Goal: Task Accomplishment & Management: Complete application form

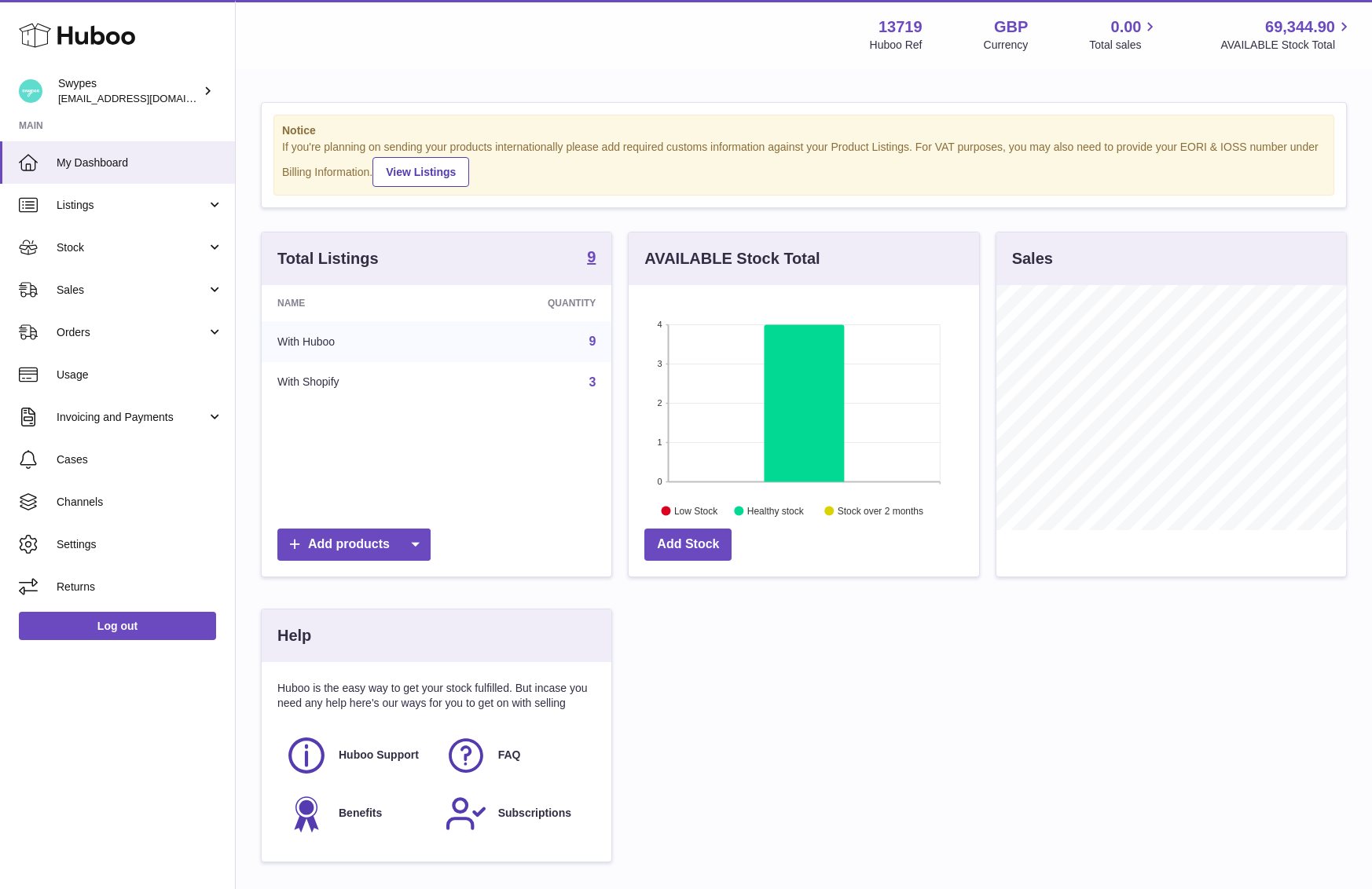
scroll to position [245, 350]
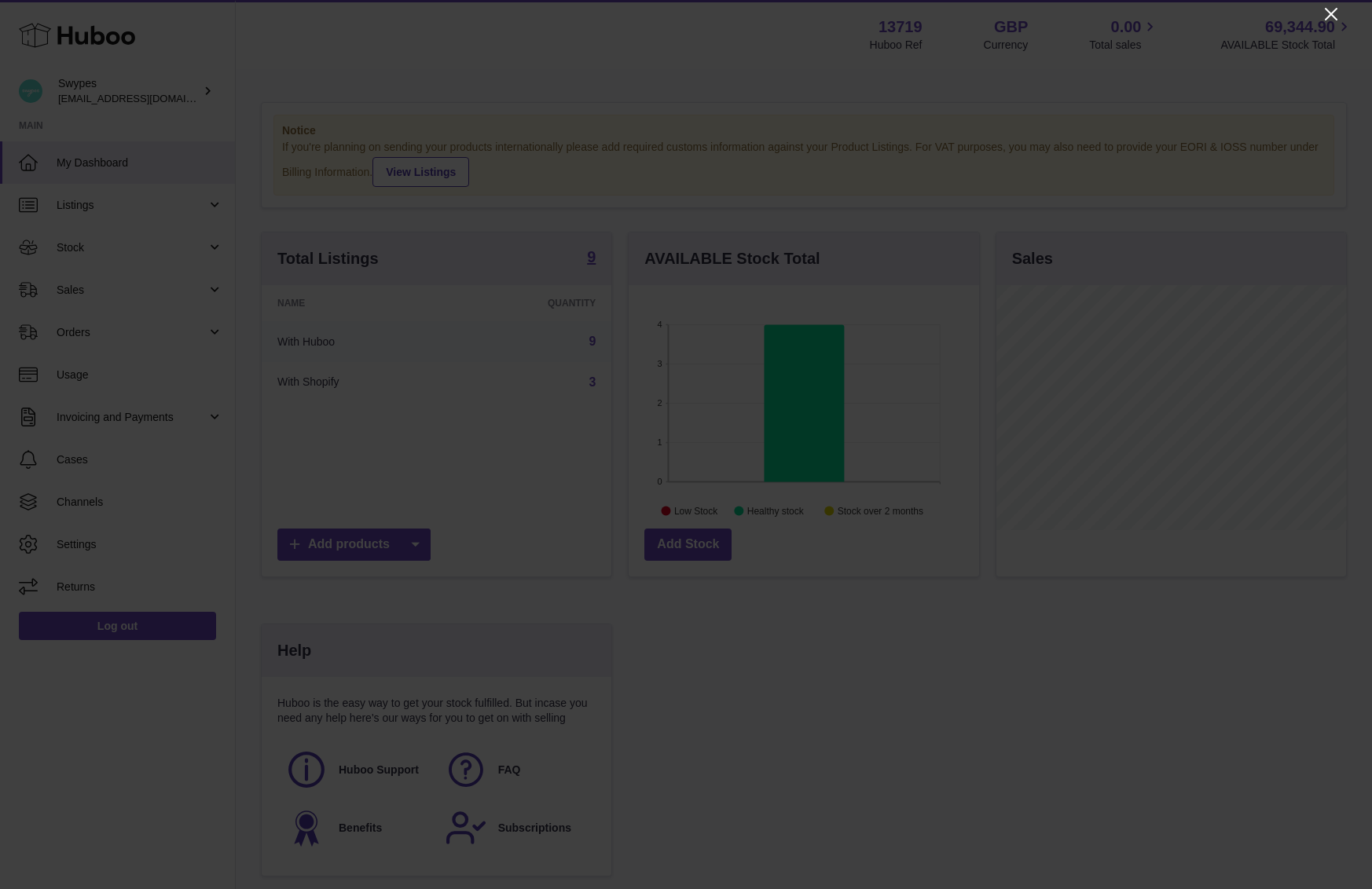
click at [1331, 16] on icon "Close" at bounding box center [1331, 14] width 19 height 19
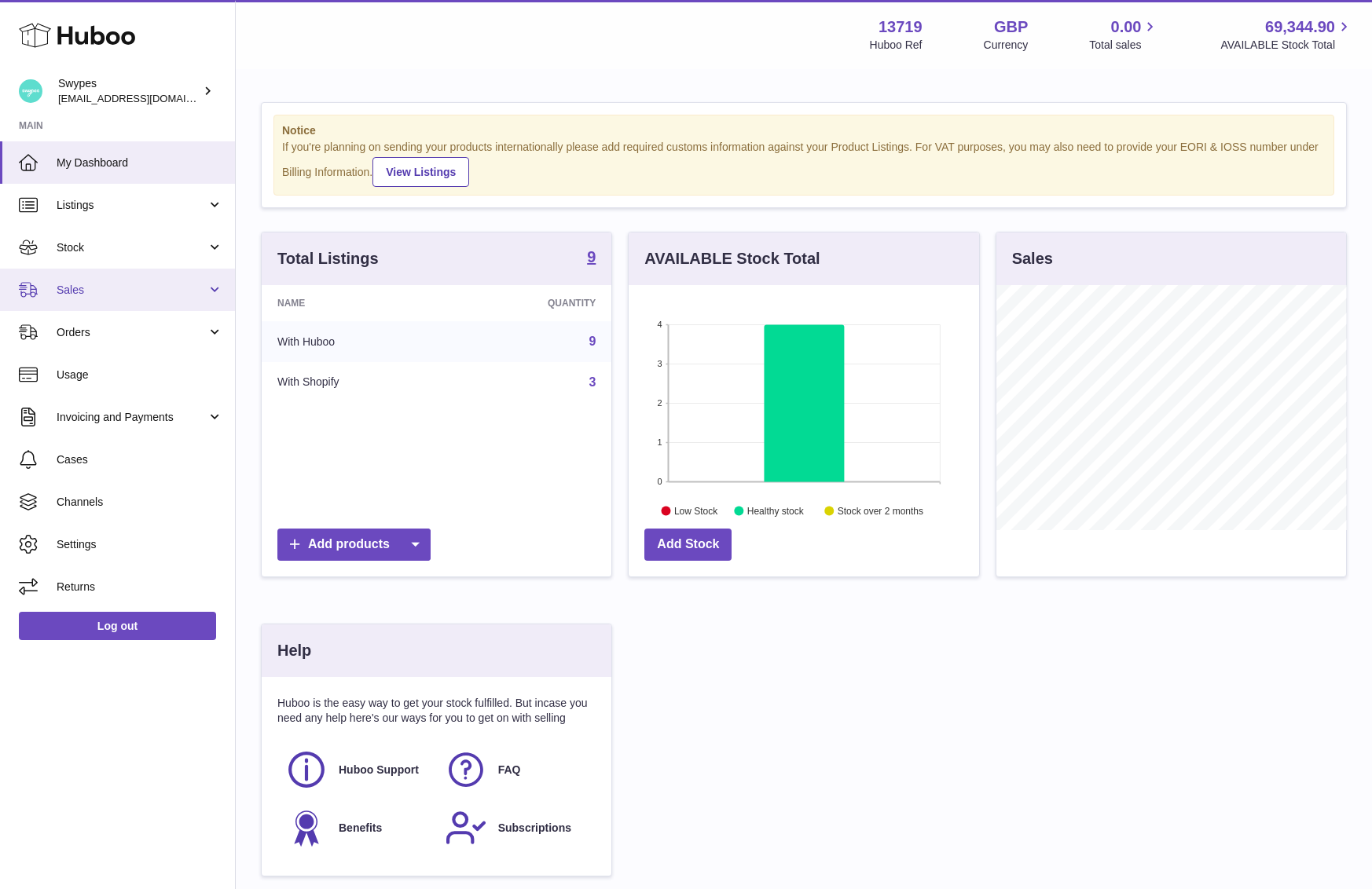
click at [154, 294] on span "Sales" at bounding box center [132, 291] width 150 height 15
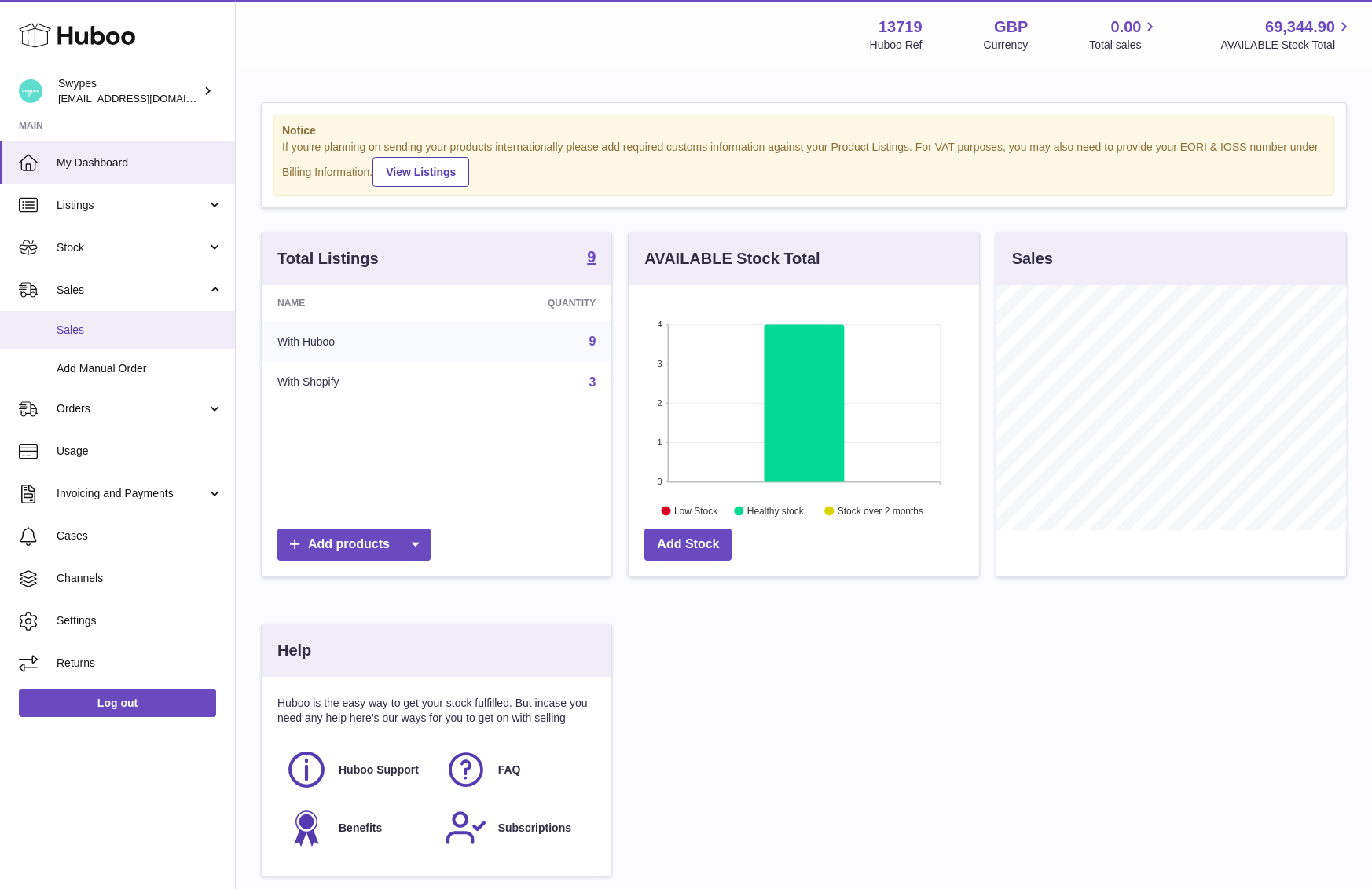
click at [148, 335] on span "Sales" at bounding box center [140, 330] width 166 height 15
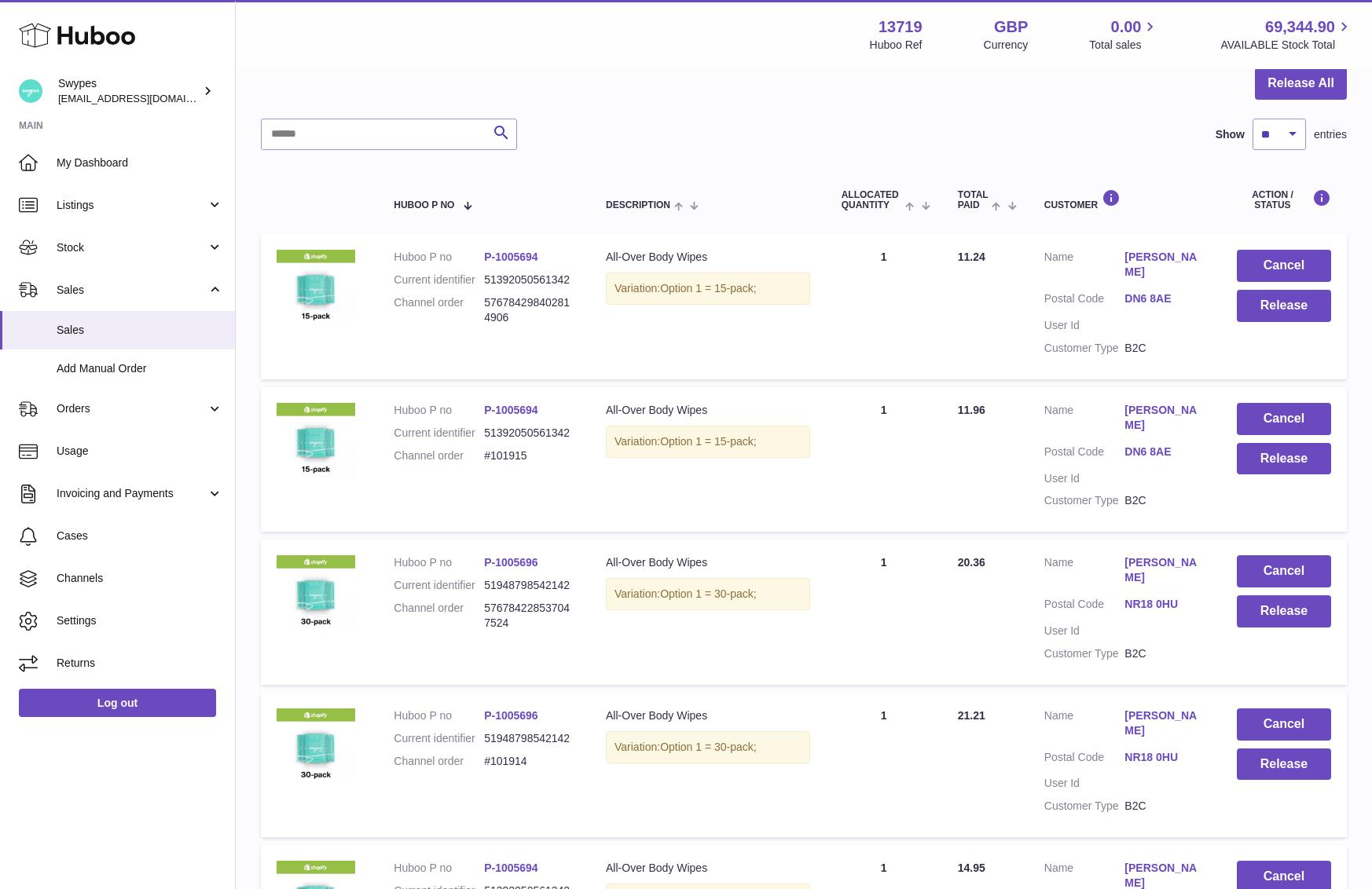
scroll to position [167, 0]
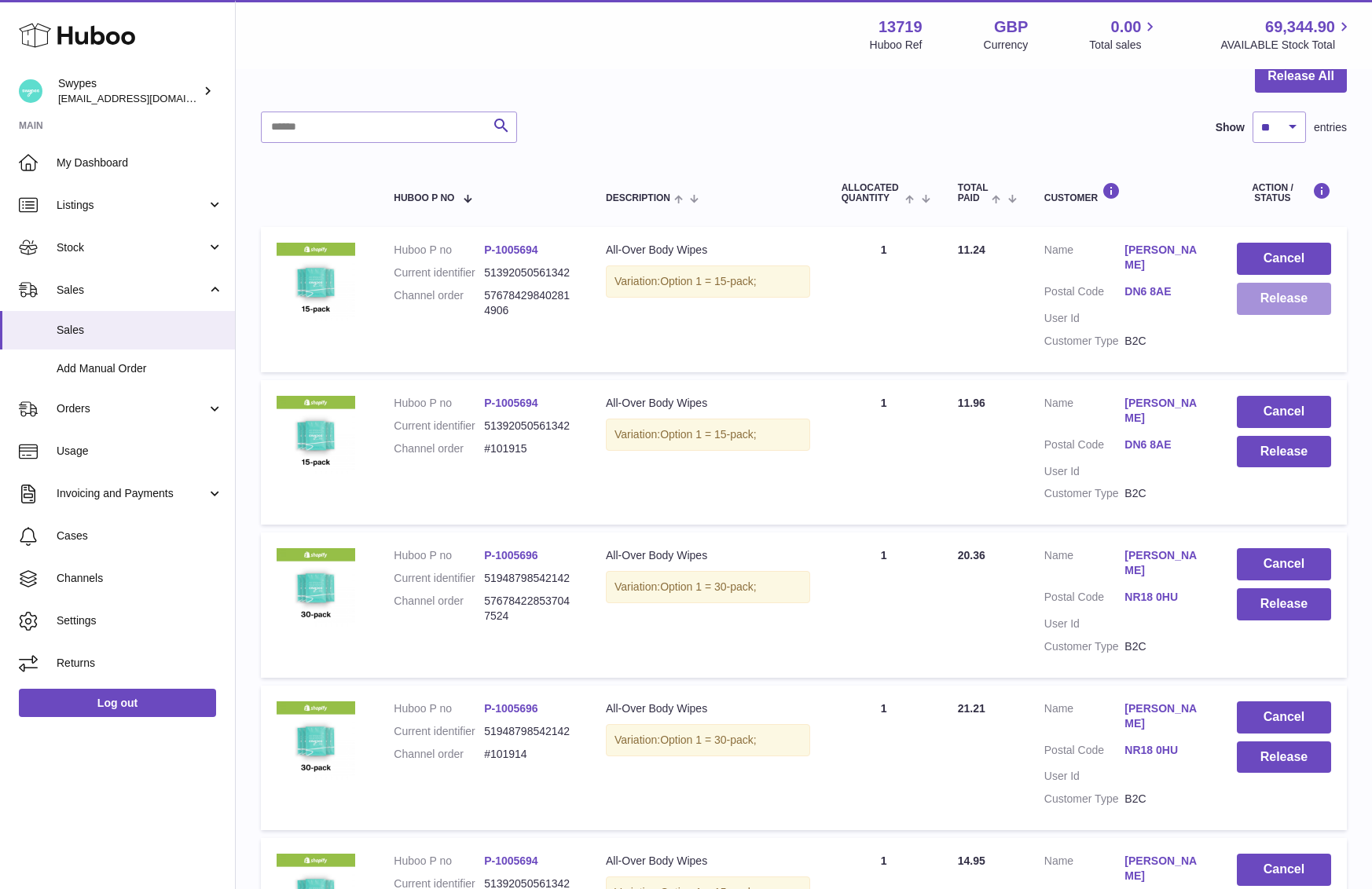
click at [1268, 299] on button "Release" at bounding box center [1283, 299] width 94 height 32
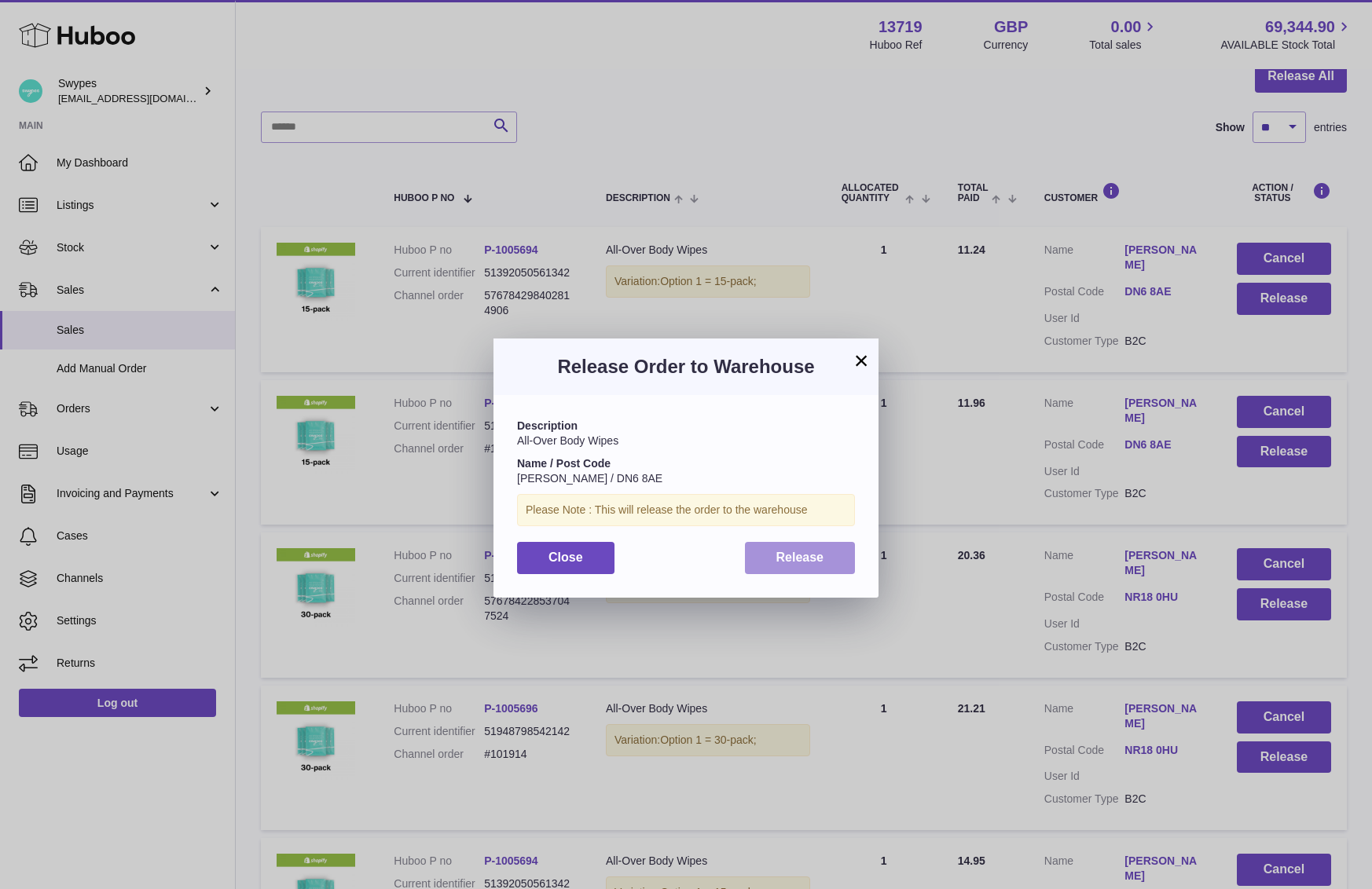
click at [816, 551] on span "Release" at bounding box center [800, 557] width 48 height 14
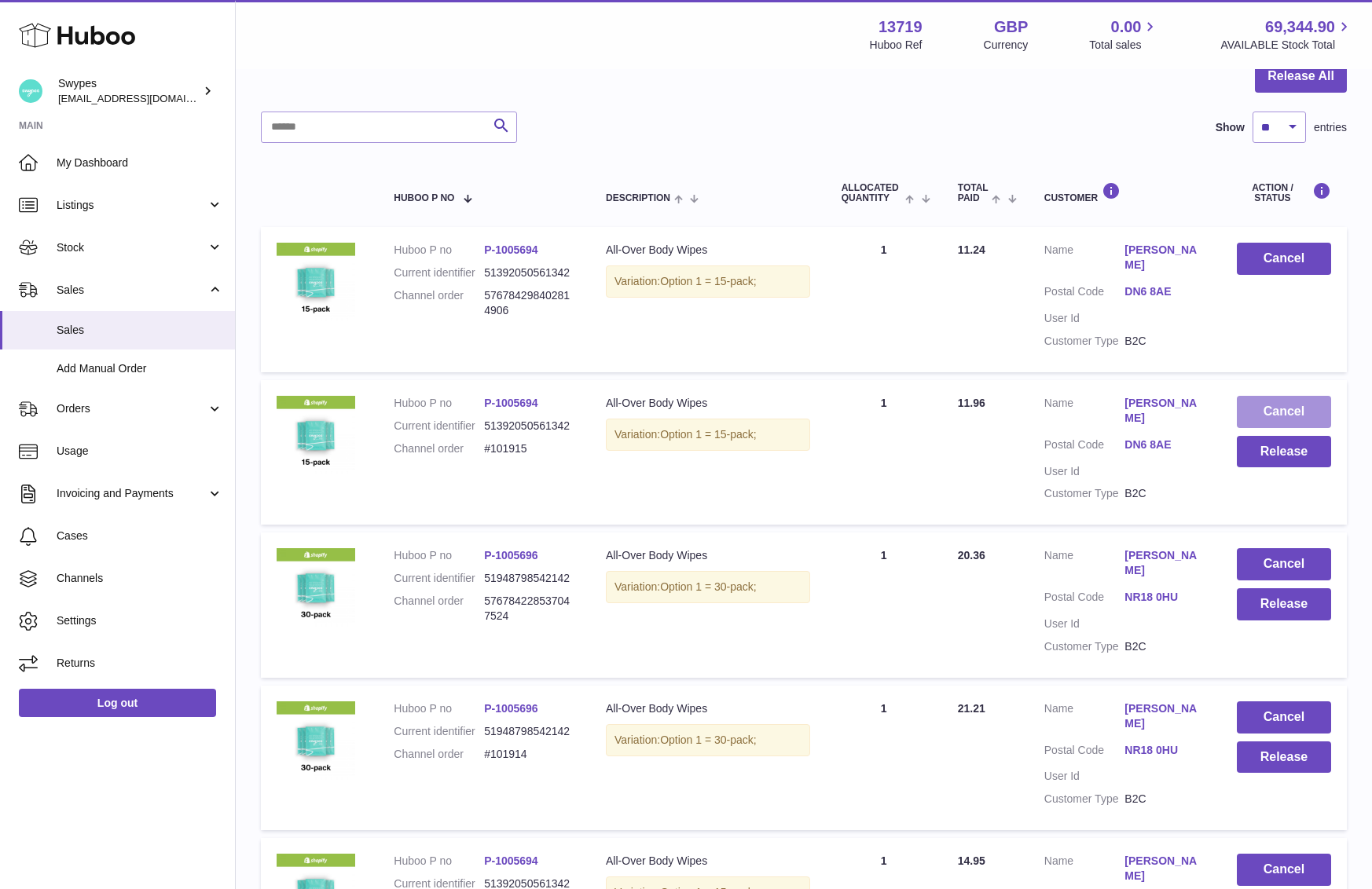
click at [1272, 406] on button "Cancel" at bounding box center [1283, 411] width 94 height 32
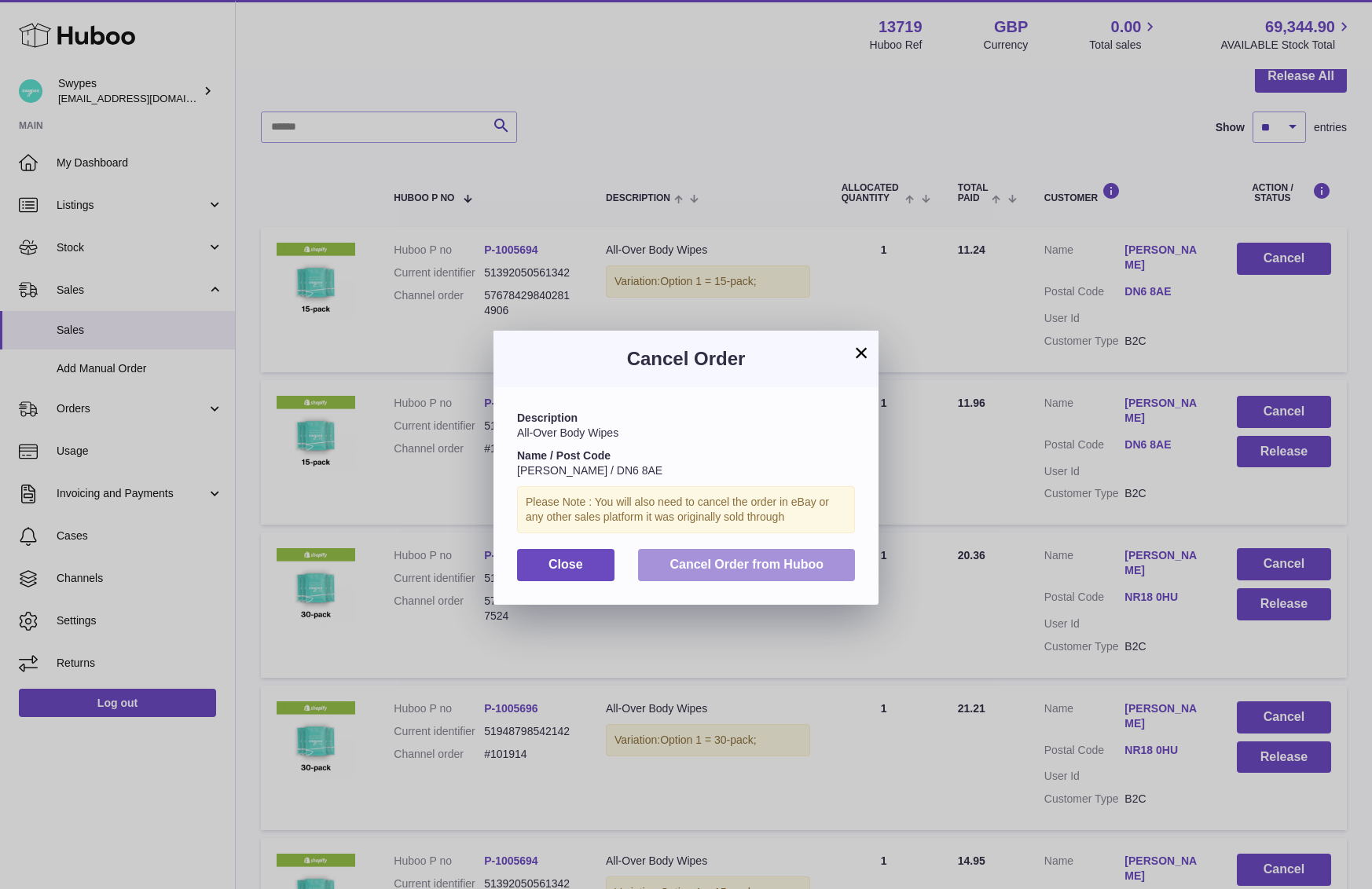
click at [782, 561] on span "Cancel Order from Huboo" at bounding box center [746, 564] width 154 height 14
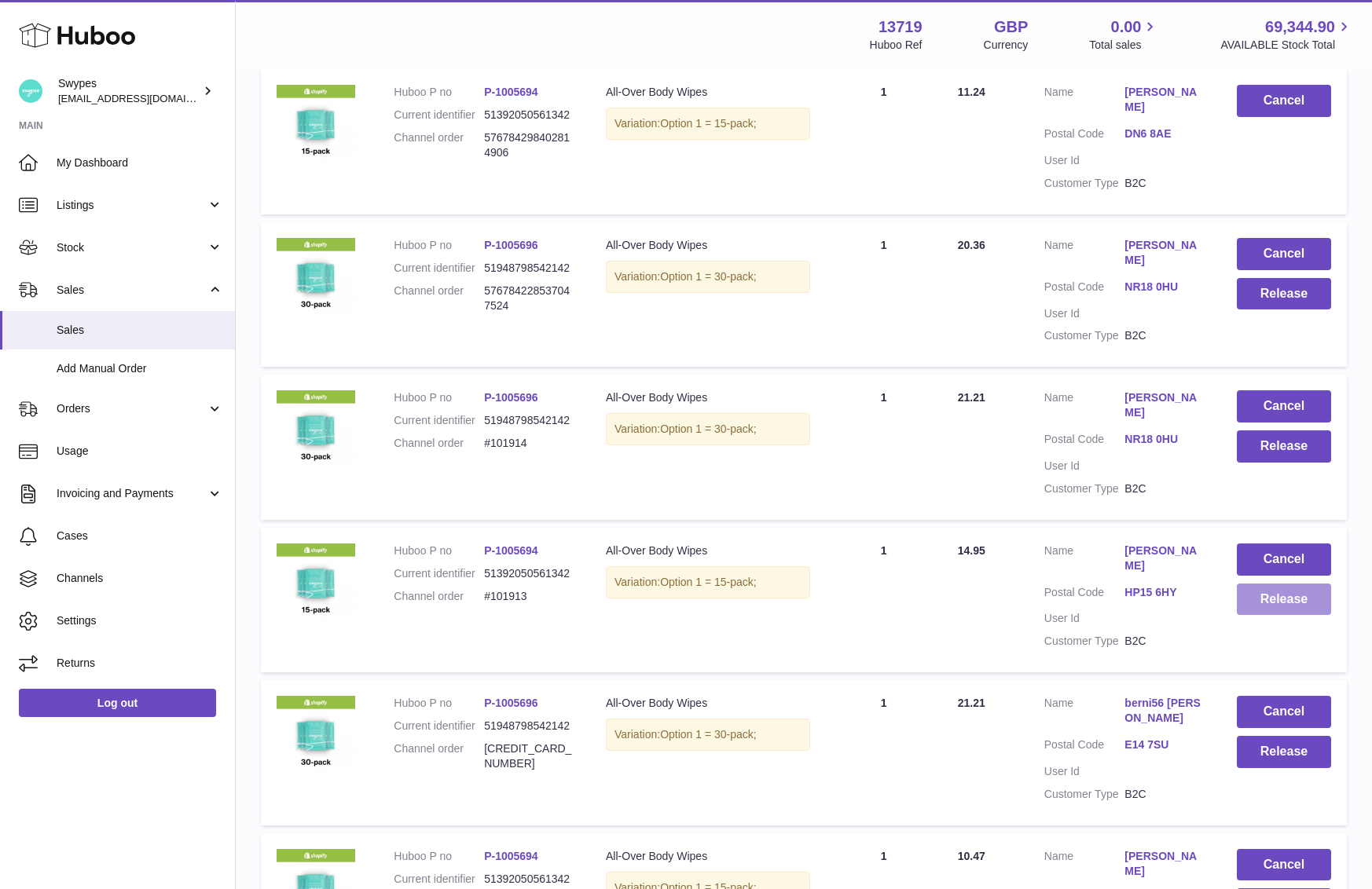
scroll to position [359, 0]
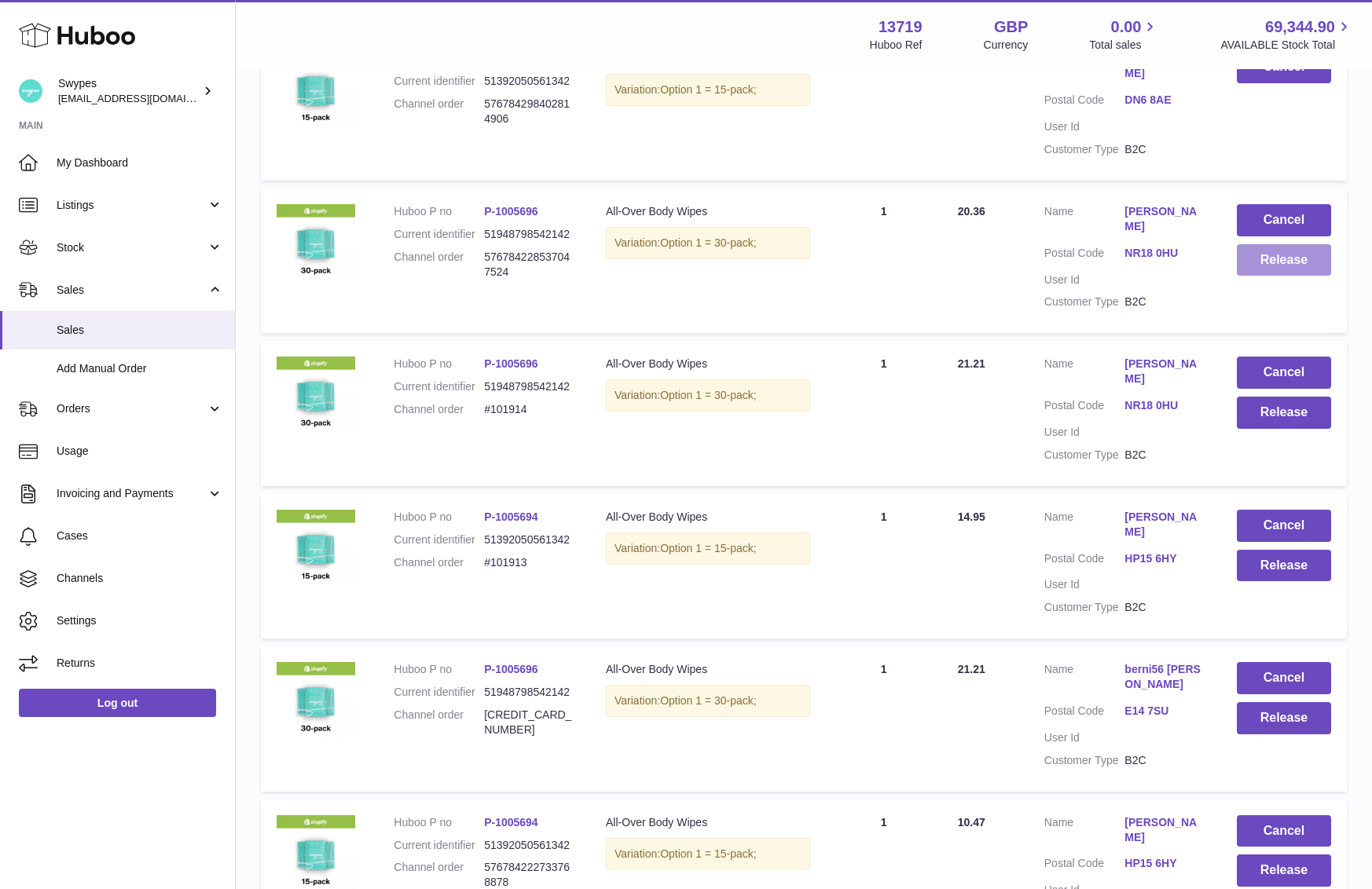
click at [1252, 268] on button "Release" at bounding box center [1283, 259] width 94 height 32
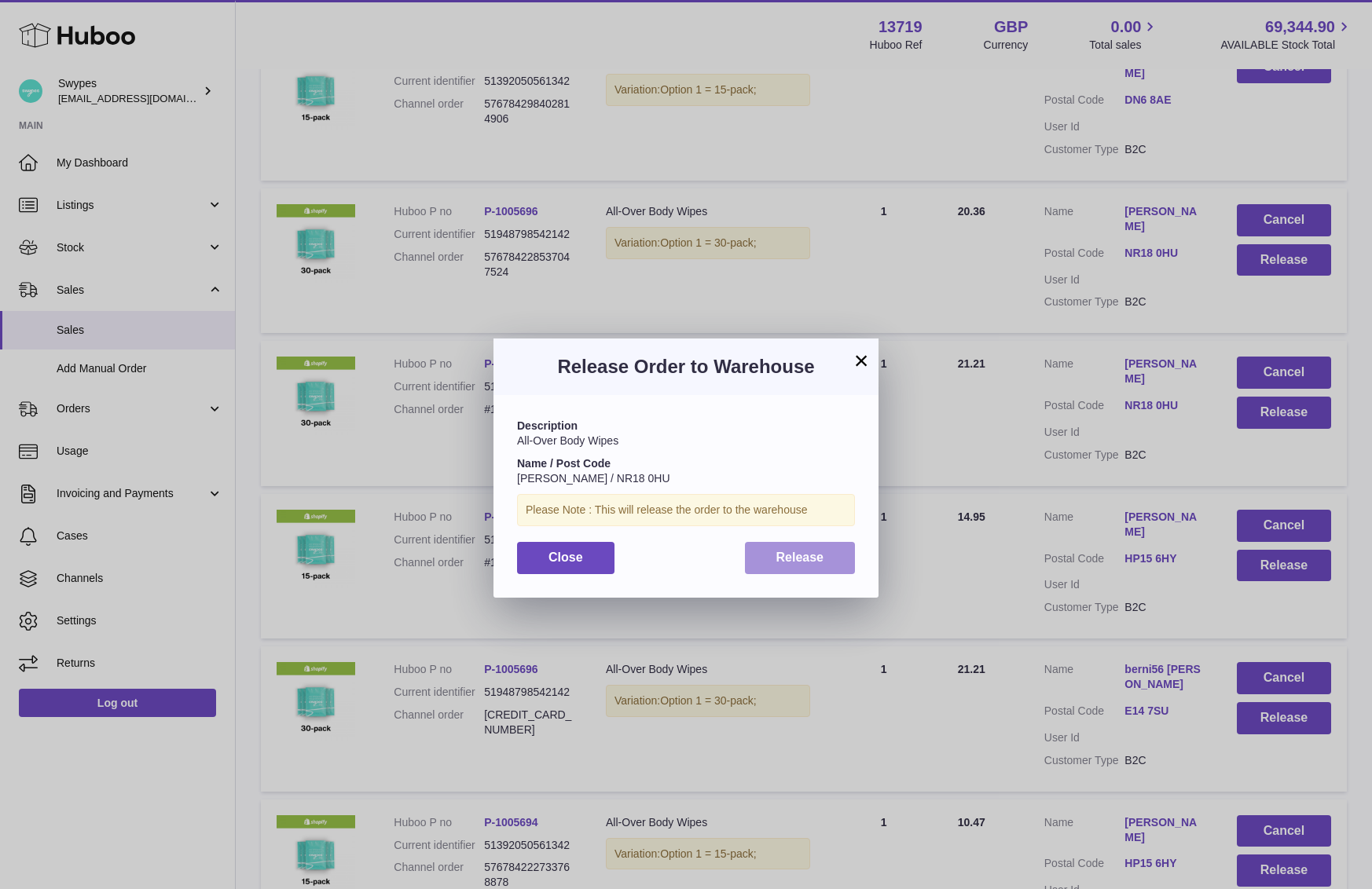
click at [842, 554] on button "Release" at bounding box center [800, 557] width 111 height 32
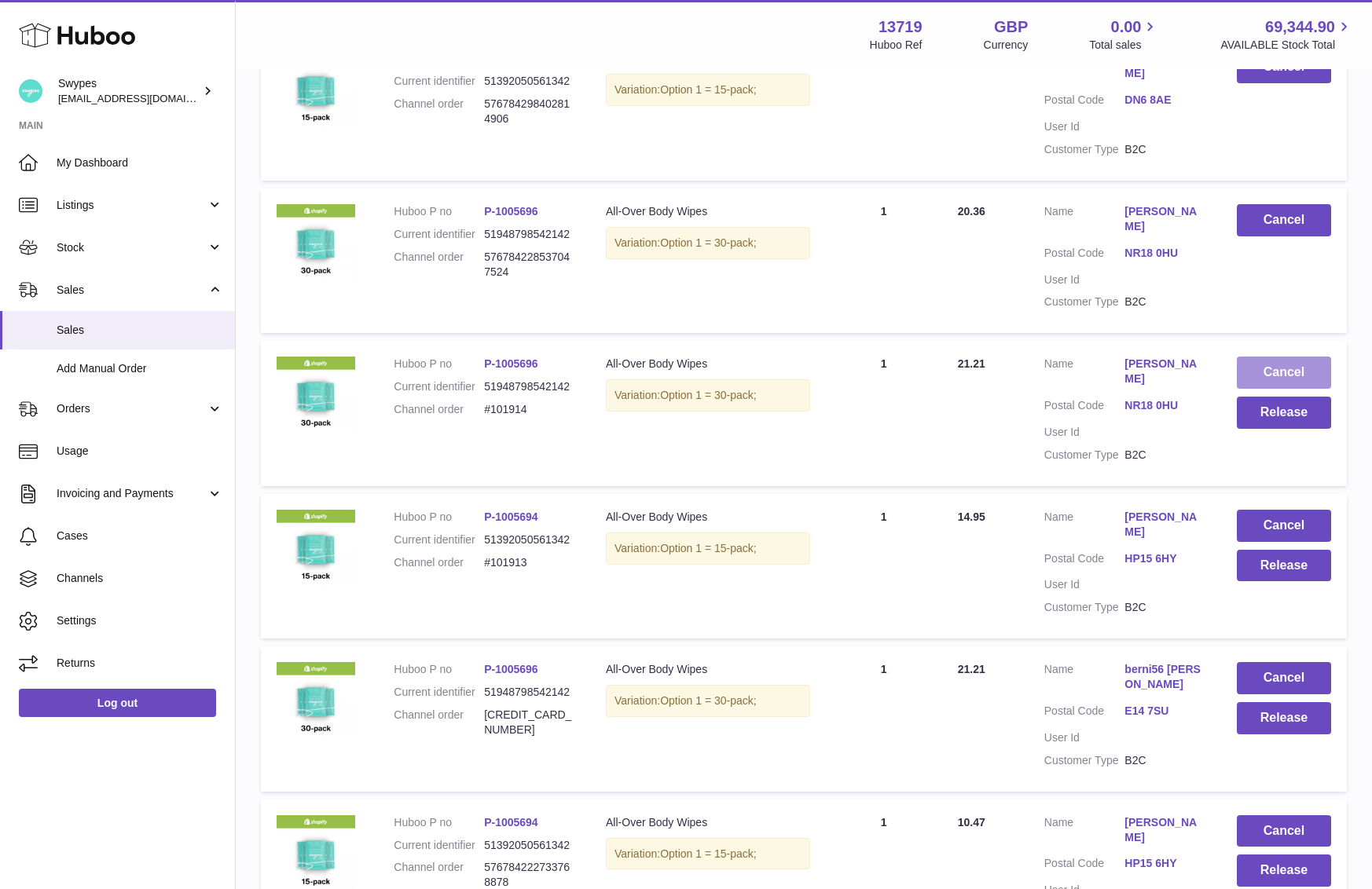
click at [1271, 364] on button "Cancel" at bounding box center [1283, 372] width 94 height 32
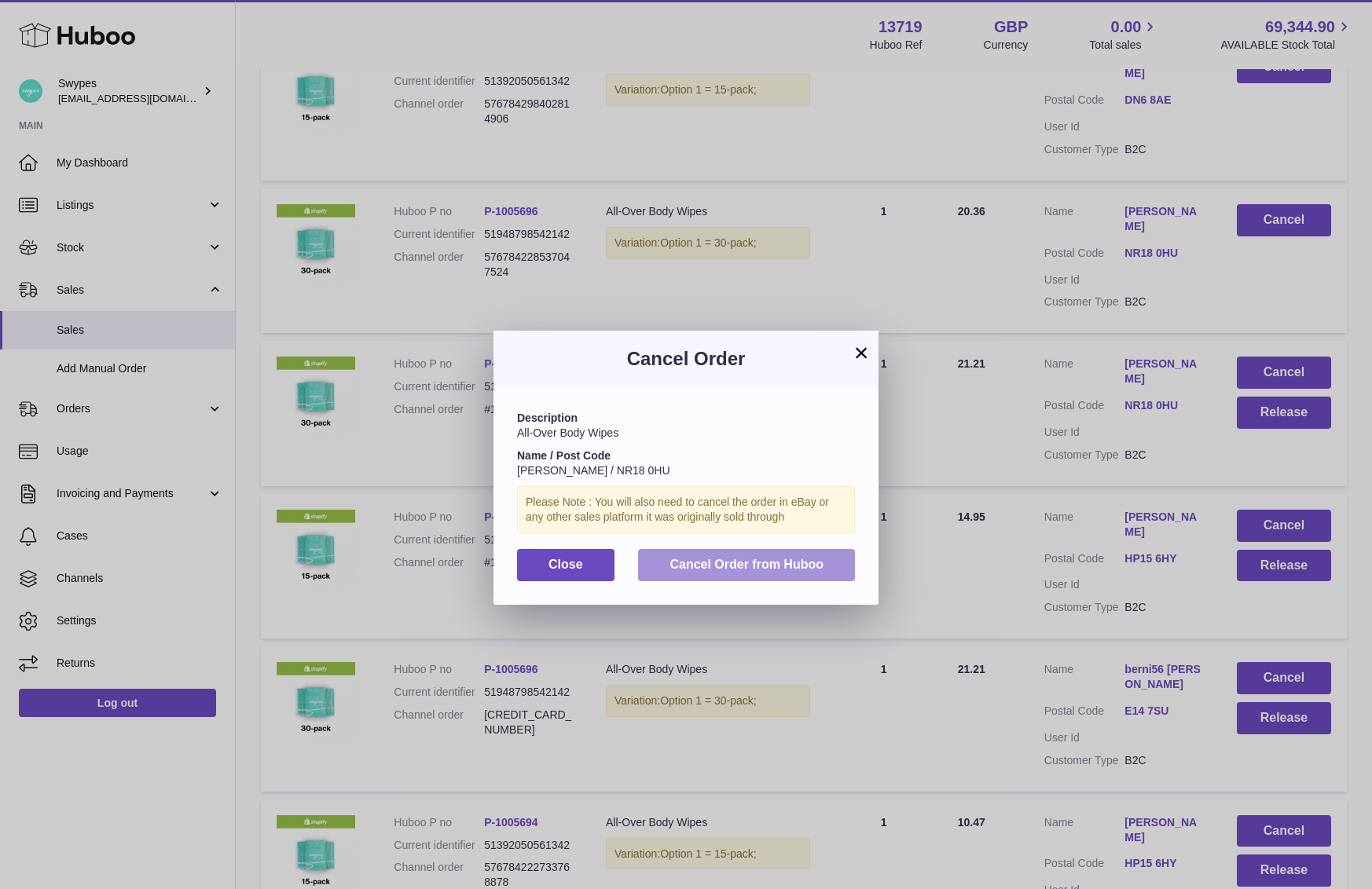
click at [767, 571] on span "Cancel Order from Huboo" at bounding box center [746, 564] width 154 height 14
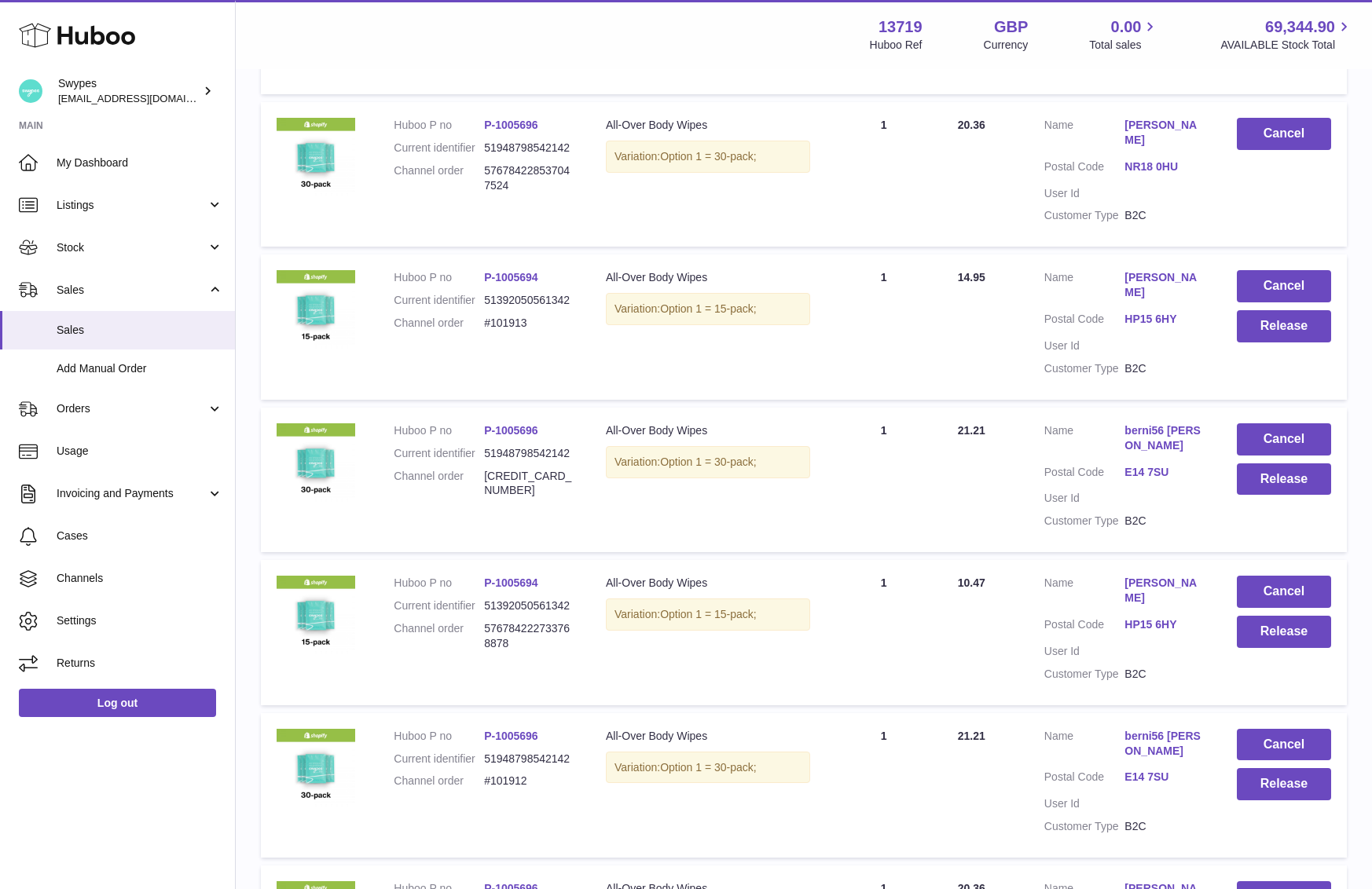
scroll to position [512, 0]
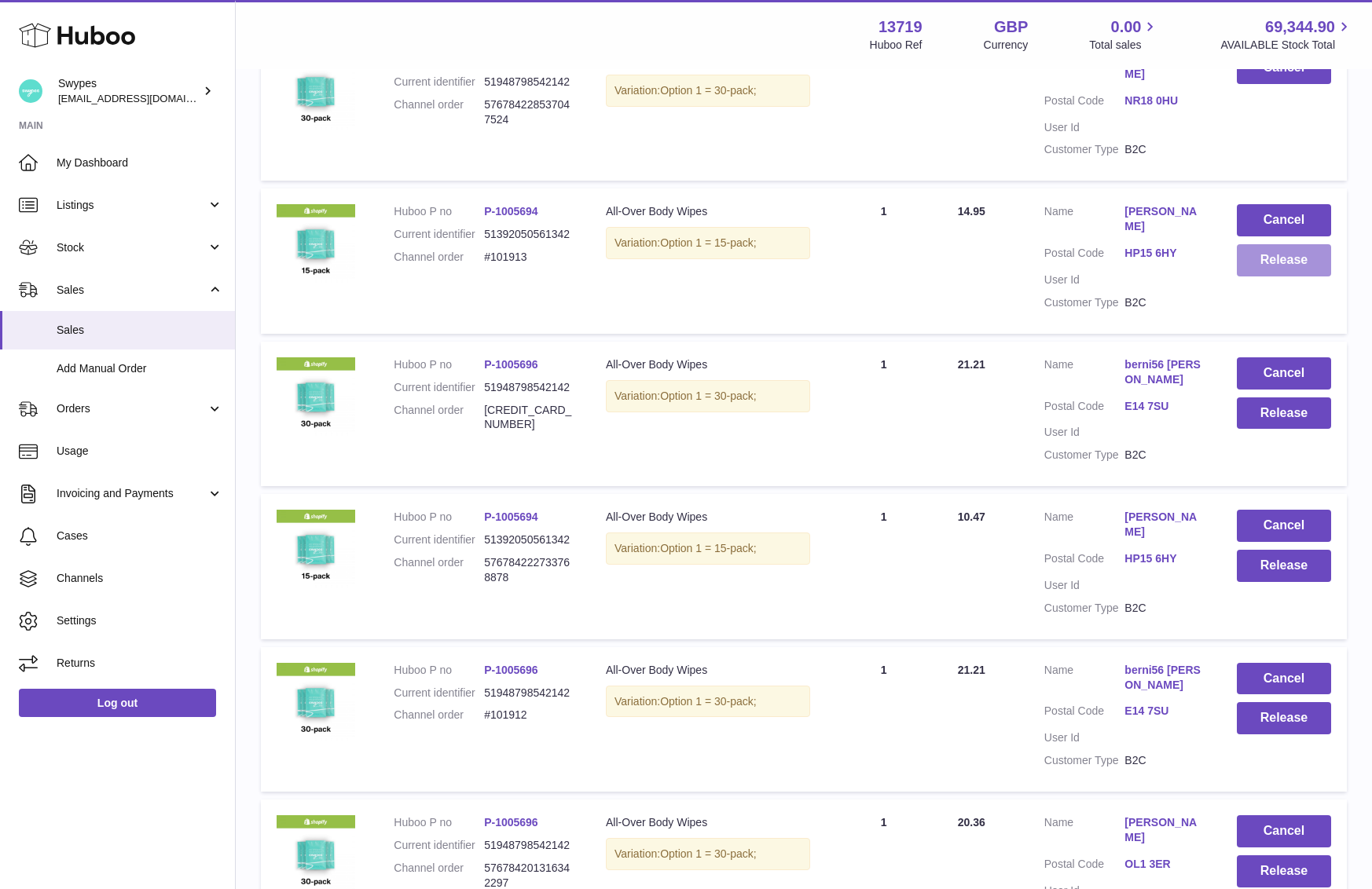
click at [1282, 259] on button "Release" at bounding box center [1283, 259] width 94 height 32
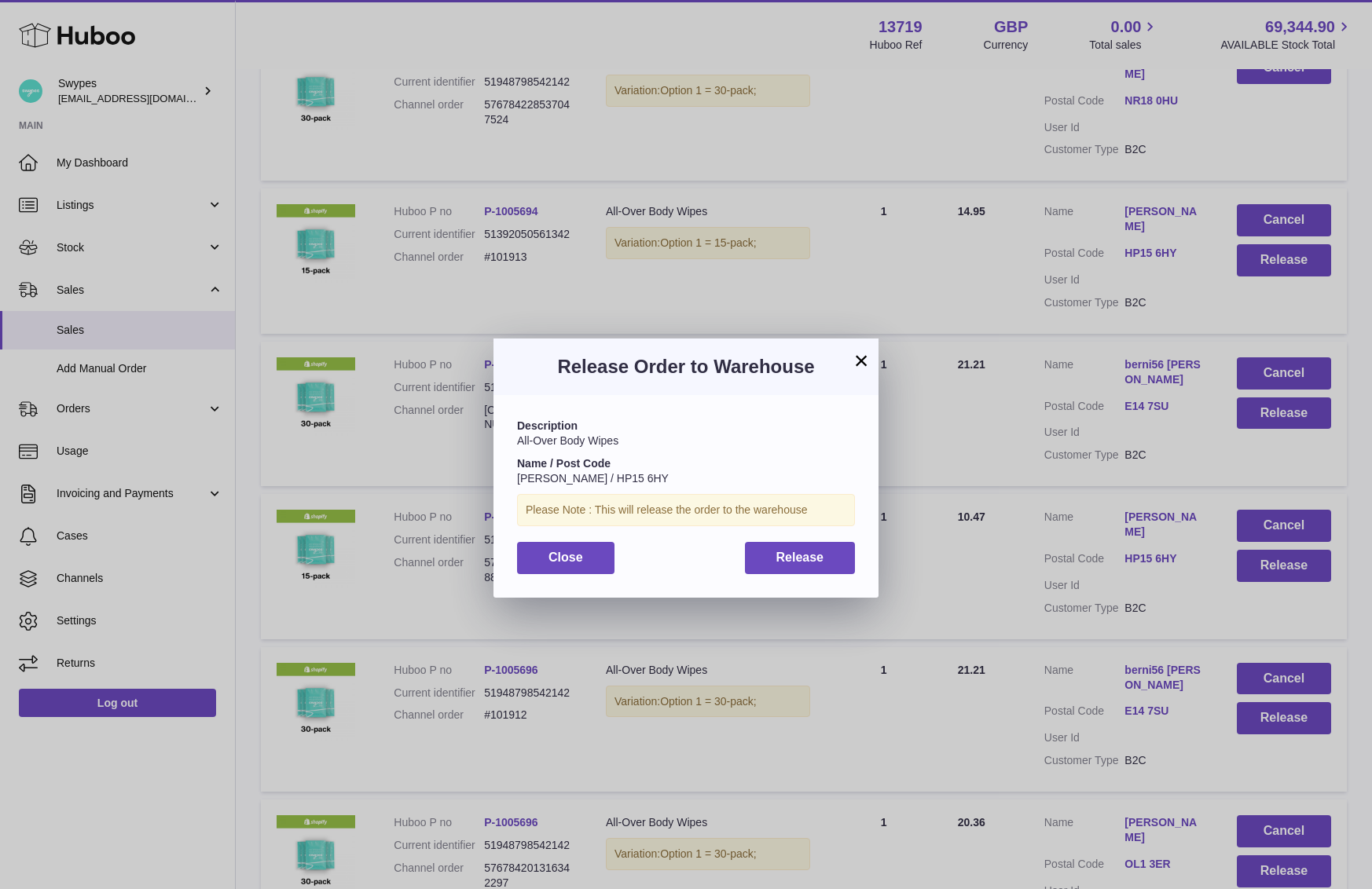
click at [792, 574] on div "Description All-Over Body Wipes Name / Post Code Lorraine Brockwell / HP15 6HY …" at bounding box center [686, 495] width 385 height 202
click at [792, 563] on span "Release" at bounding box center [800, 557] width 48 height 14
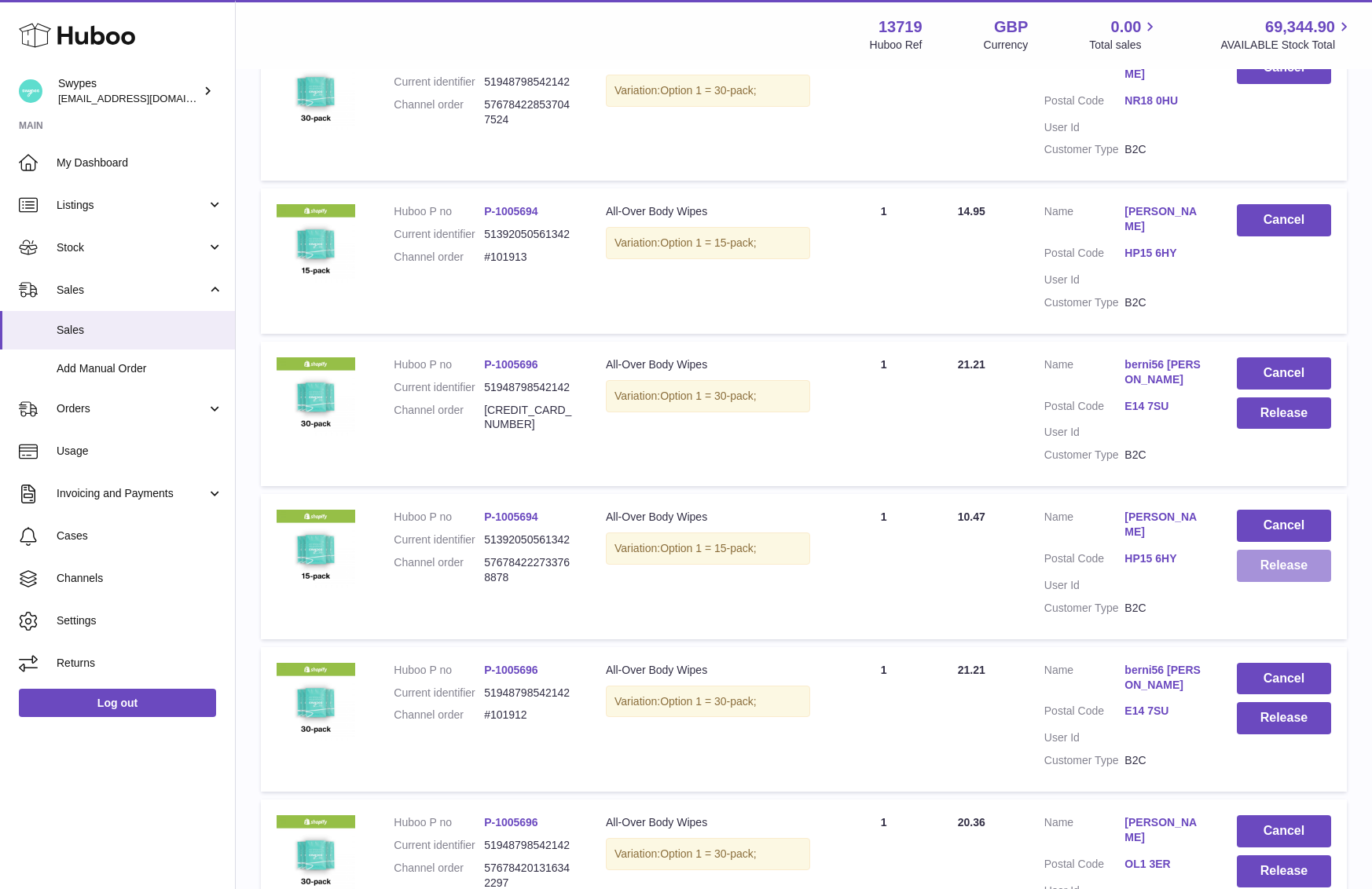
click at [1262, 582] on button "Release" at bounding box center [1283, 566] width 94 height 32
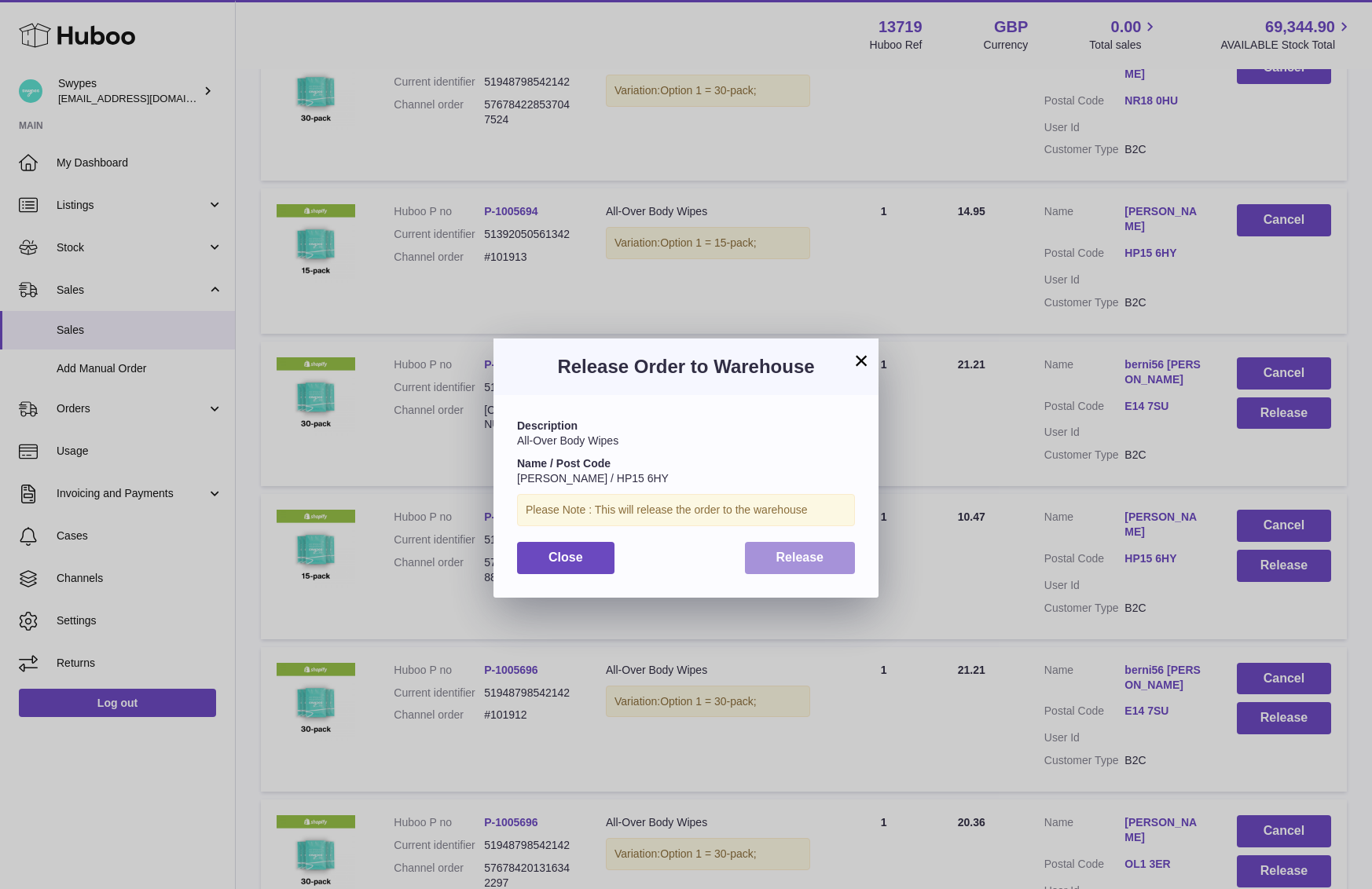
click at [823, 557] on span "Release" at bounding box center [800, 557] width 48 height 14
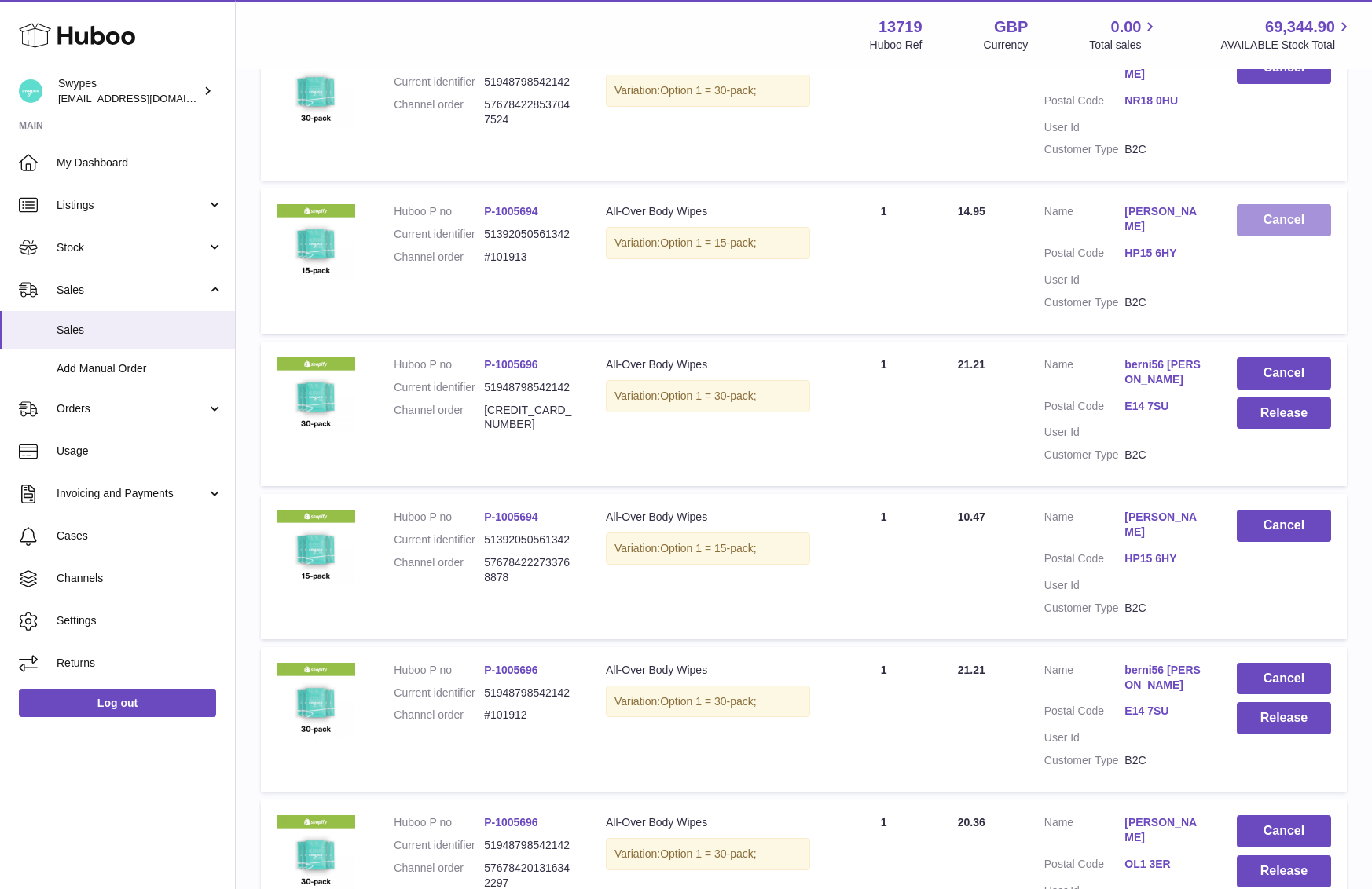
click at [1259, 216] on button "Cancel" at bounding box center [1283, 220] width 94 height 32
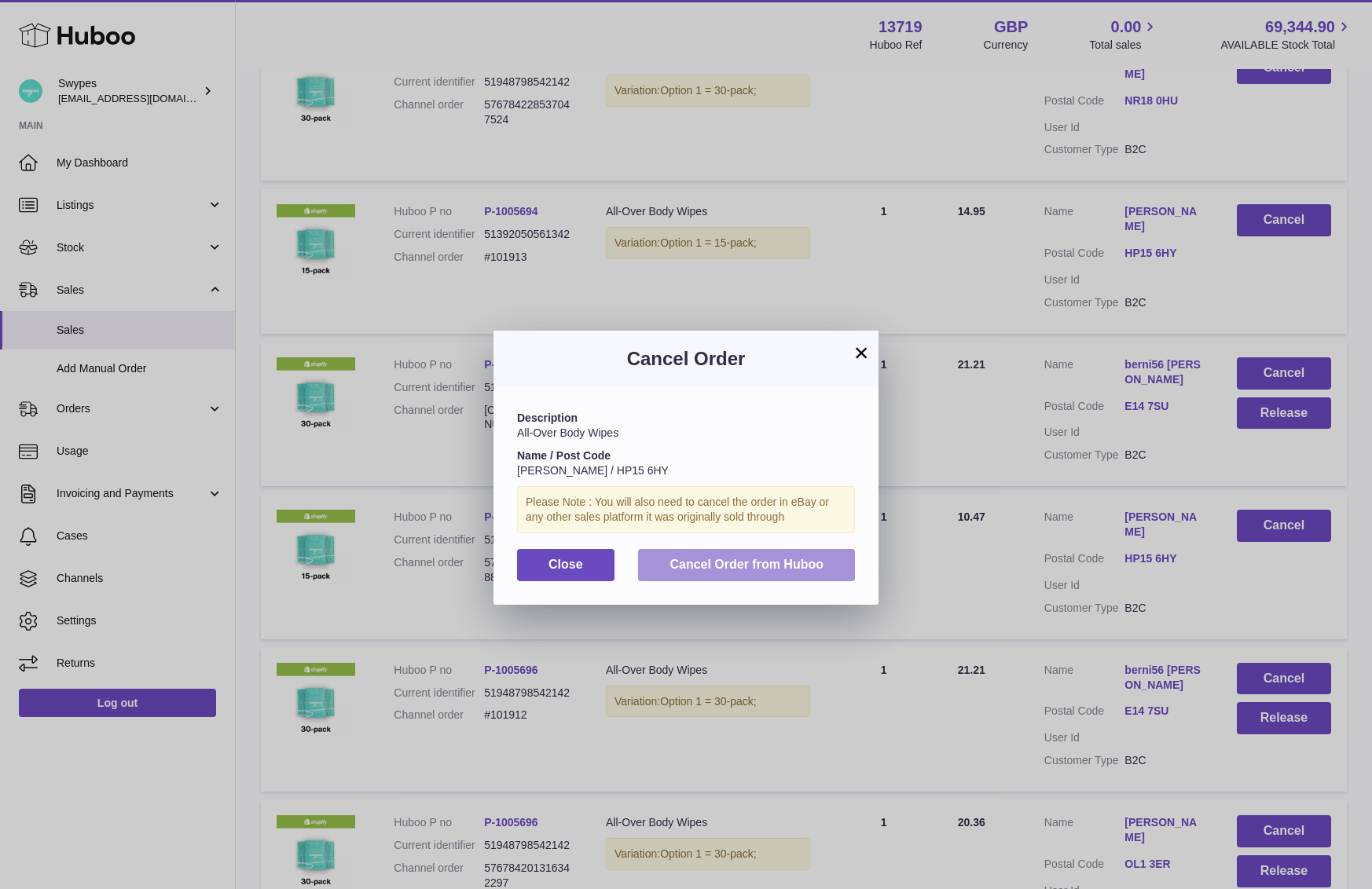
click at [811, 554] on button "Cancel Order from Huboo" at bounding box center [746, 565] width 217 height 32
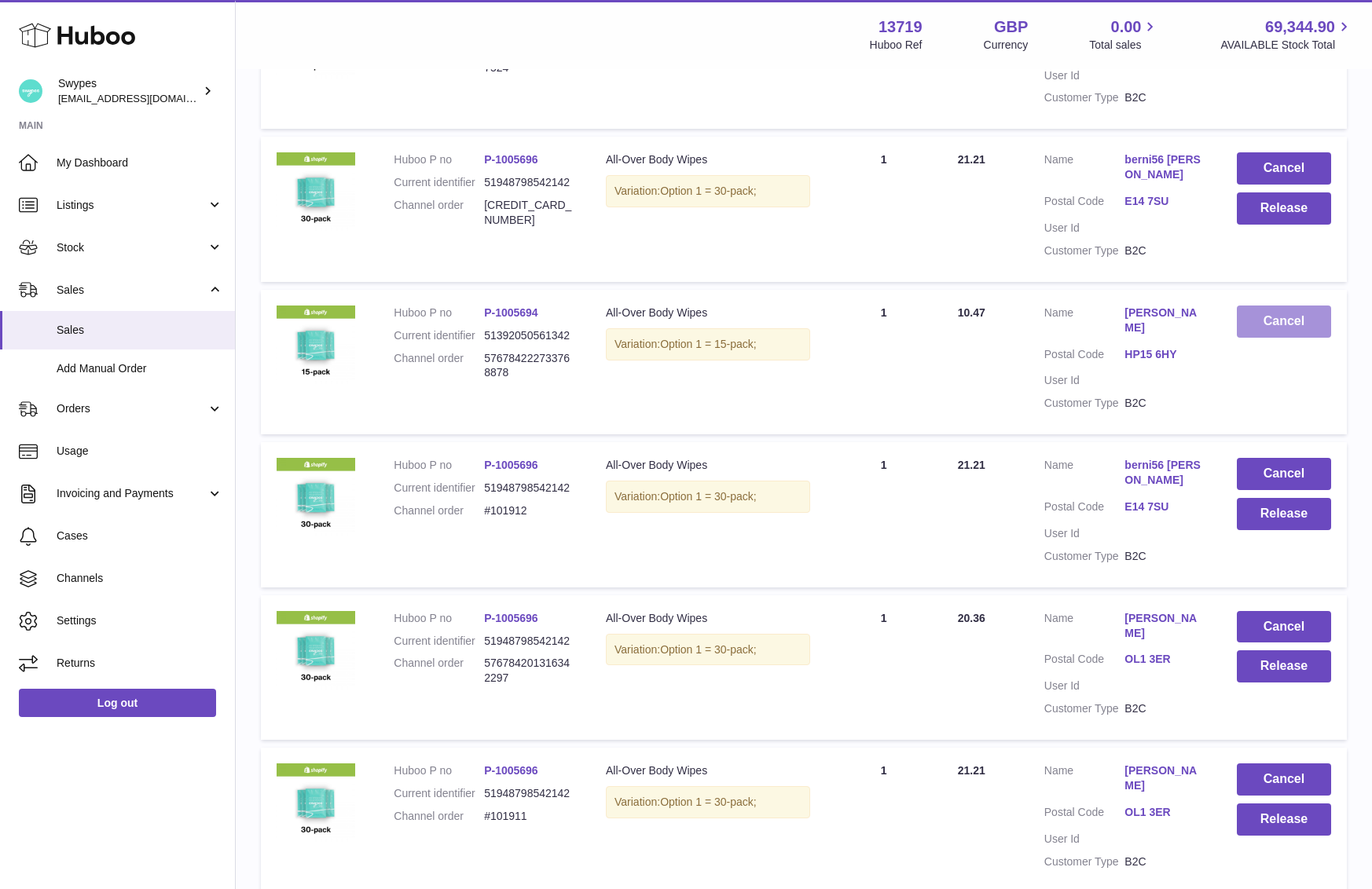
scroll to position [564, 0]
click at [1296, 202] on button "Release" at bounding box center [1283, 207] width 94 height 32
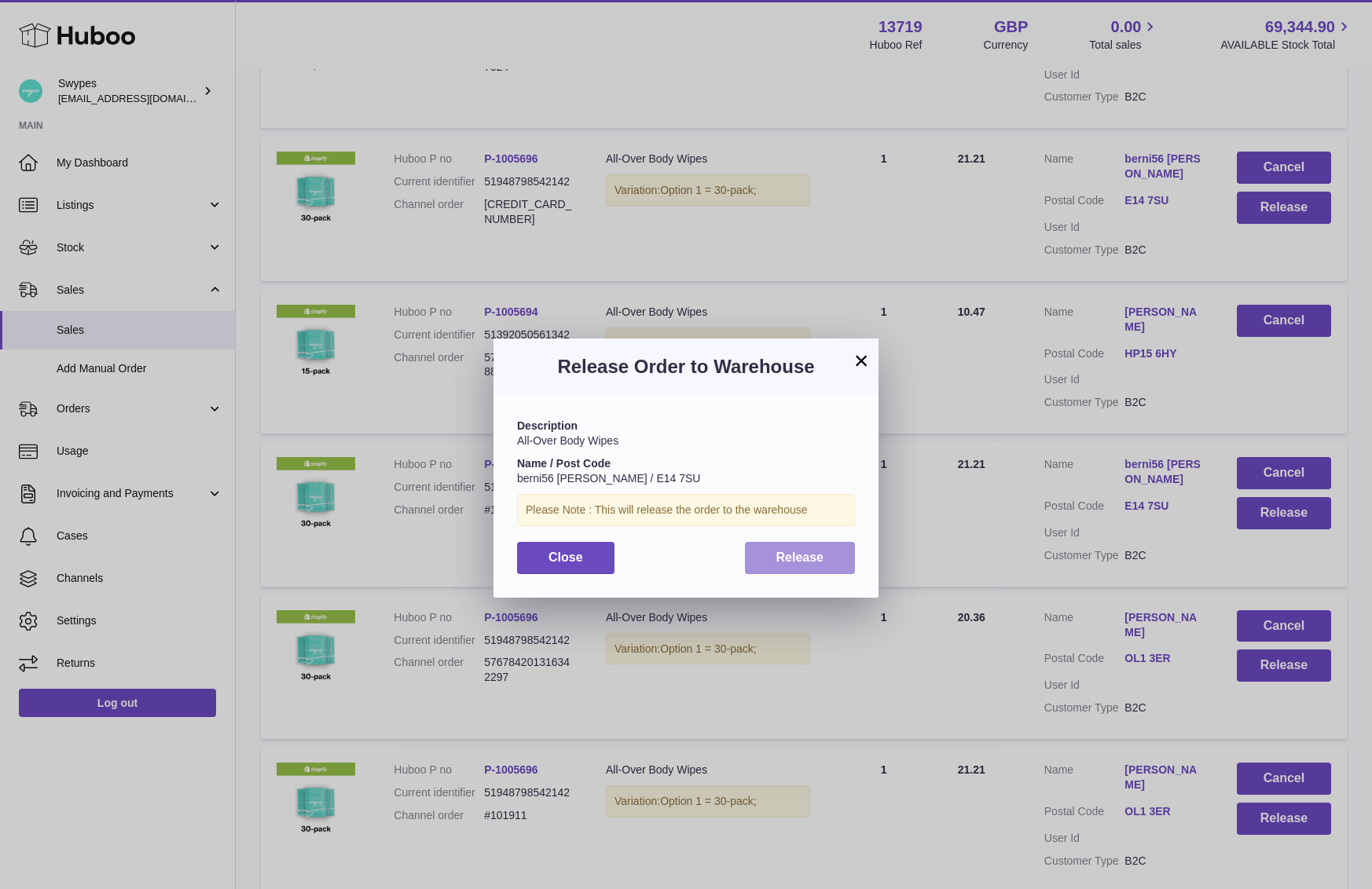
click at [833, 570] on button "Release" at bounding box center [800, 557] width 111 height 32
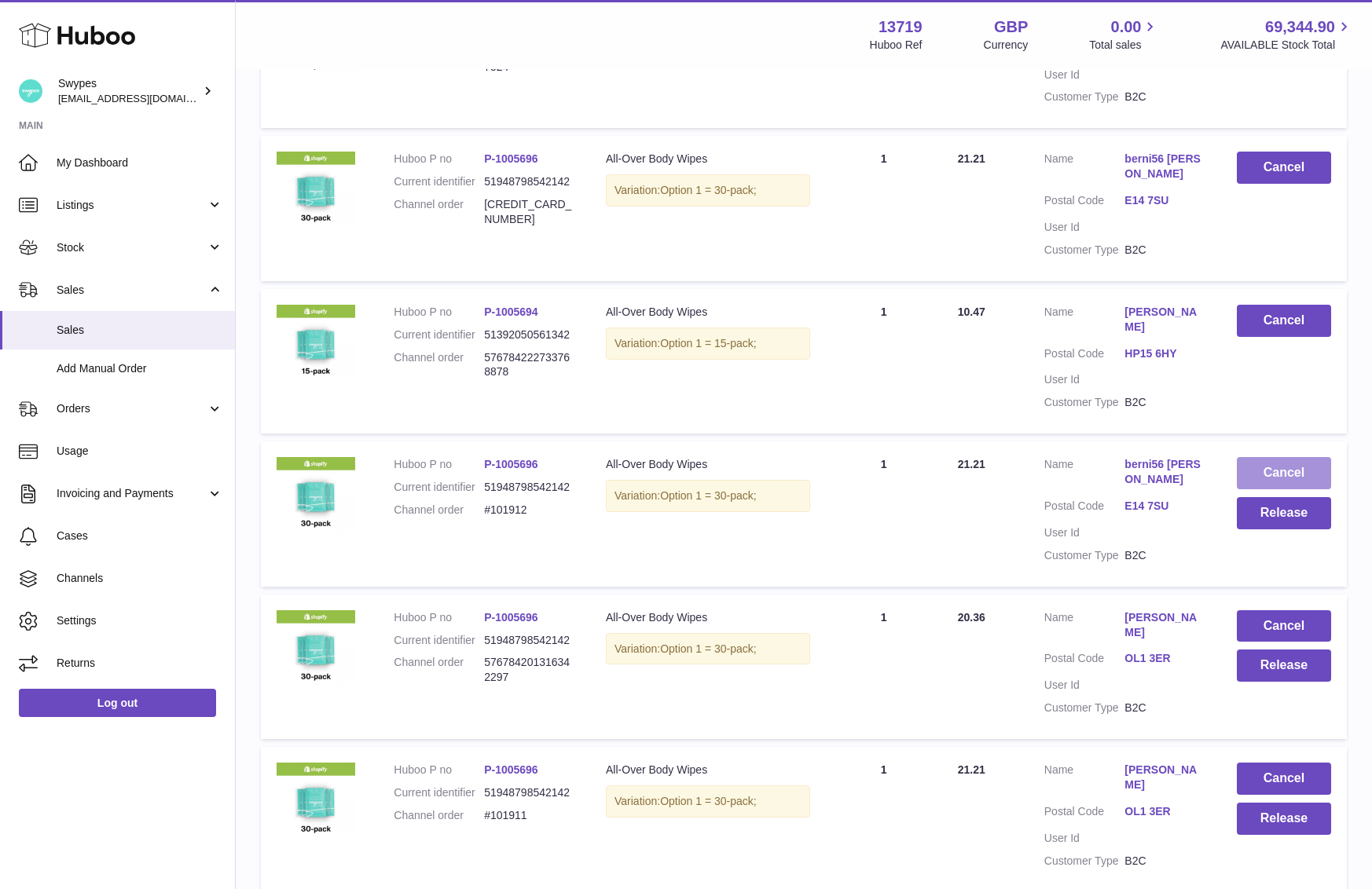
click at [1271, 490] on button "Cancel" at bounding box center [1283, 472] width 94 height 32
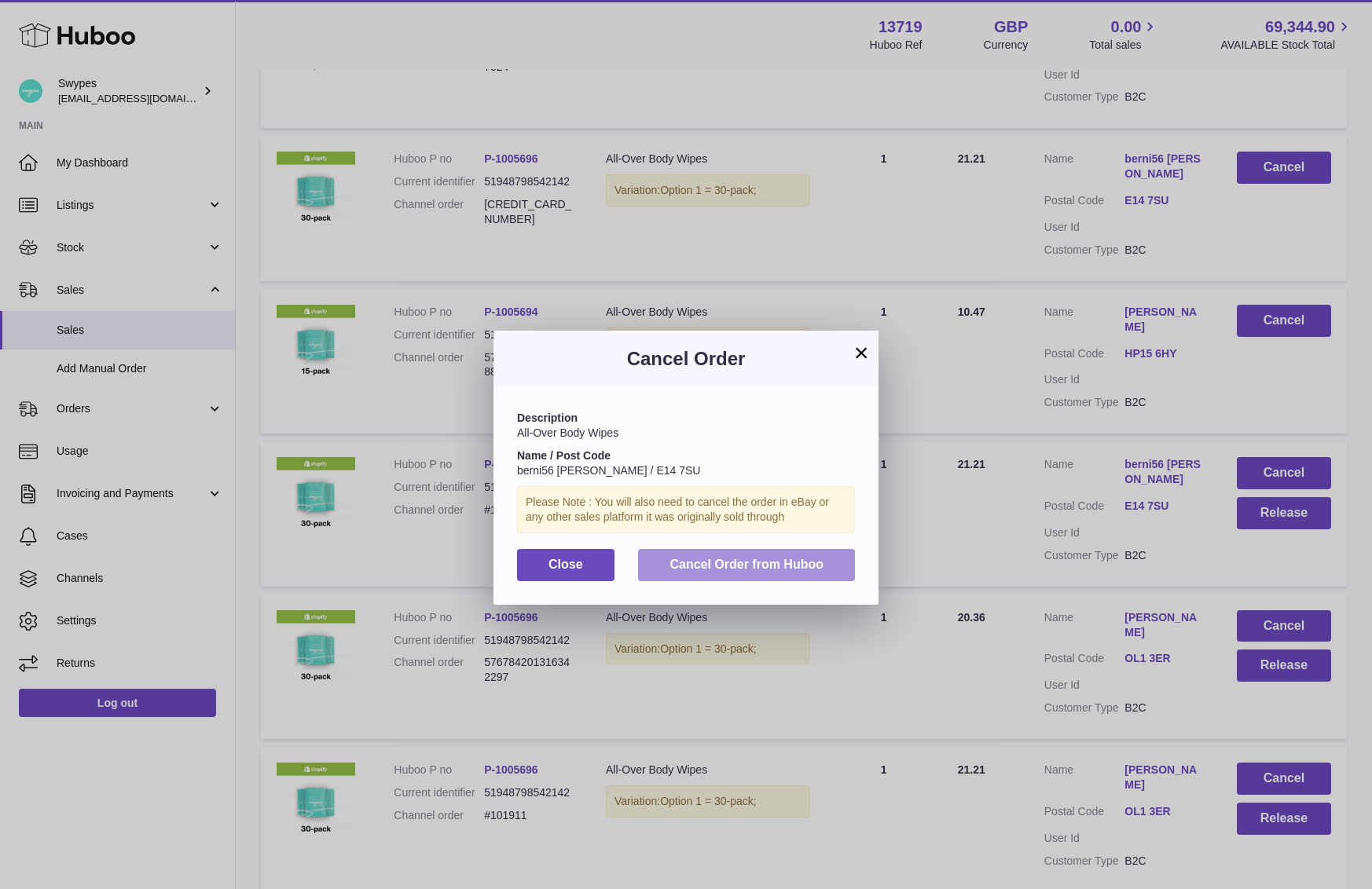
click at [816, 552] on button "Cancel Order from Huboo" at bounding box center [746, 565] width 217 height 32
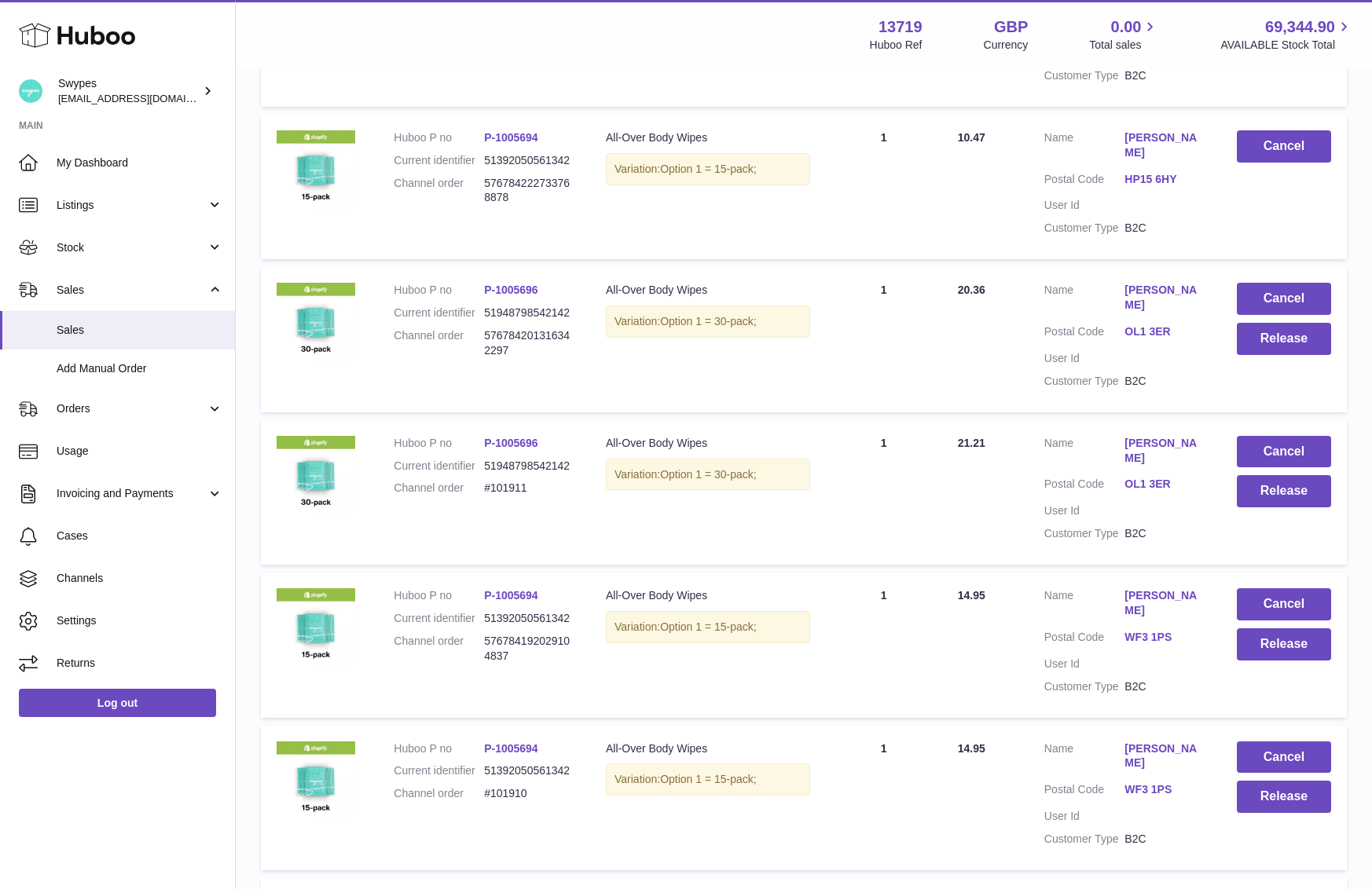
scroll to position [780, 0]
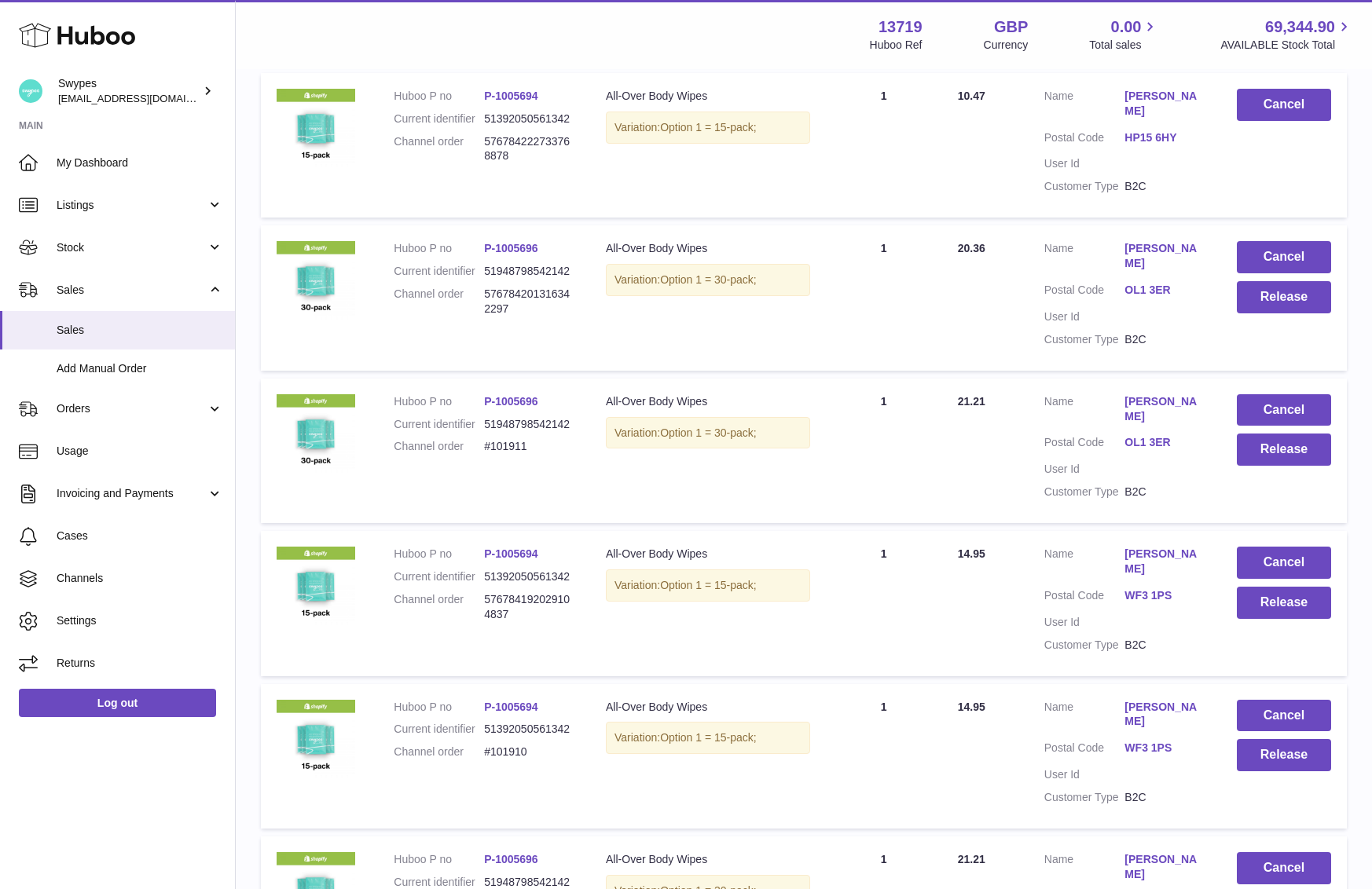
click at [1264, 343] on td "Cancel Release" at bounding box center [1284, 298] width 126 height 144
click at [1264, 313] on button "Release" at bounding box center [1283, 297] width 94 height 32
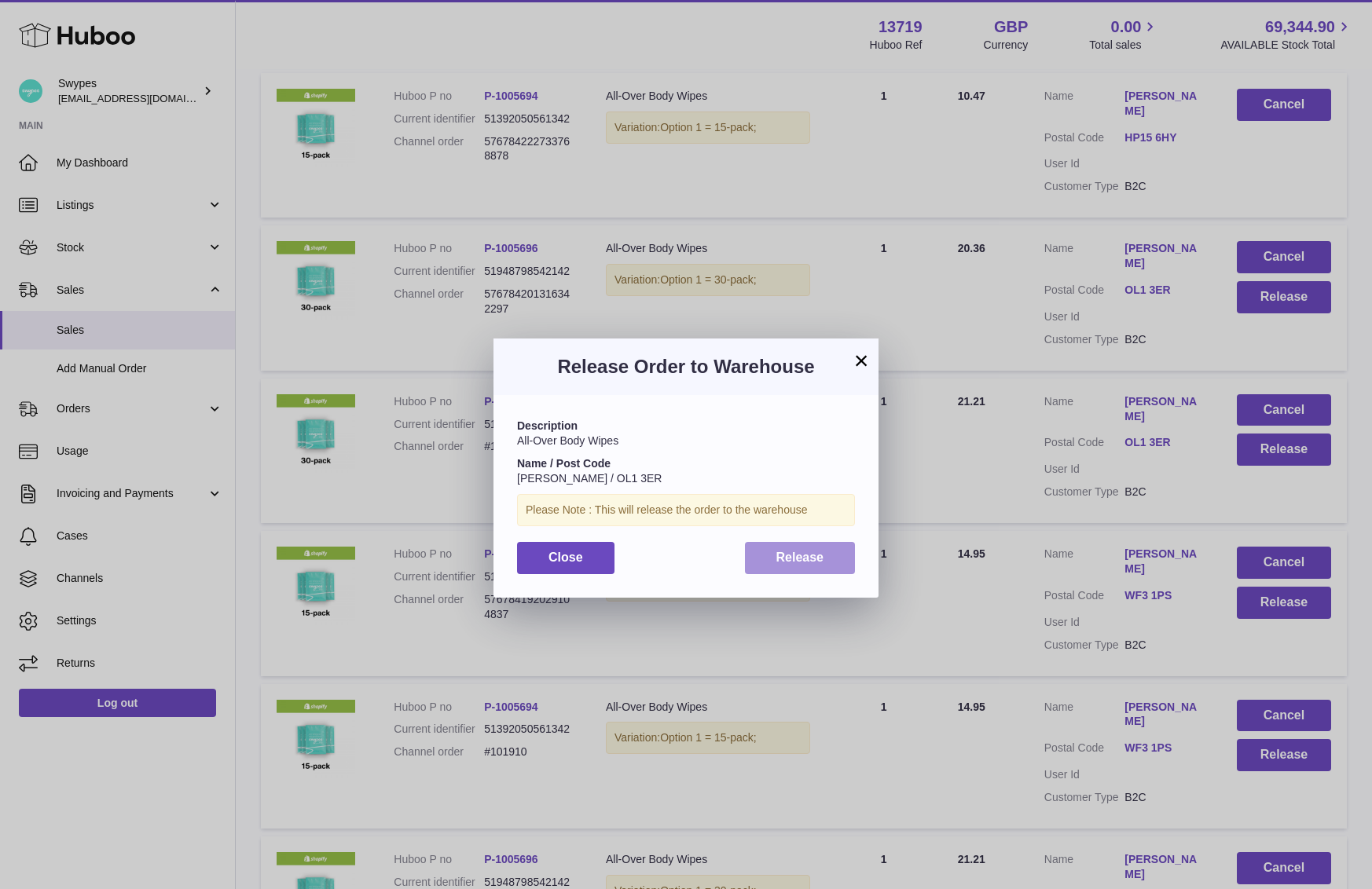
click at [828, 557] on button "Release" at bounding box center [800, 557] width 111 height 32
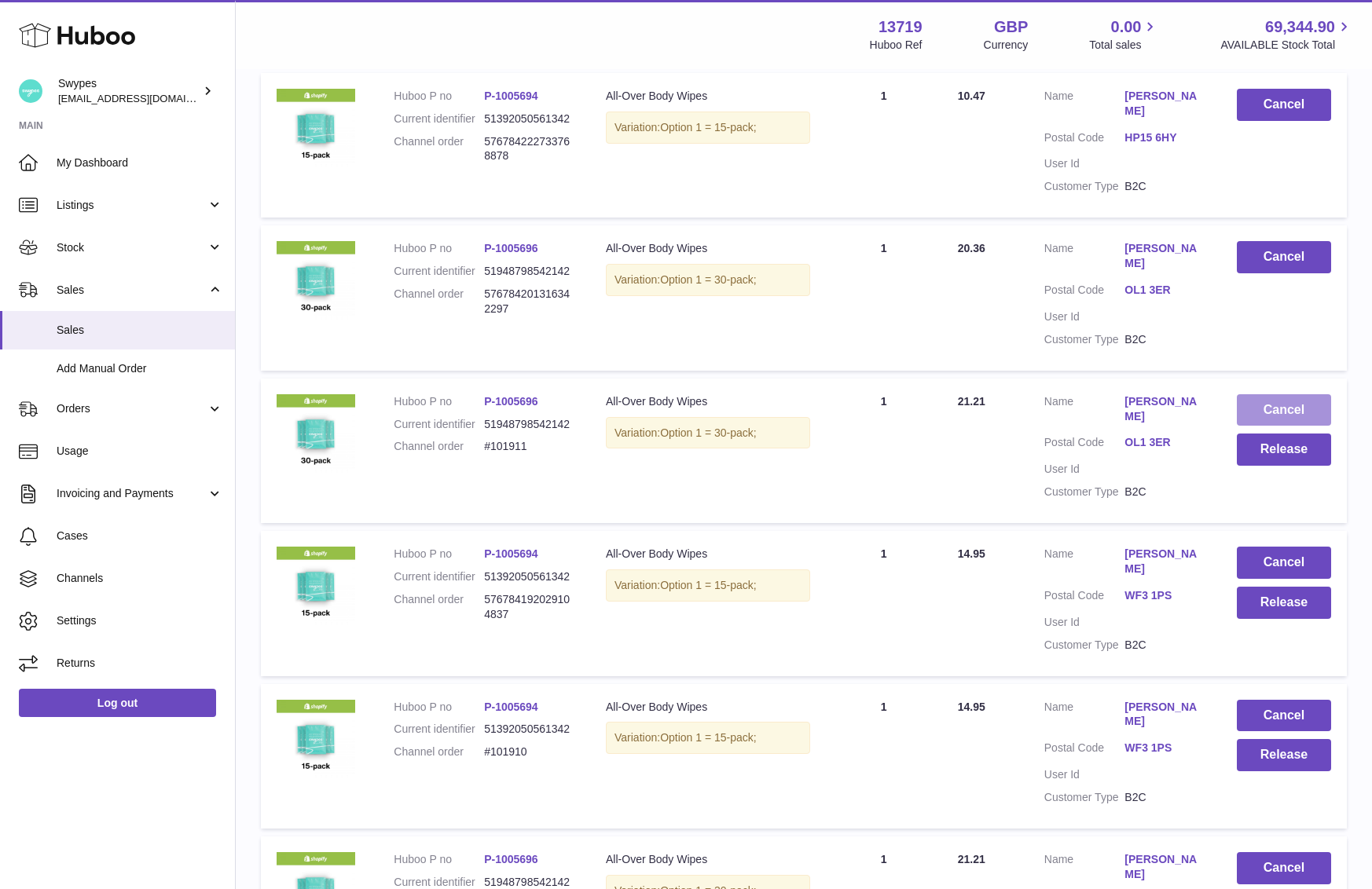
click at [1258, 427] on button "Cancel" at bounding box center [1283, 410] width 94 height 32
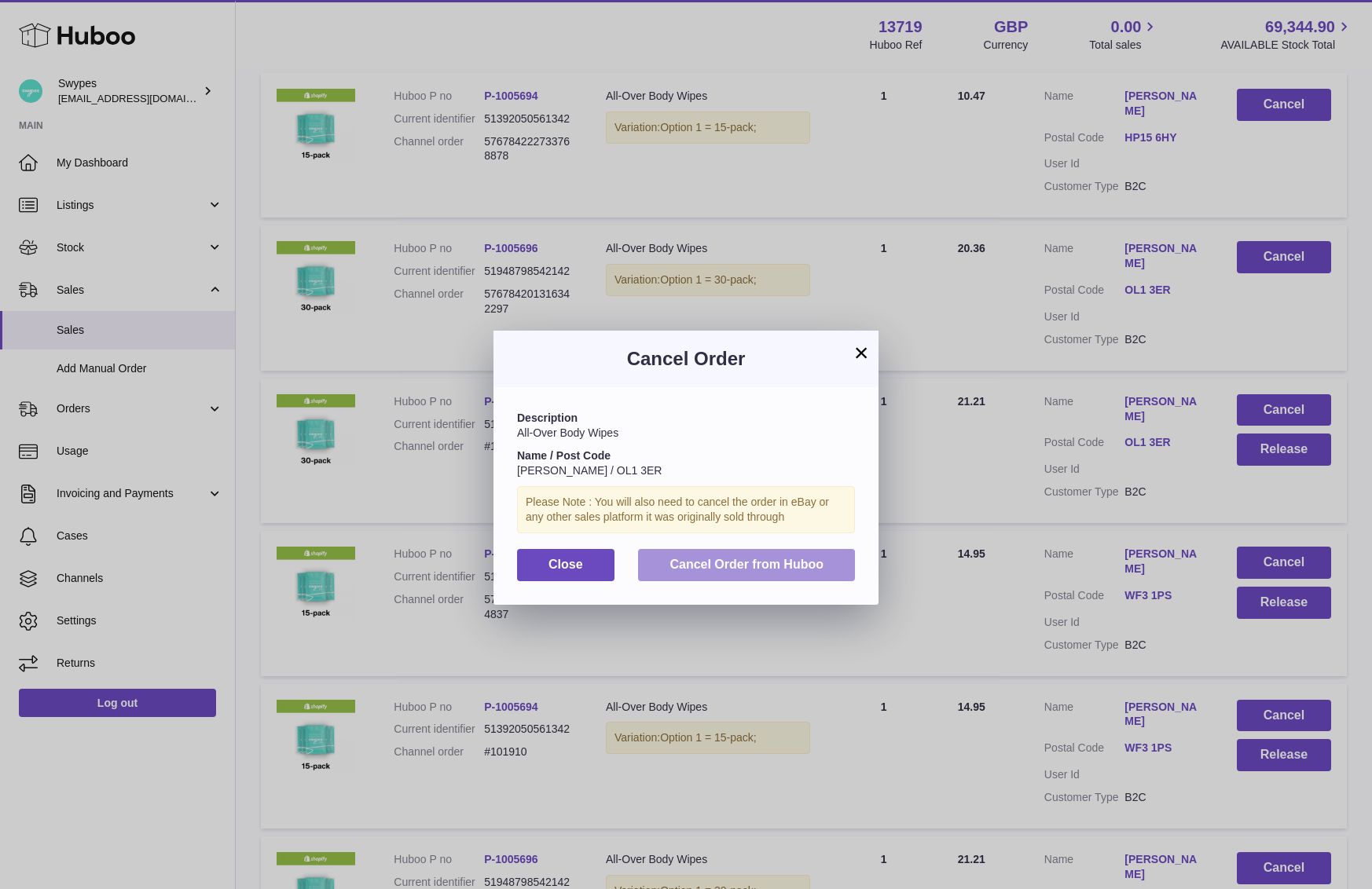
click at [832, 579] on button "Cancel Order from Huboo" at bounding box center [746, 565] width 217 height 32
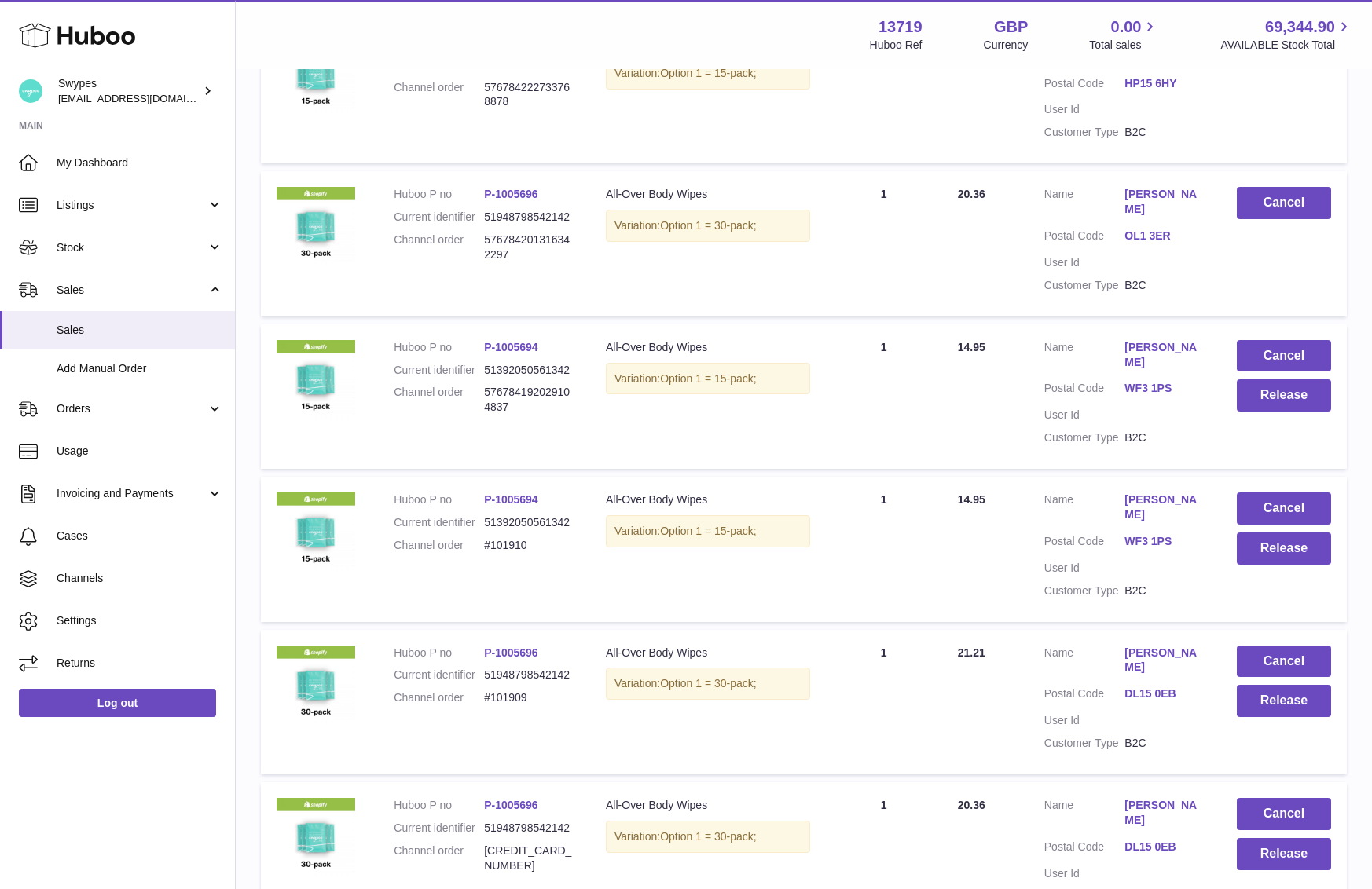
scroll to position [854, 0]
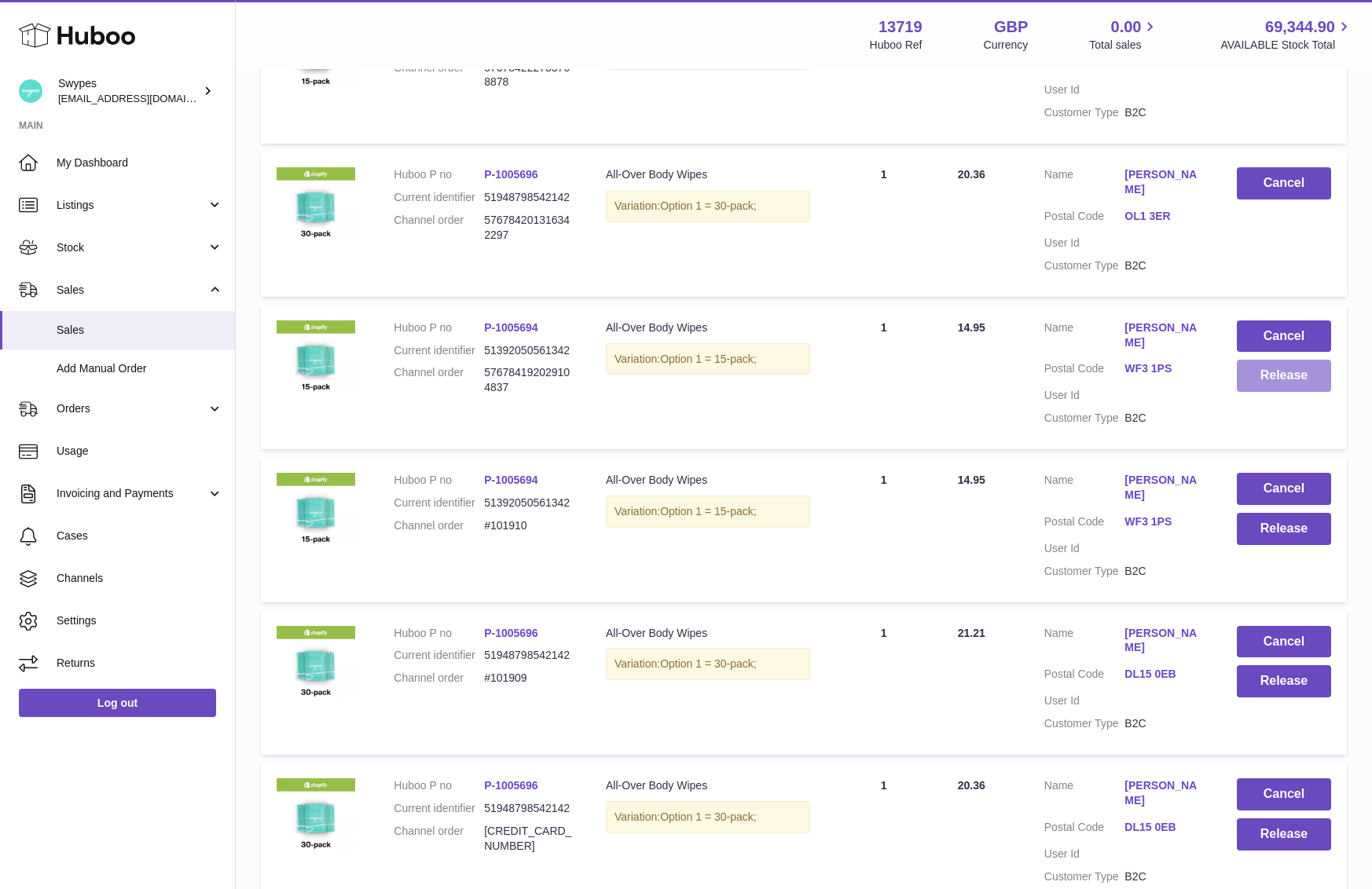
click at [1276, 392] on button "Release" at bounding box center [1283, 376] width 94 height 32
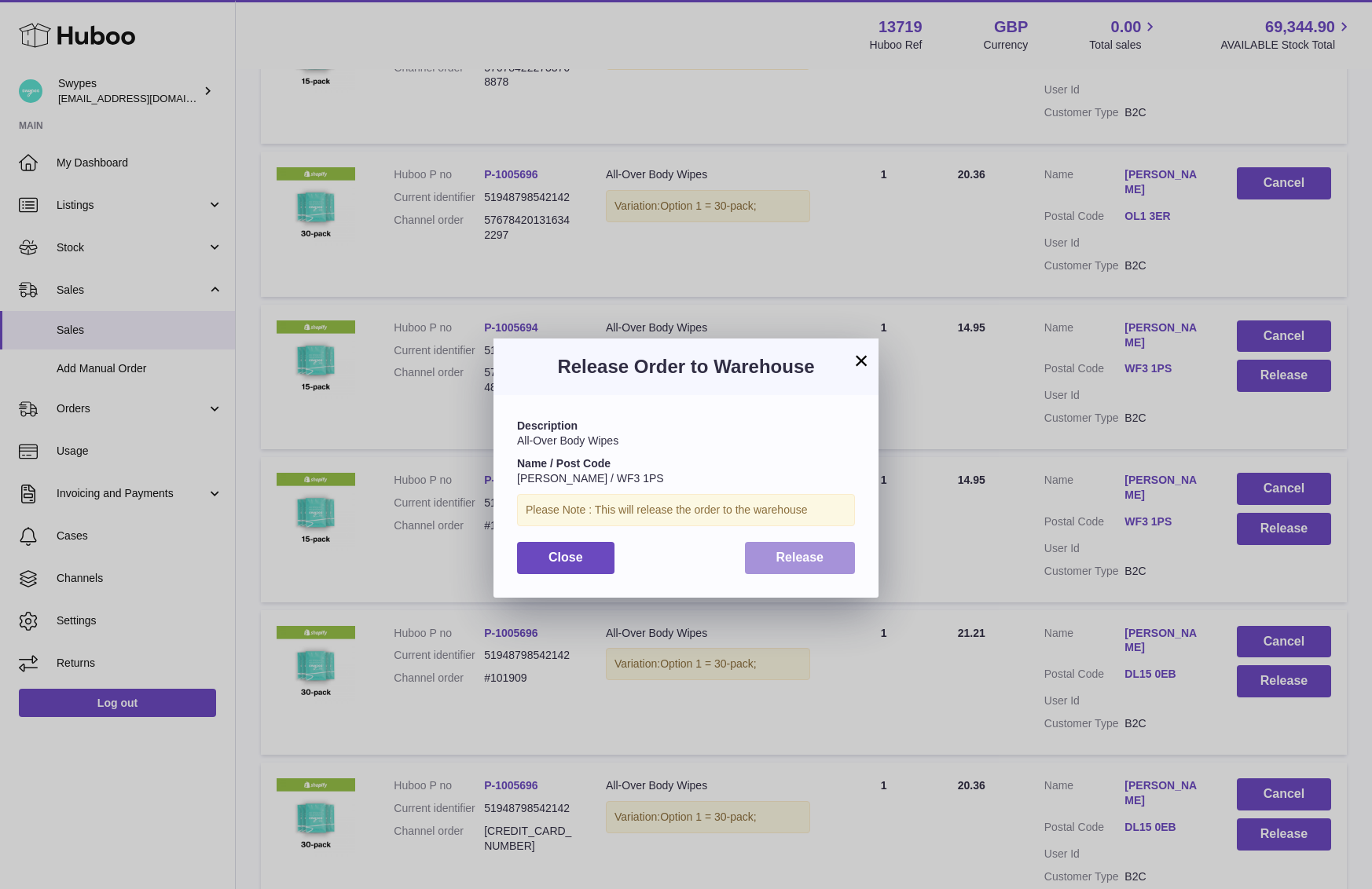
click at [843, 568] on button "Release" at bounding box center [800, 557] width 111 height 32
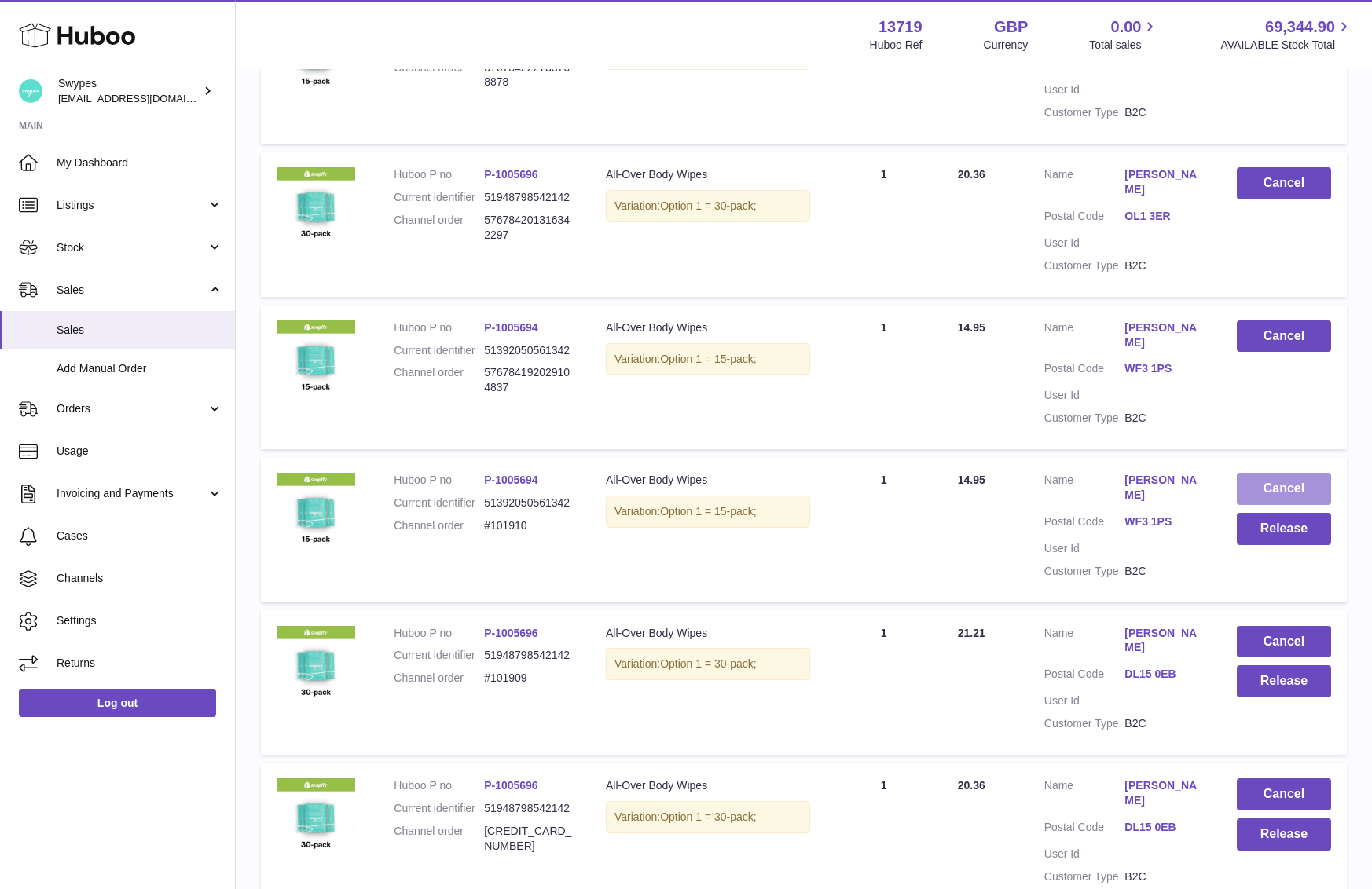
click at [1262, 505] on button "Cancel" at bounding box center [1283, 489] width 94 height 32
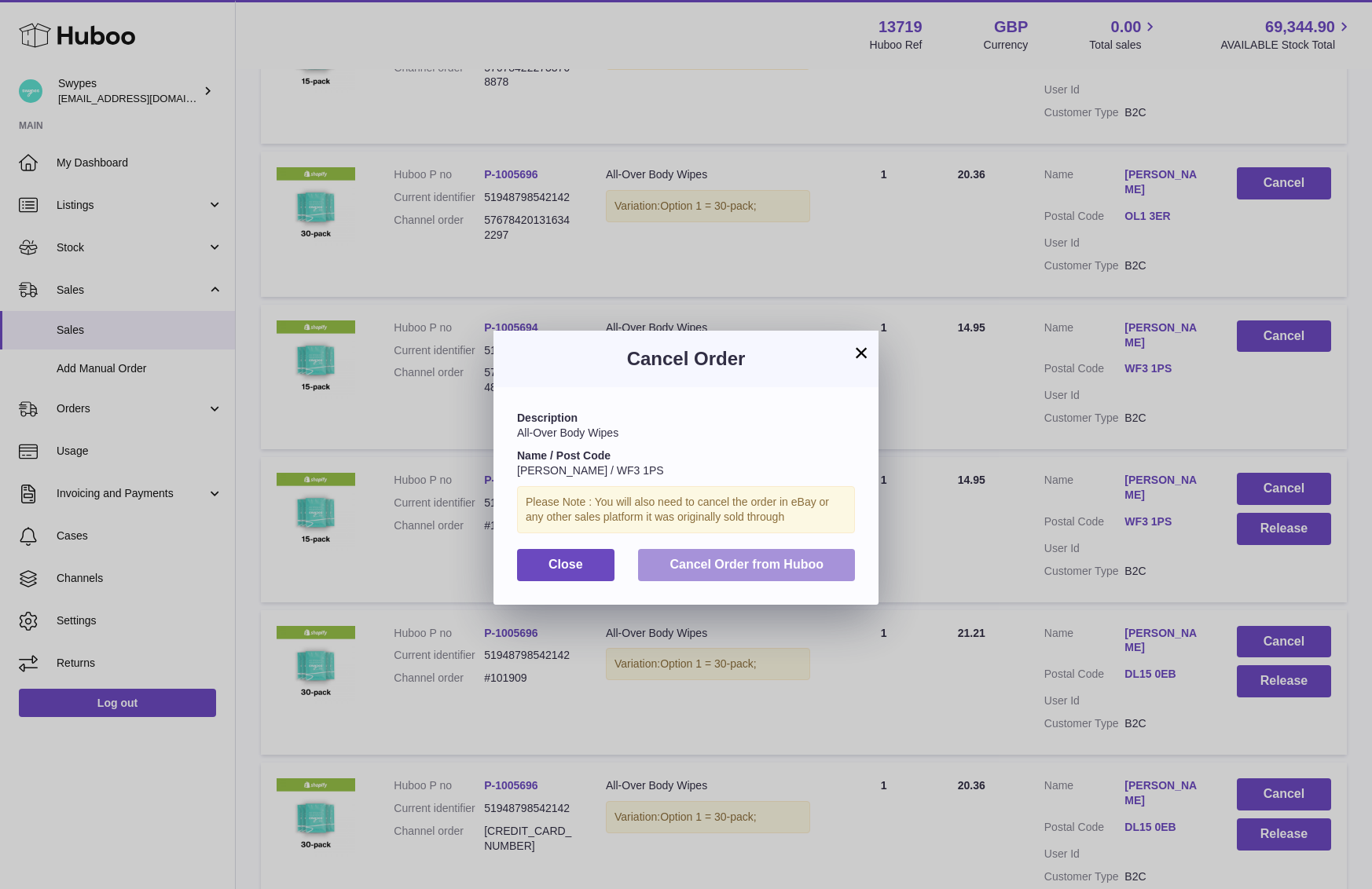
click at [812, 574] on button "Cancel Order from Huboo" at bounding box center [746, 565] width 217 height 32
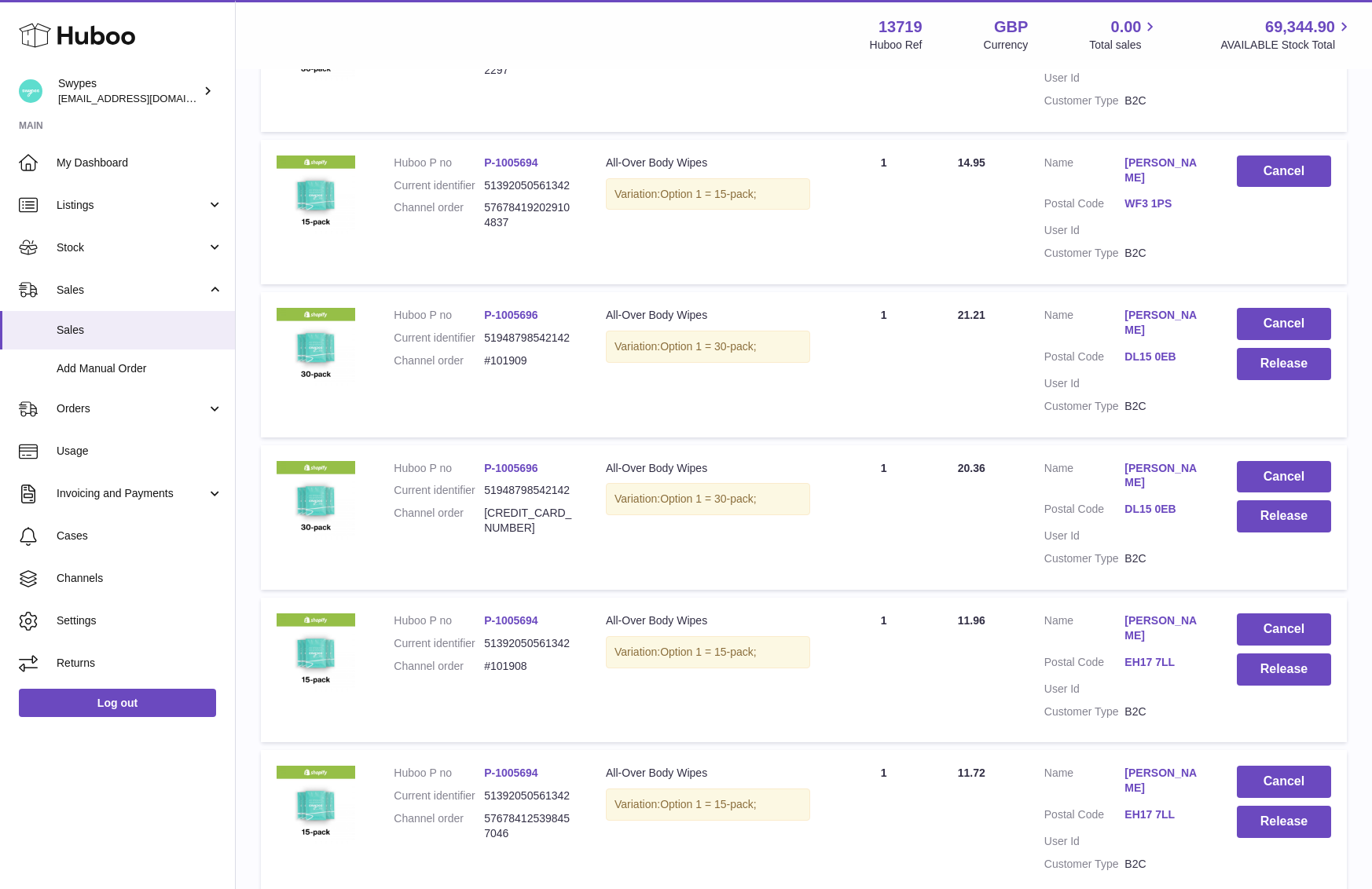
scroll to position [1030, 0]
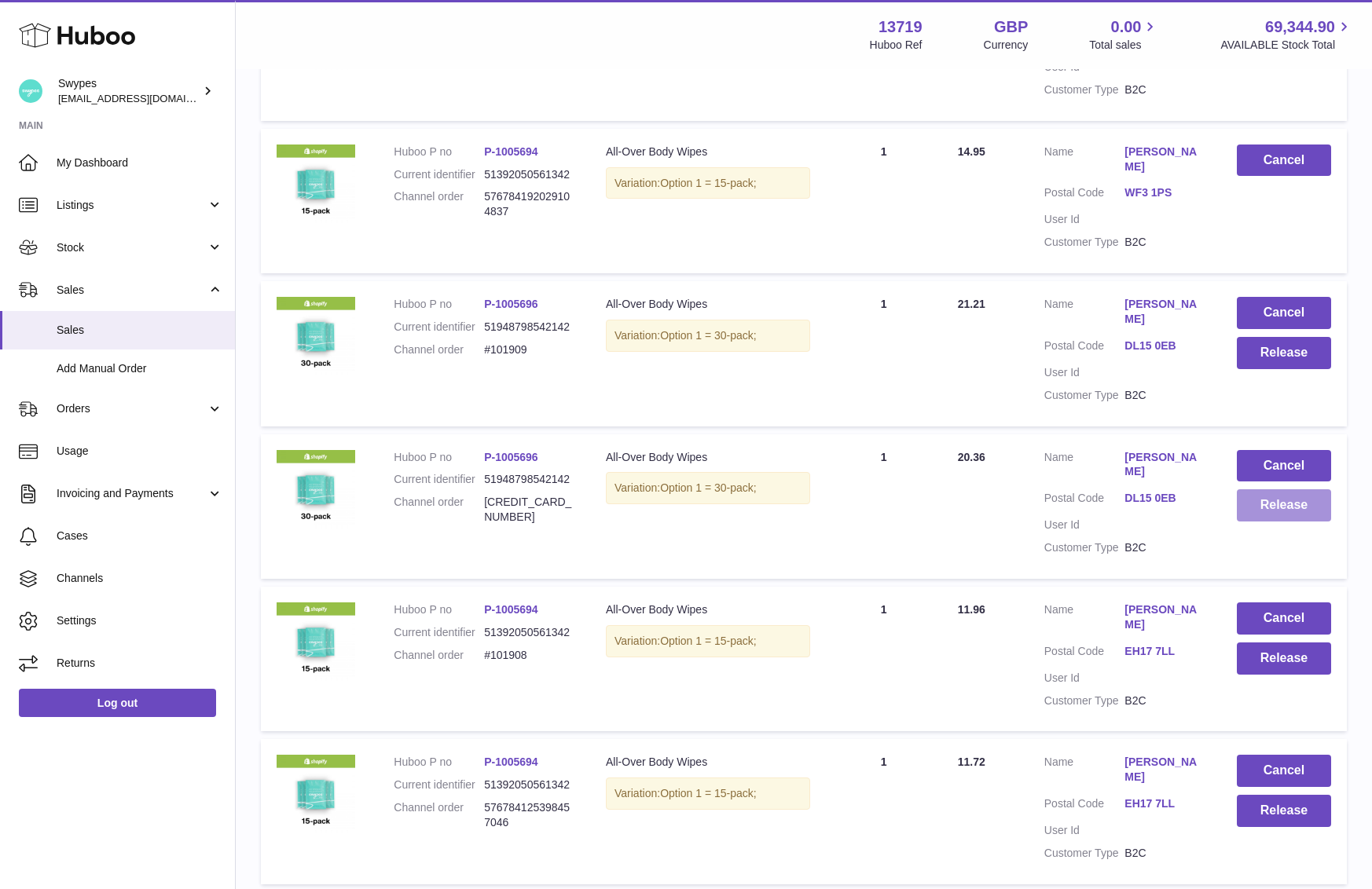
click at [1298, 522] on button "Release" at bounding box center [1283, 505] width 94 height 32
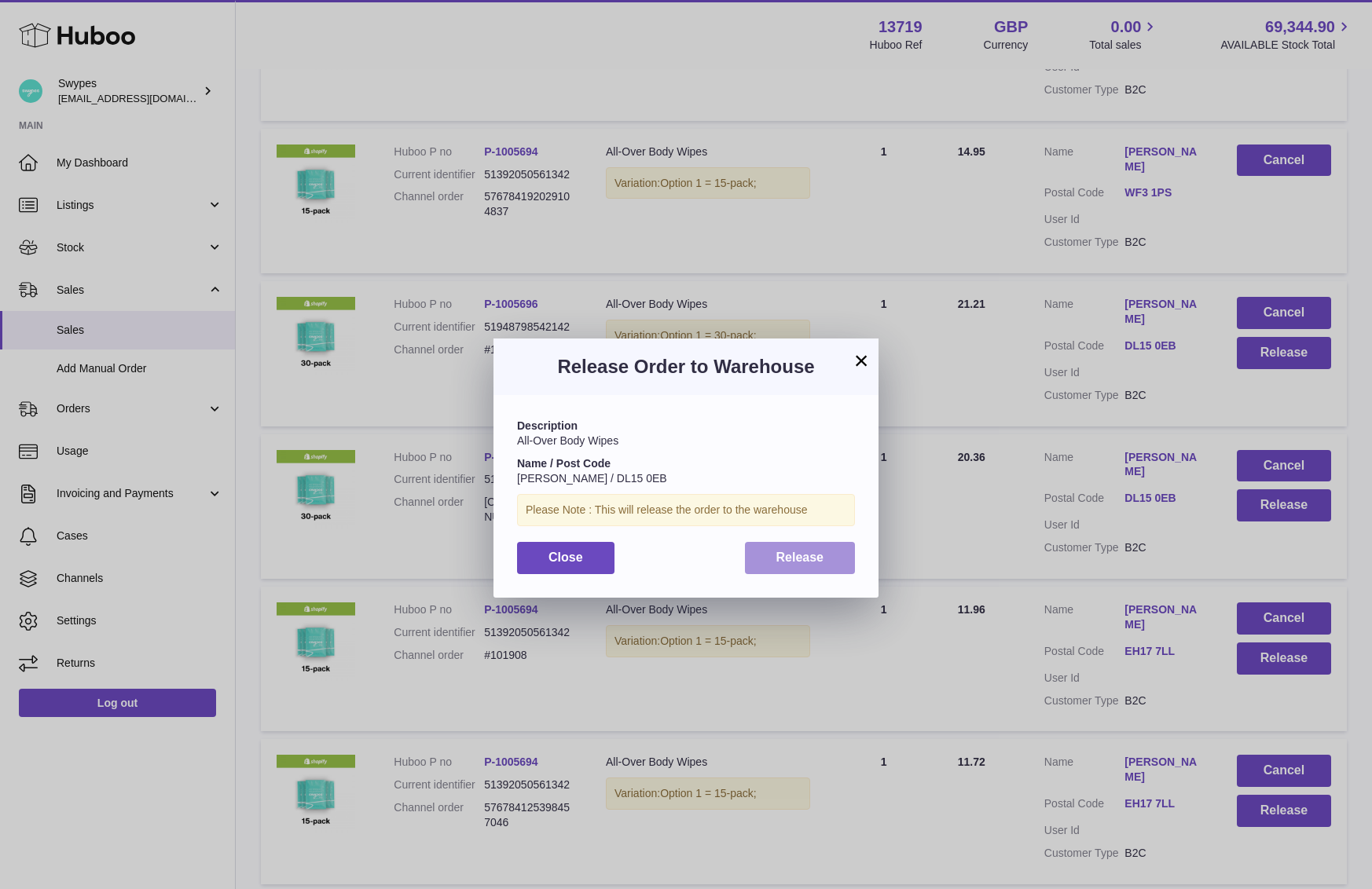
click at [804, 557] on span "Release" at bounding box center [800, 557] width 48 height 14
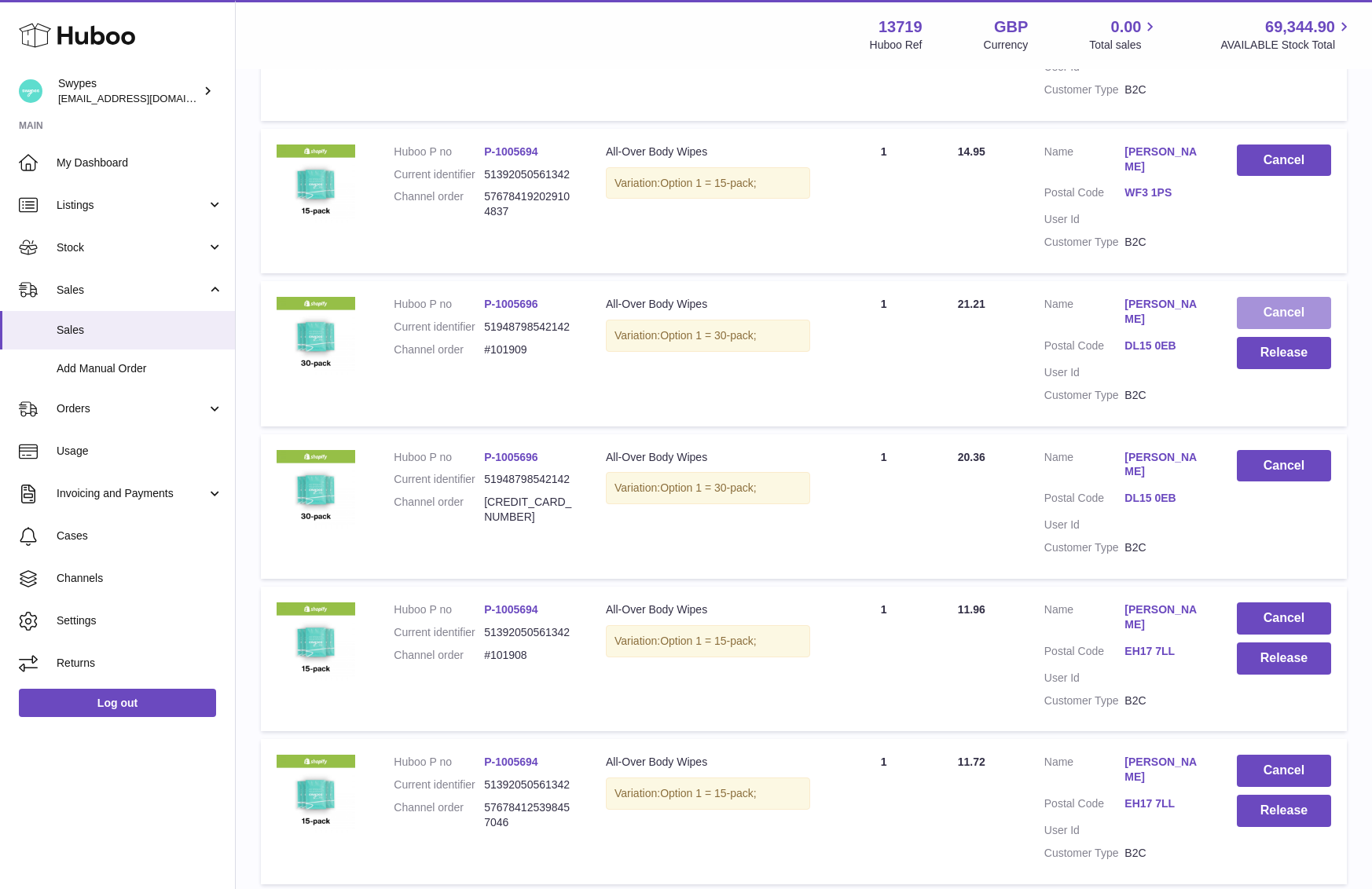
click at [1281, 329] on button "Cancel" at bounding box center [1283, 312] width 94 height 32
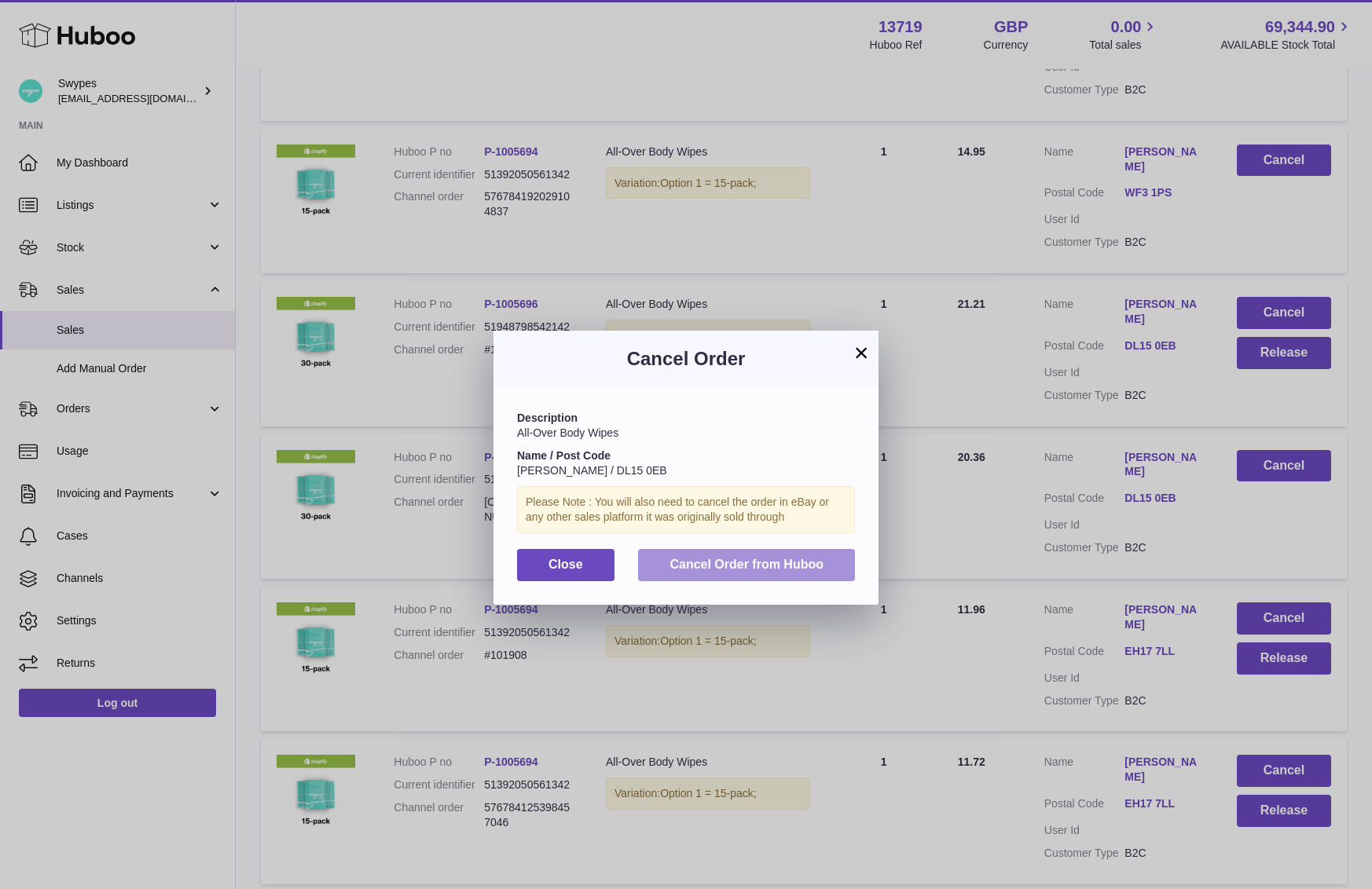
click at [789, 574] on button "Cancel Order from Huboo" at bounding box center [746, 565] width 217 height 32
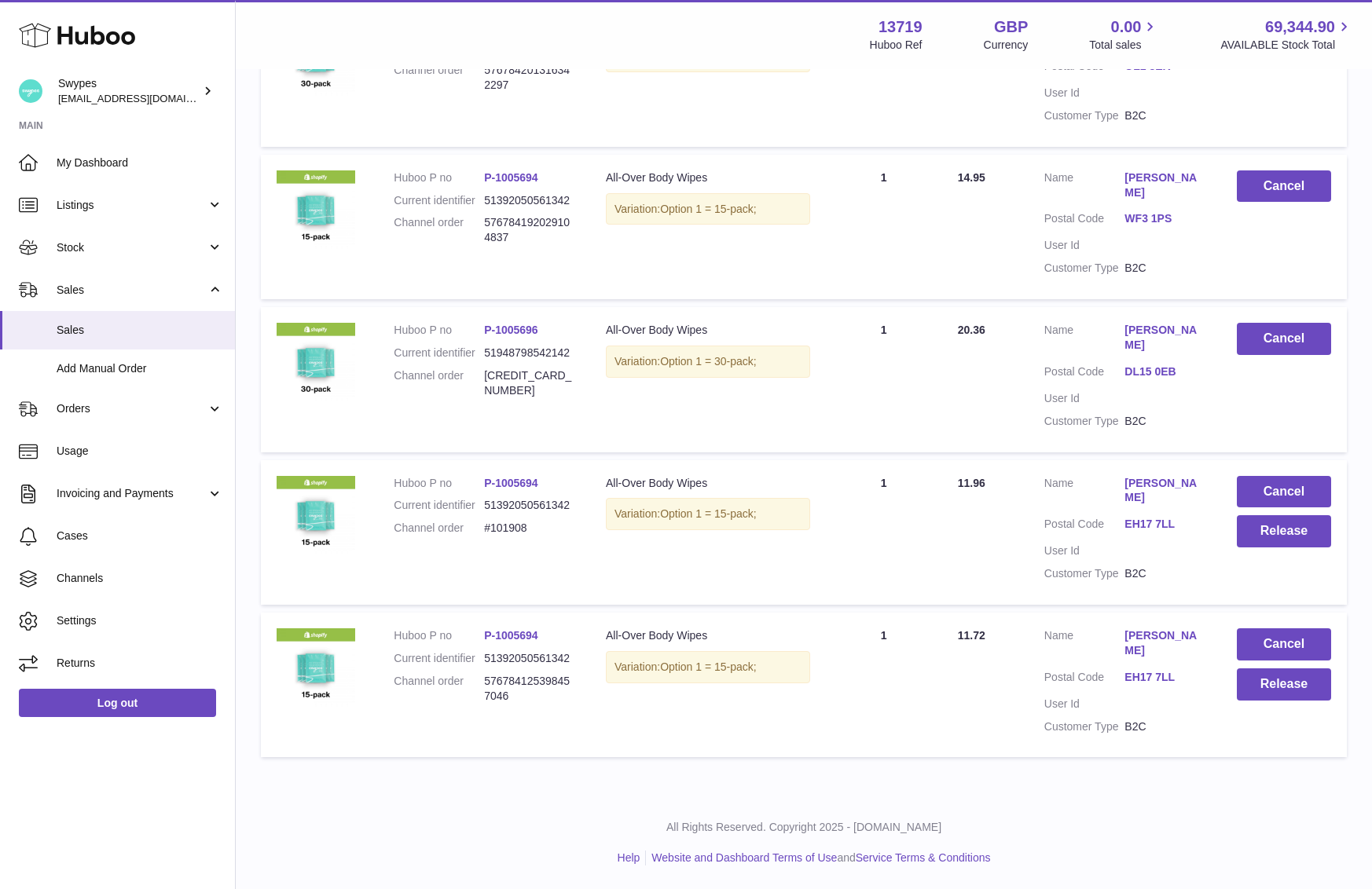
scroll to position [1061, 0]
click at [1255, 692] on button "Release" at bounding box center [1283, 684] width 94 height 32
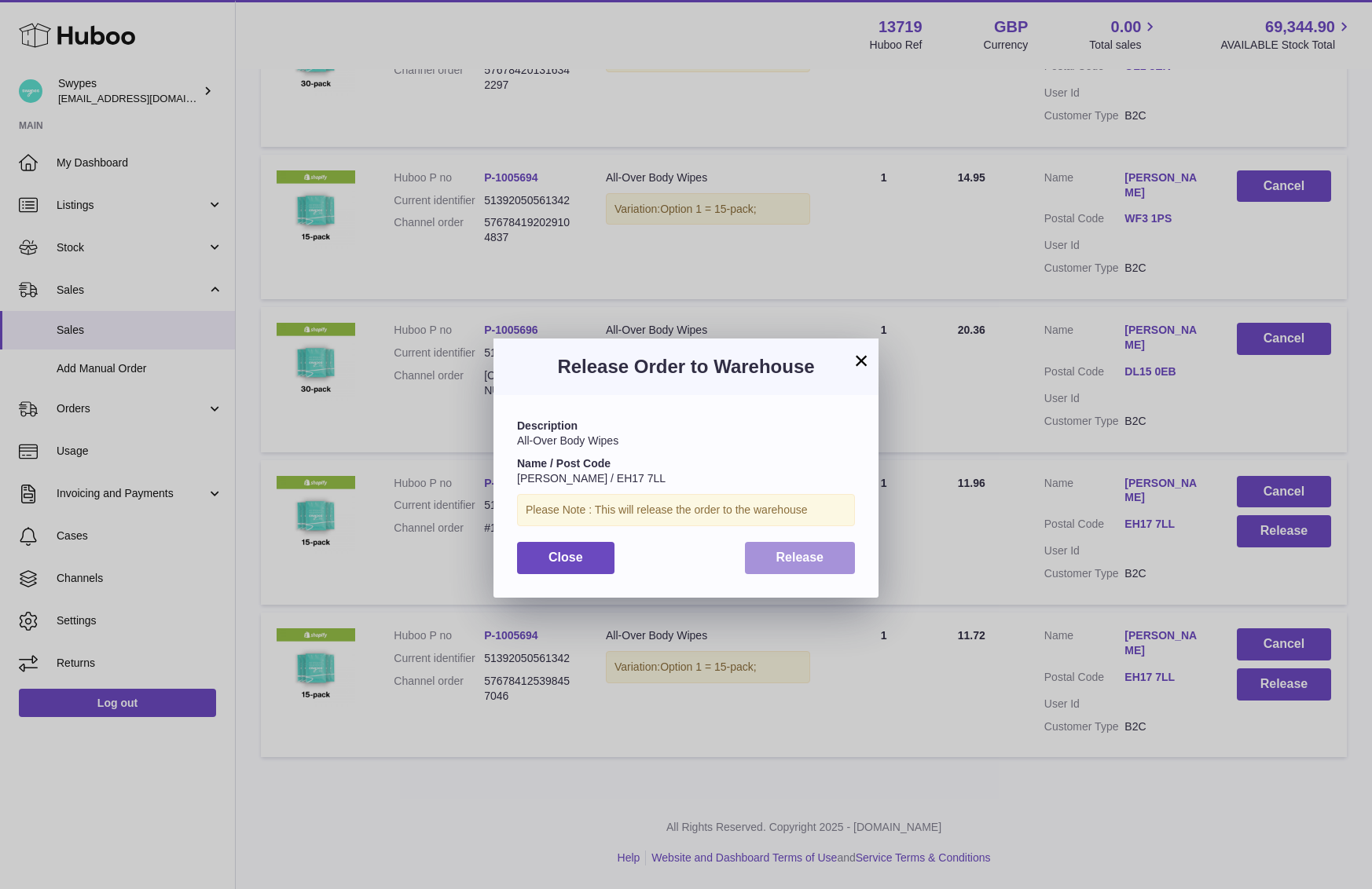
click at [822, 557] on span "Release" at bounding box center [800, 557] width 48 height 14
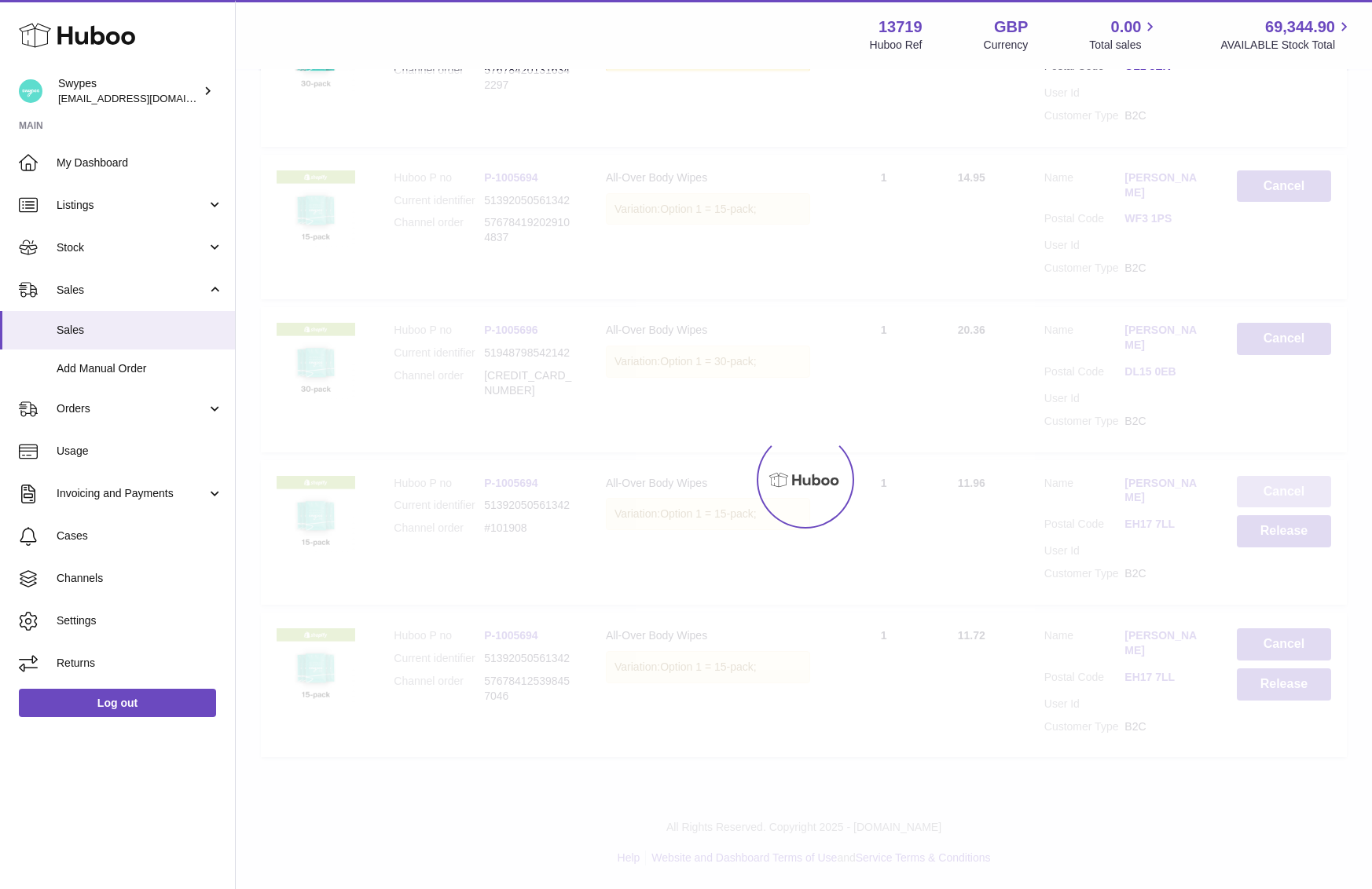
click at [1263, 477] on button "Cancel" at bounding box center [1283, 492] width 94 height 32
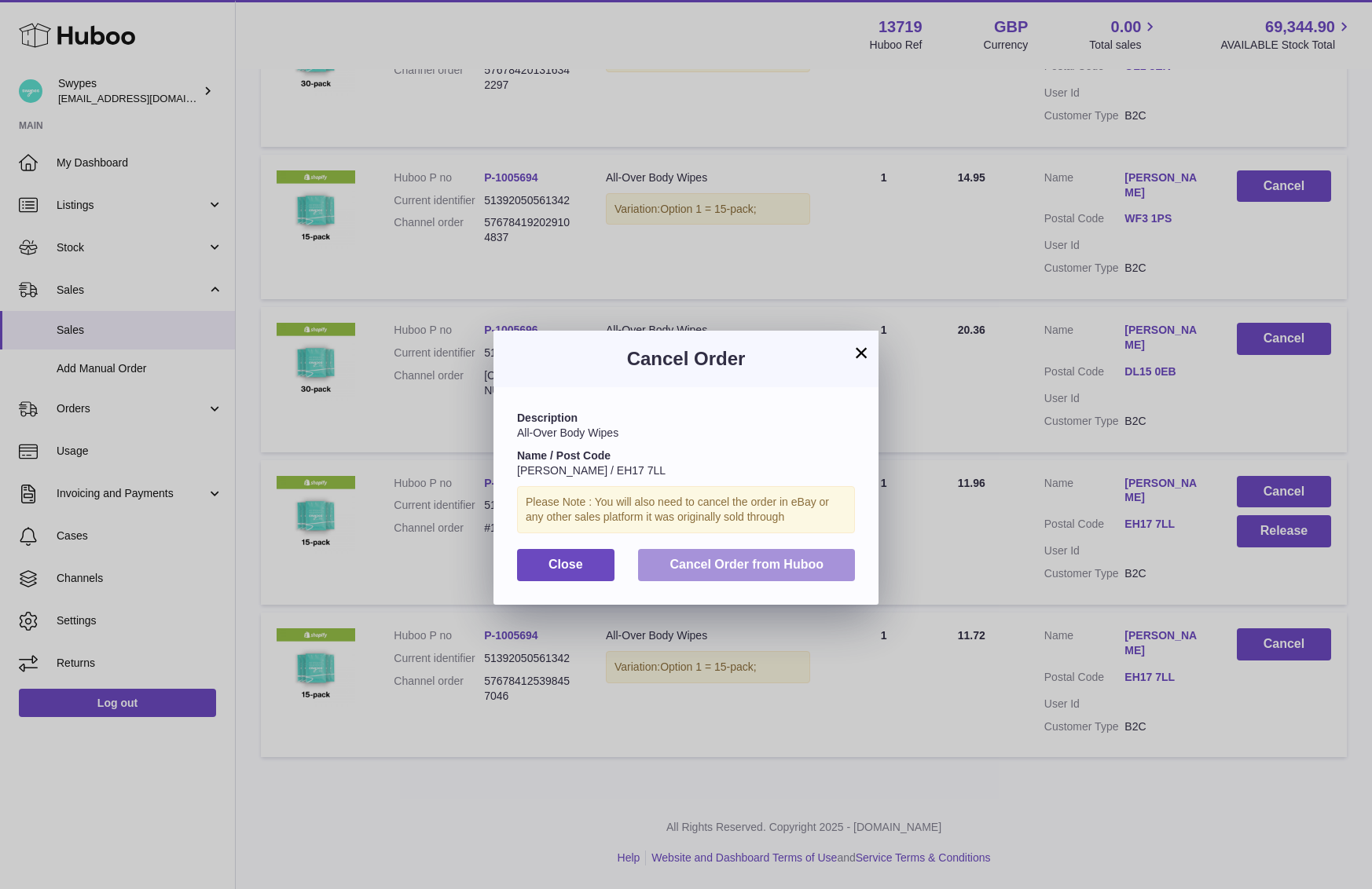
click at [826, 568] on button "Cancel Order from Huboo" at bounding box center [746, 565] width 217 height 32
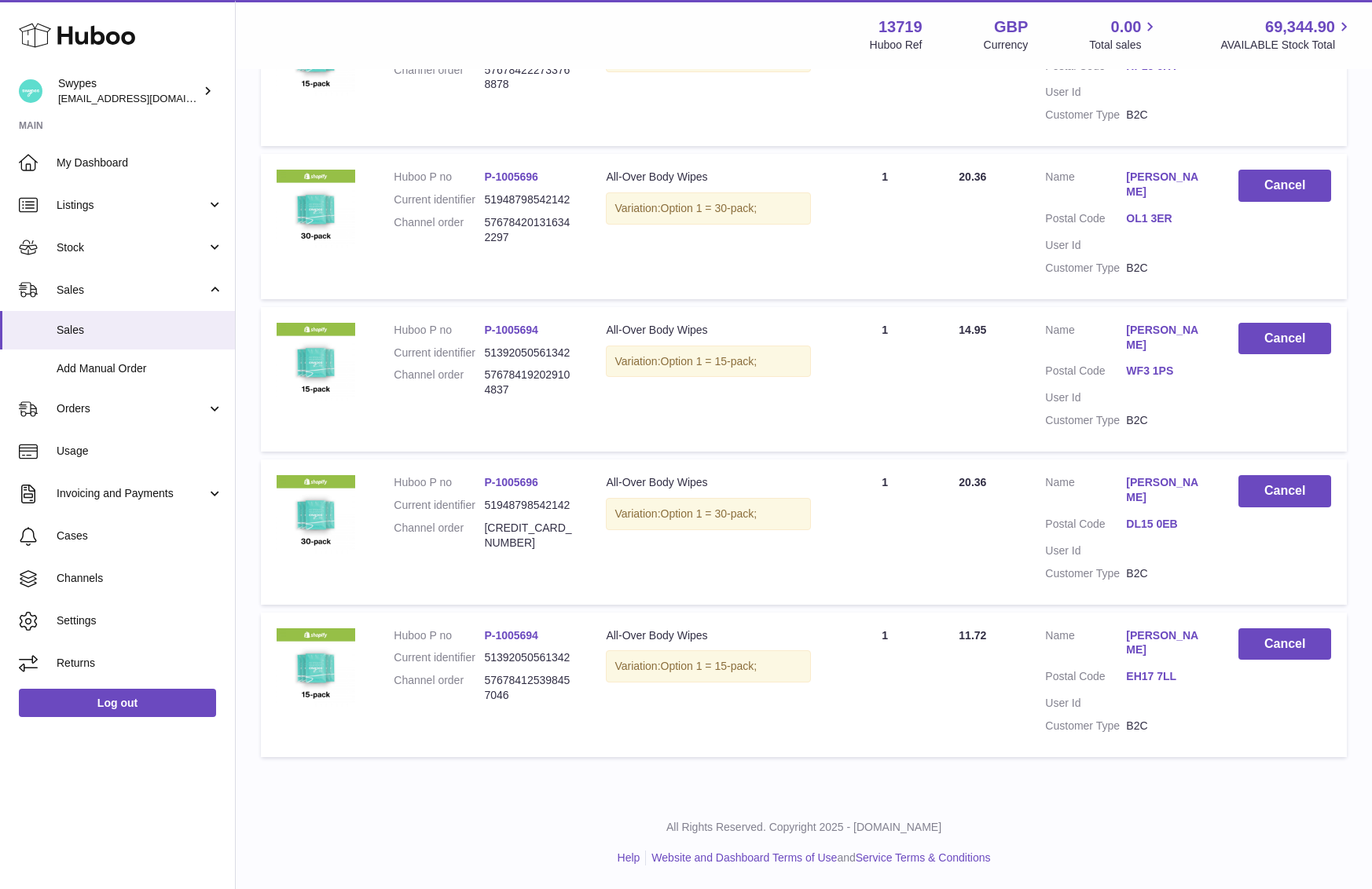
scroll to position [908, 0]
click at [197, 354] on link "Add Manual Order" at bounding box center [117, 369] width 235 height 38
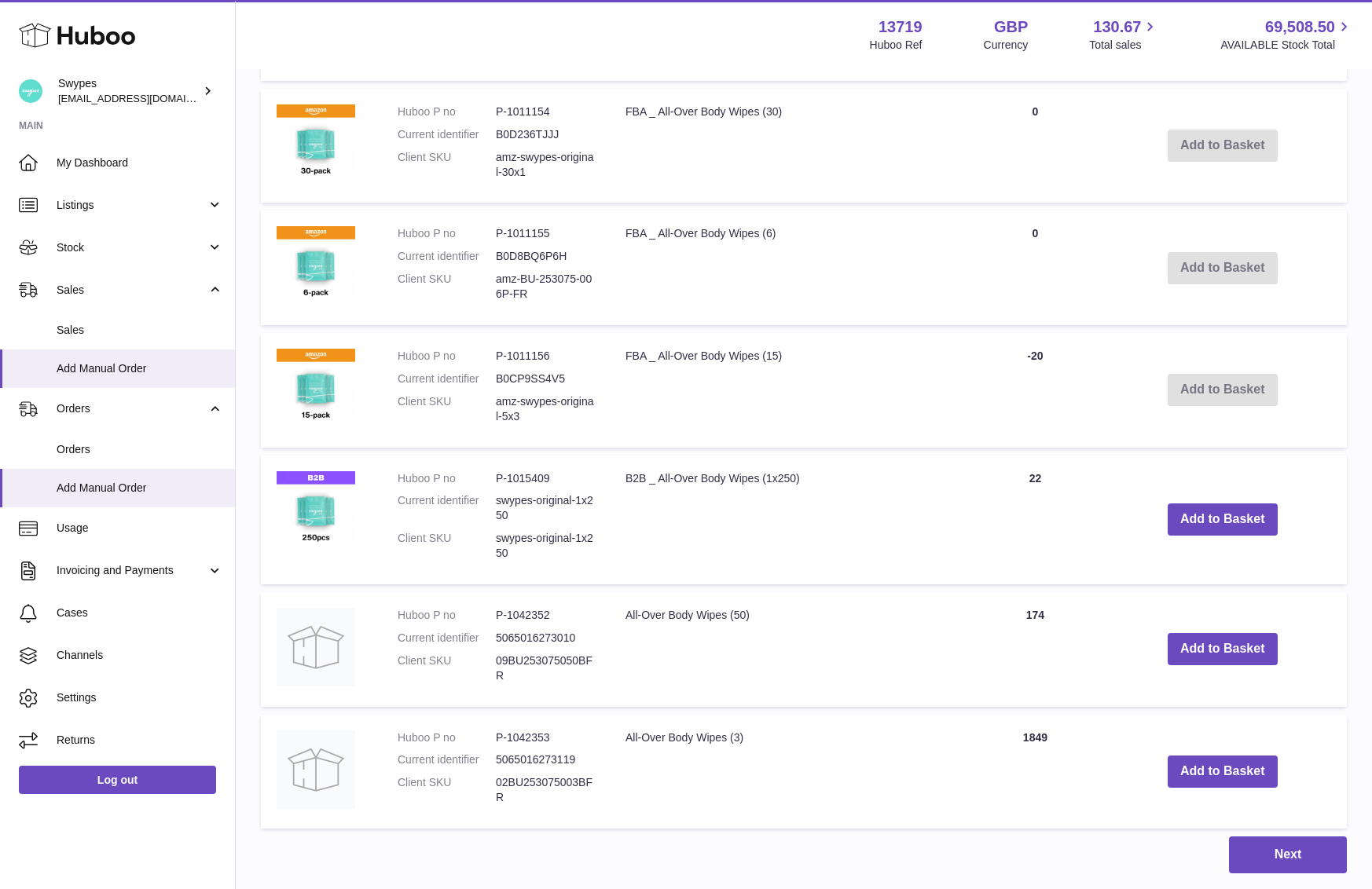
scroll to position [879, 0]
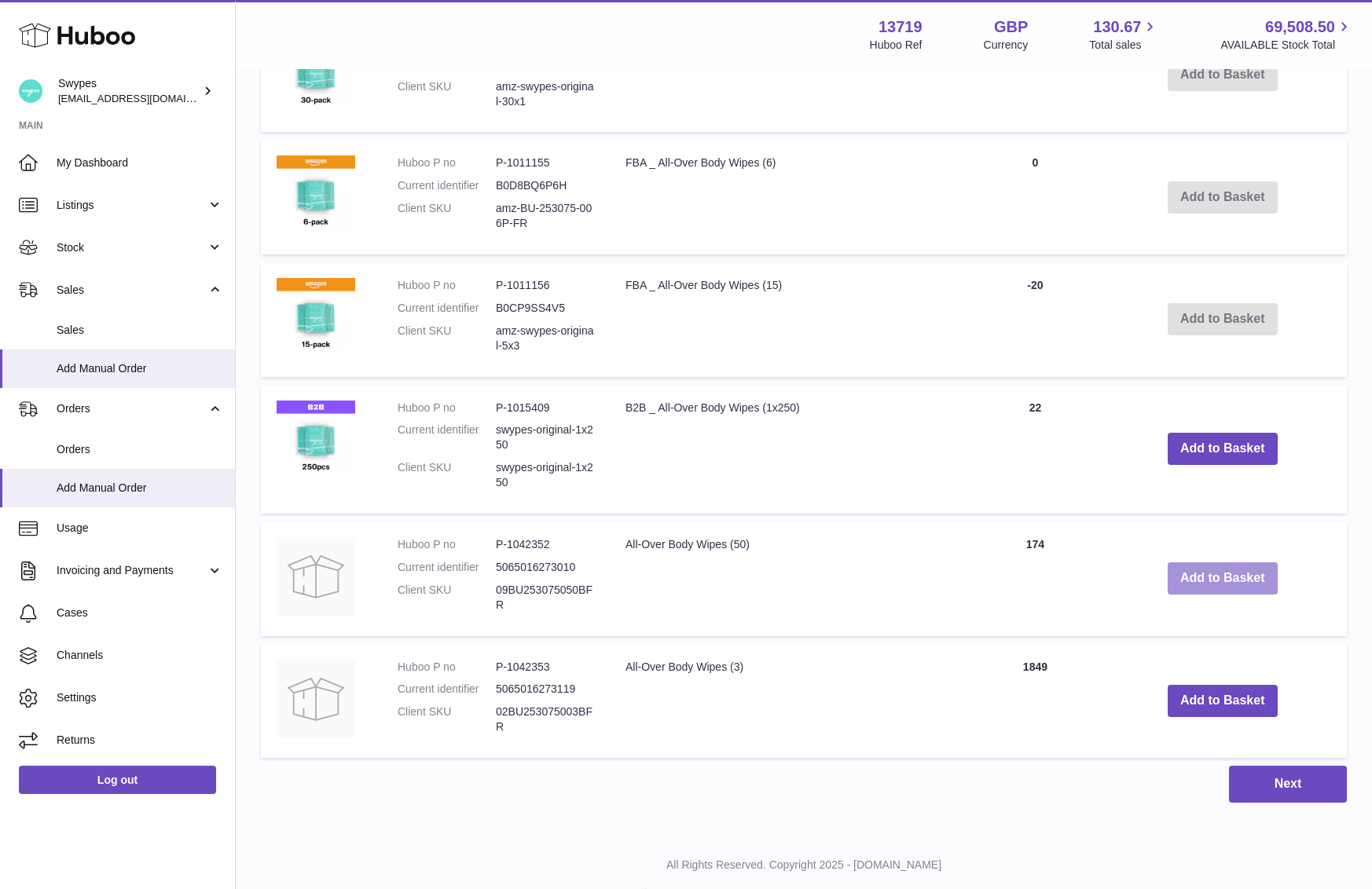
click at [1210, 587] on button "Add to Basket" at bounding box center [1223, 578] width 110 height 32
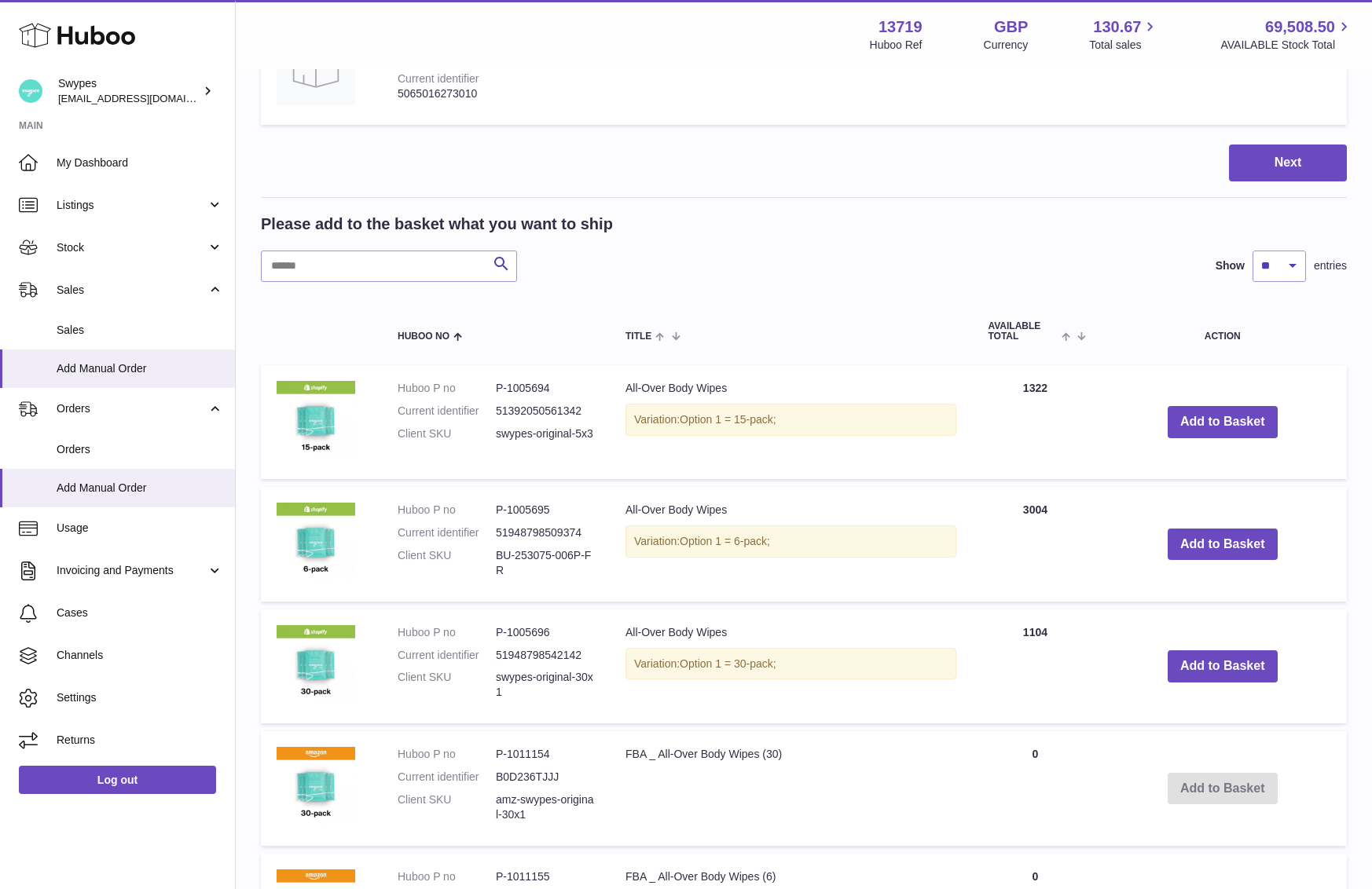
scroll to position [271, 0]
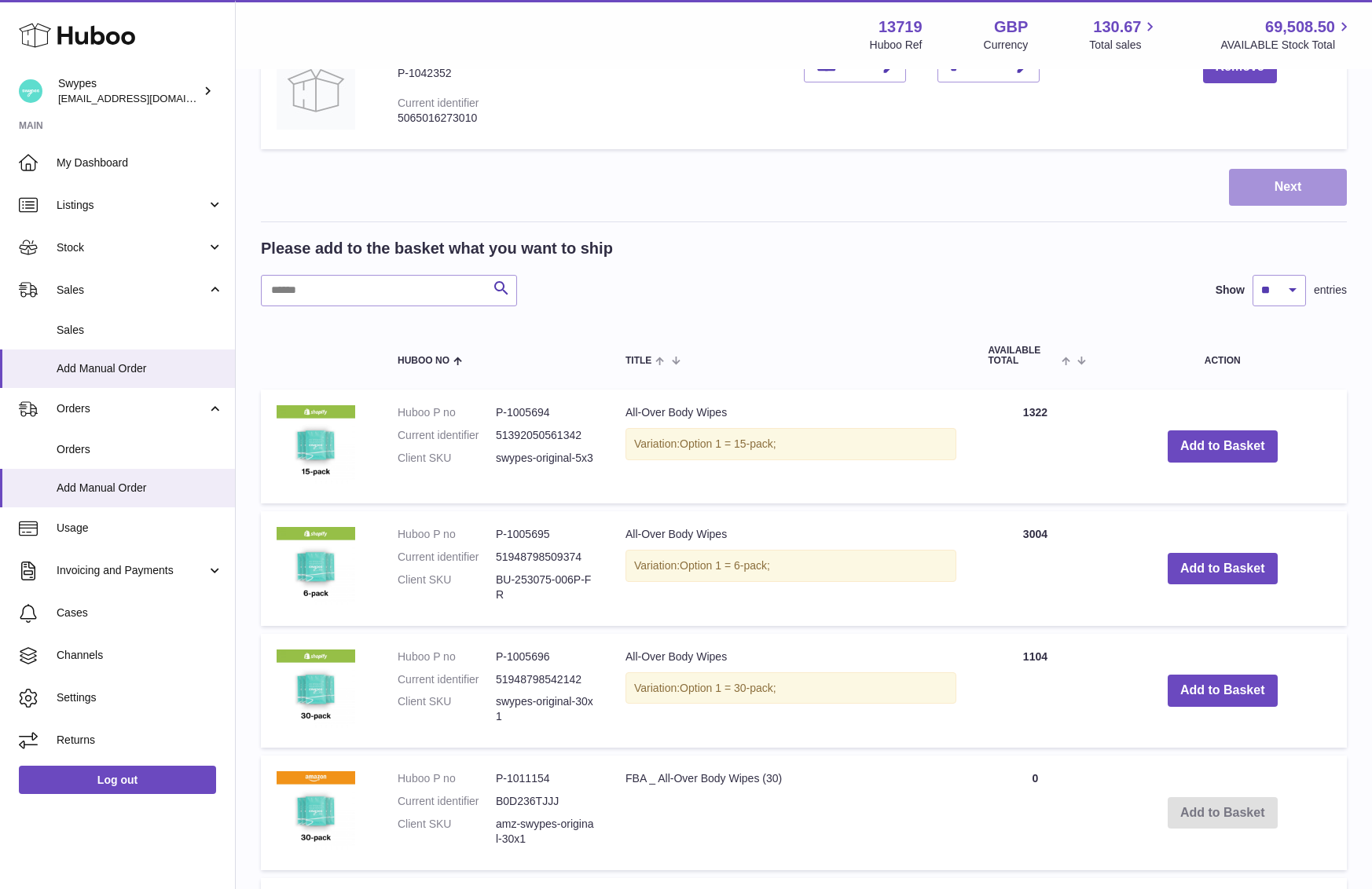
click at [1265, 173] on button "Next" at bounding box center [1288, 187] width 118 height 37
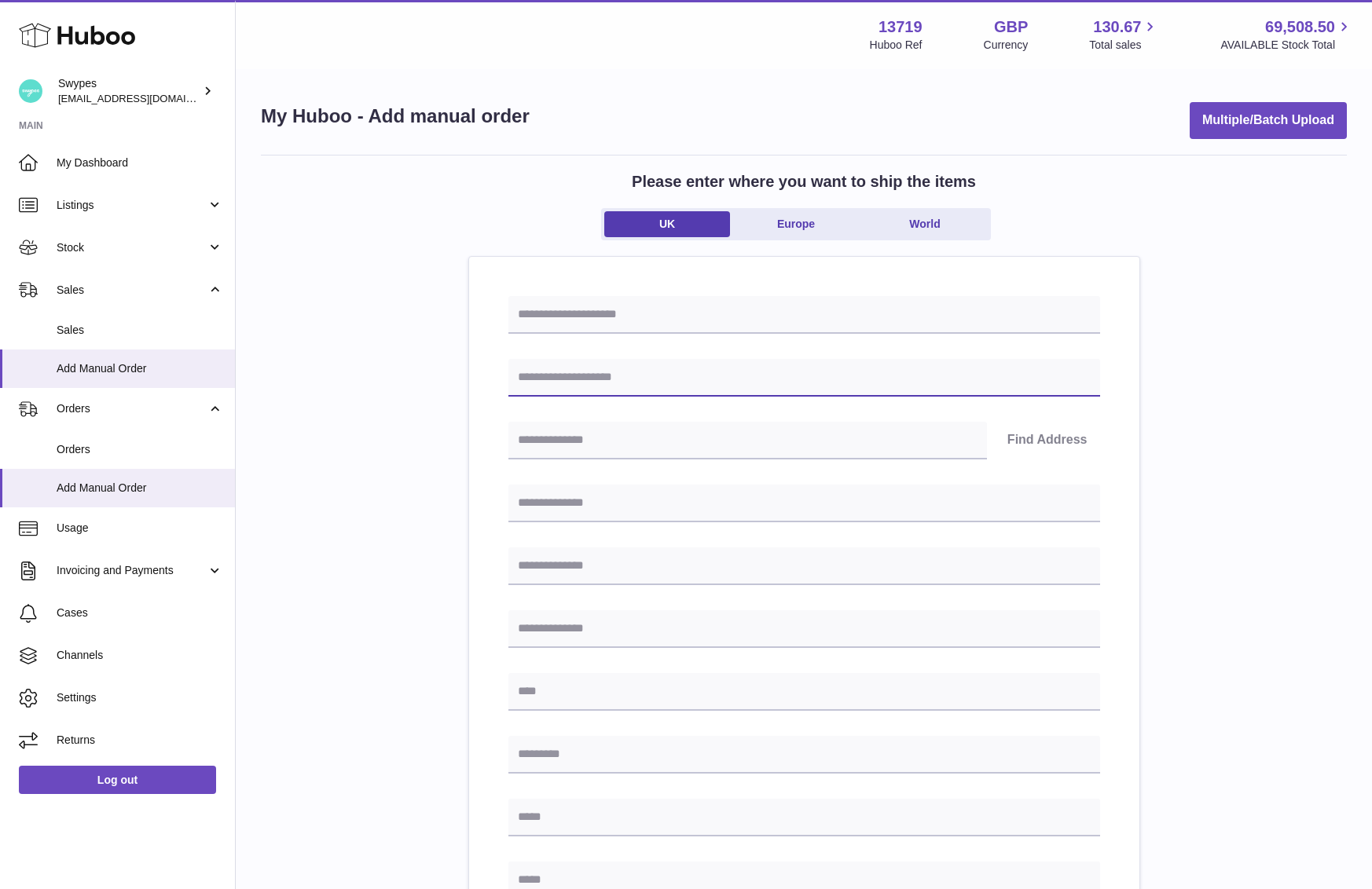
click at [599, 373] on input "text" at bounding box center [803, 377] width 591 height 37
paste input "**********"
type input "**********"
click at [715, 422] on input "text" at bounding box center [748, 440] width 479 height 37
paste input "********"
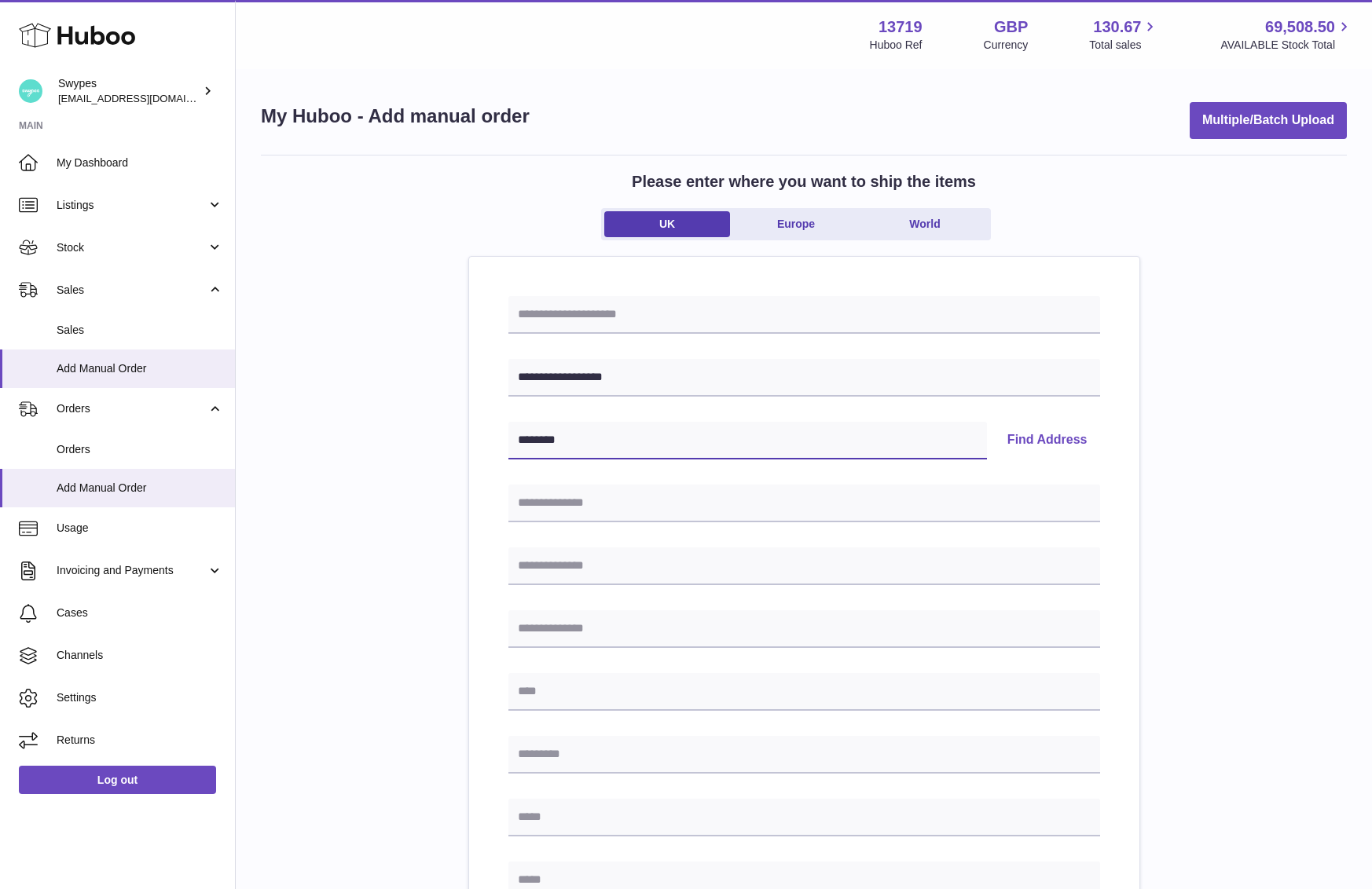
type input "********"
click at [1059, 436] on button "Find Address" at bounding box center [1047, 440] width 105 height 37
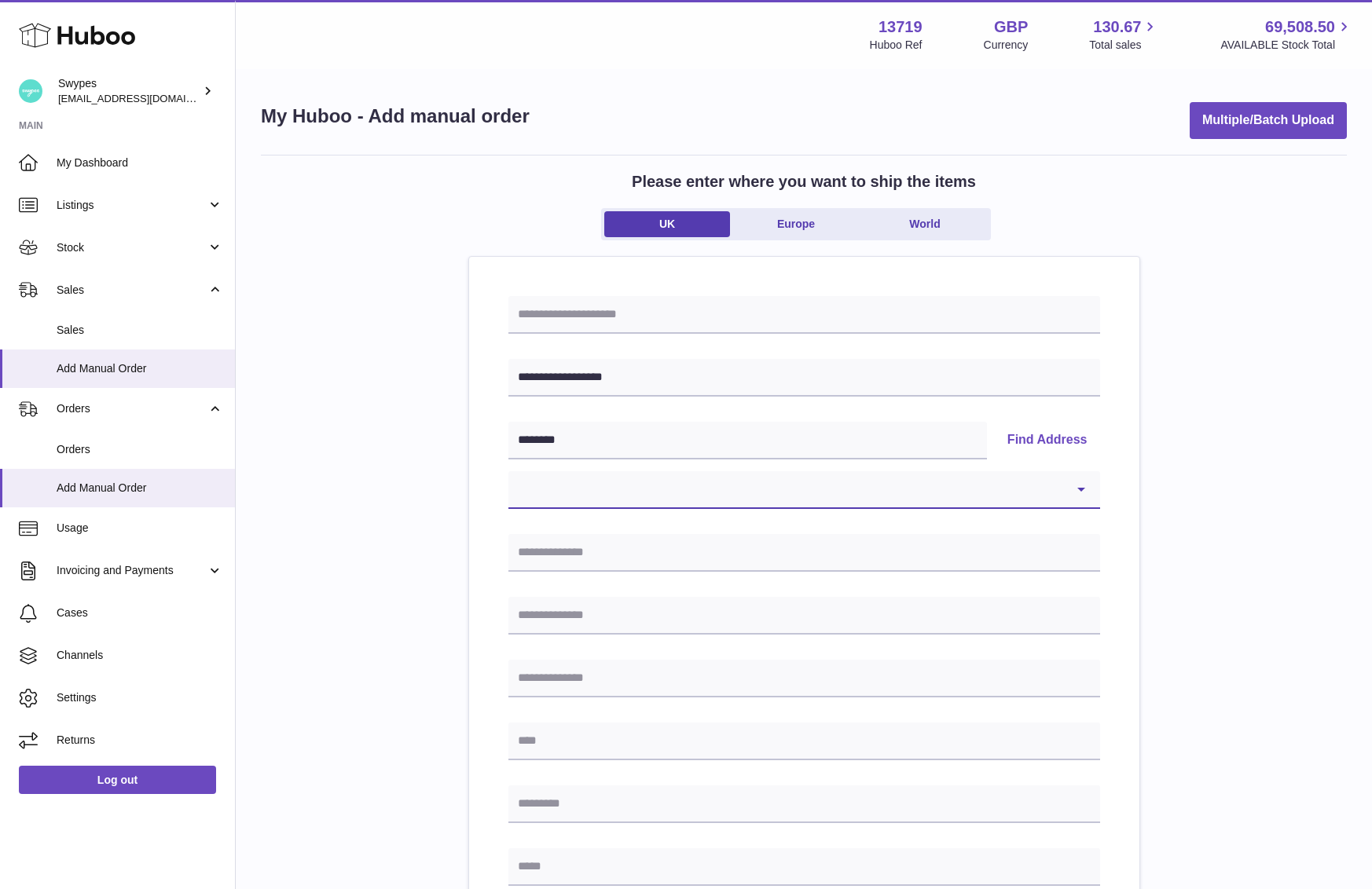
click at [646, 482] on select "**********" at bounding box center [803, 490] width 591 height 37
select select "**"
click at [508, 471] on select "**********" at bounding box center [803, 490] width 591 height 37
type input "******"
type input "*********"
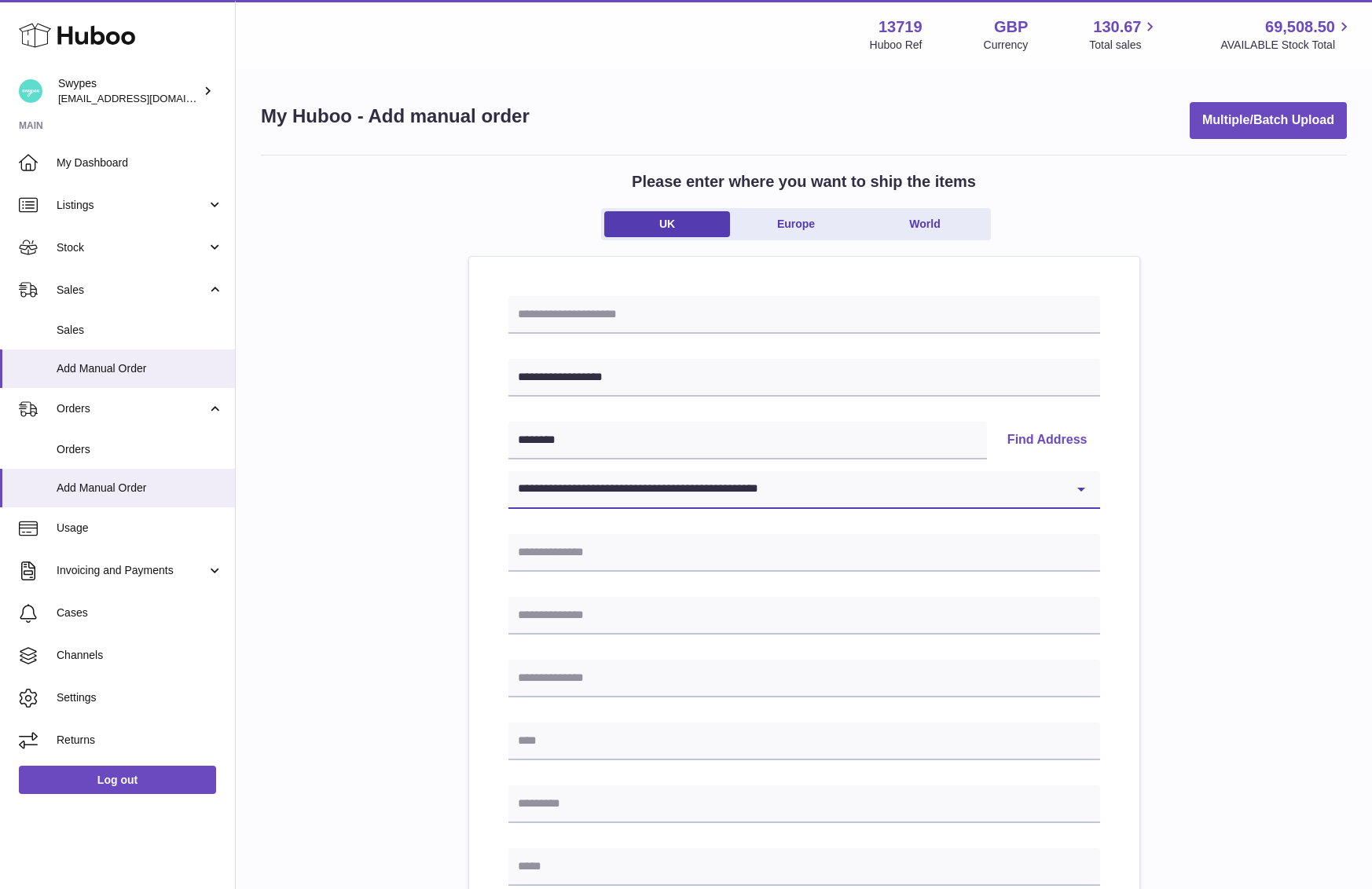
type input "**********"
type input "********"
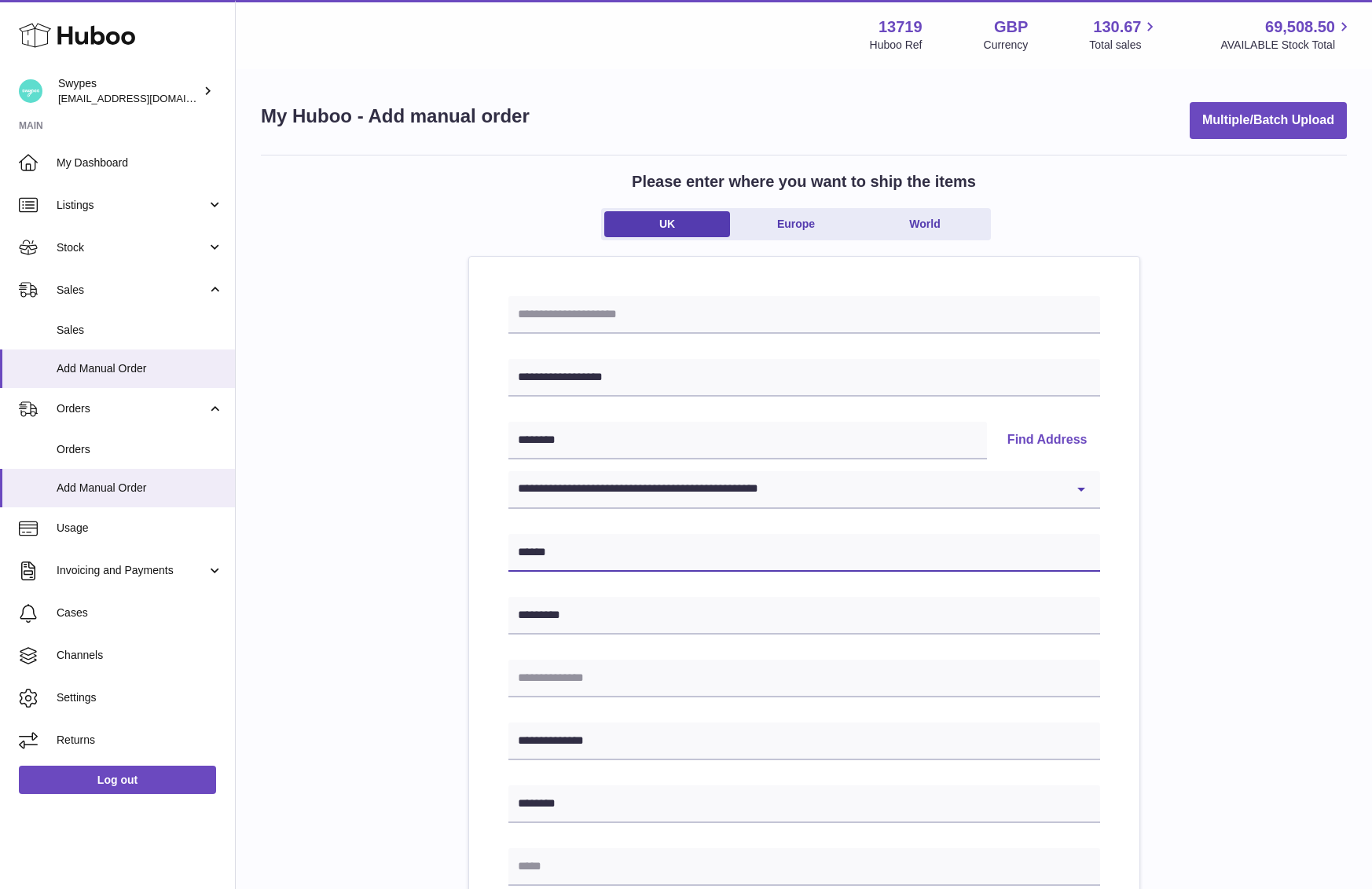
click at [550, 548] on input "******" at bounding box center [803, 553] width 591 height 37
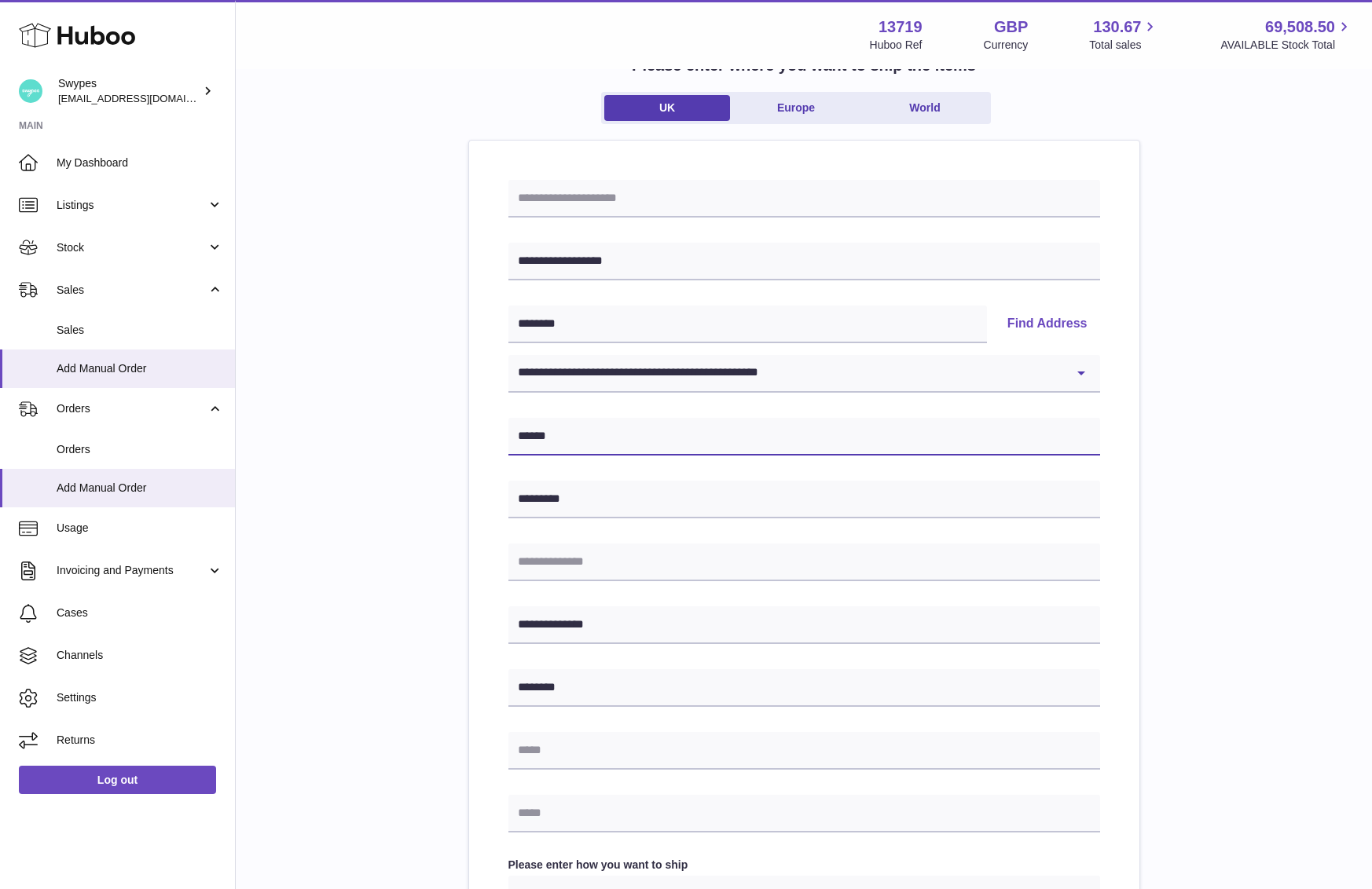
scroll to position [126, 0]
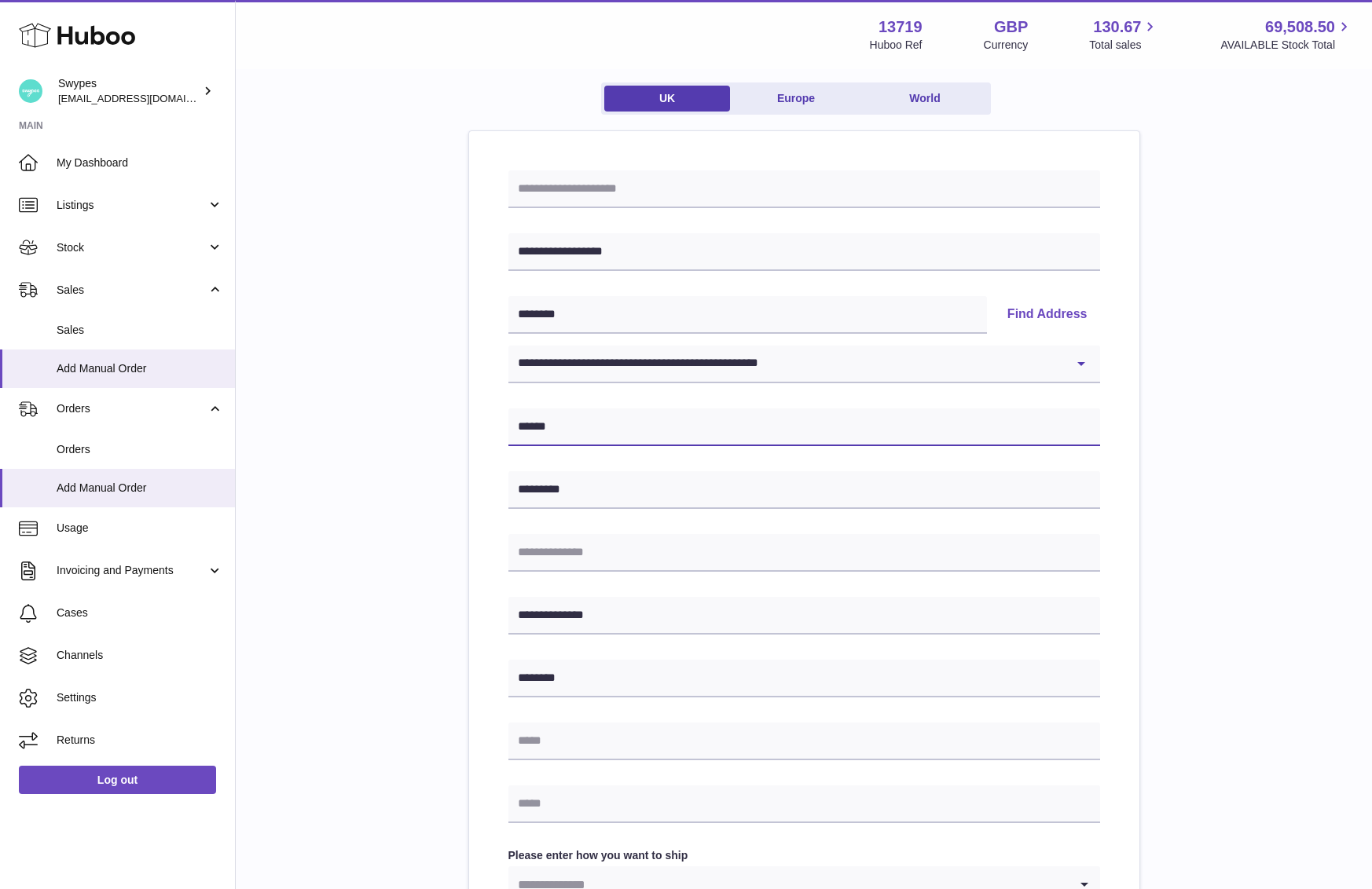
type input "******"
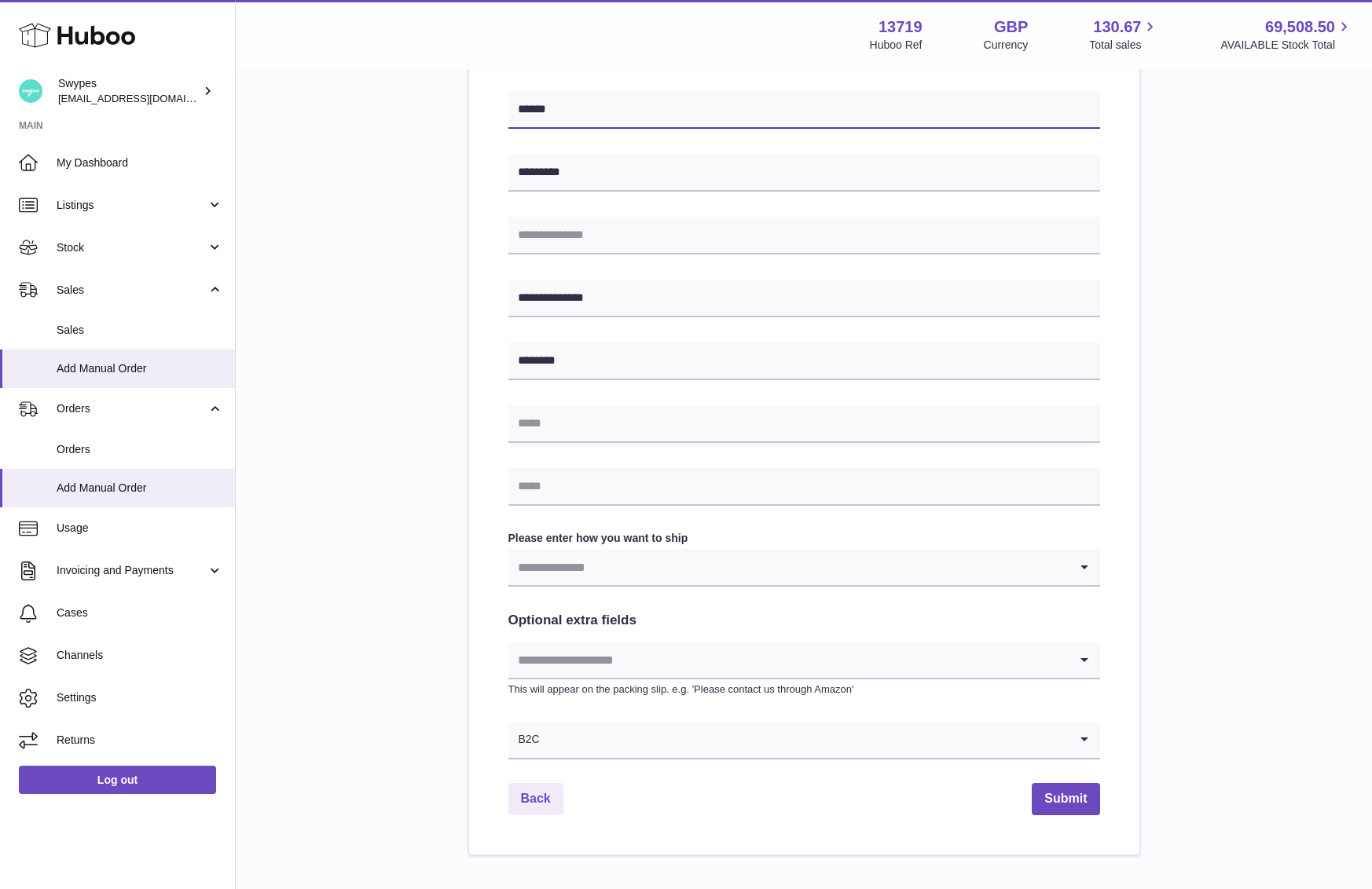
scroll to position [532, 0]
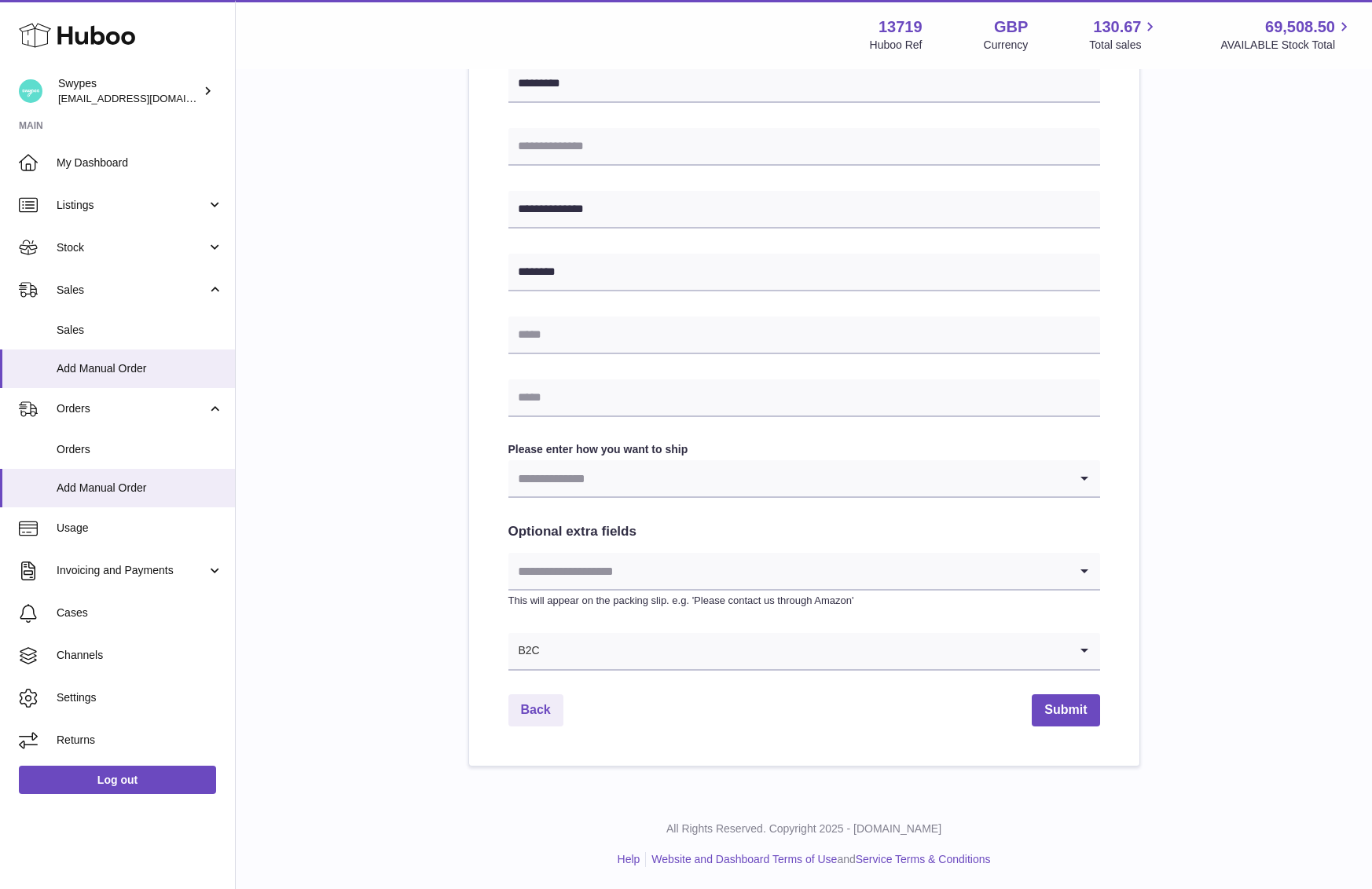
click at [660, 503] on div "**********" at bounding box center [803, 217] width 591 height 906
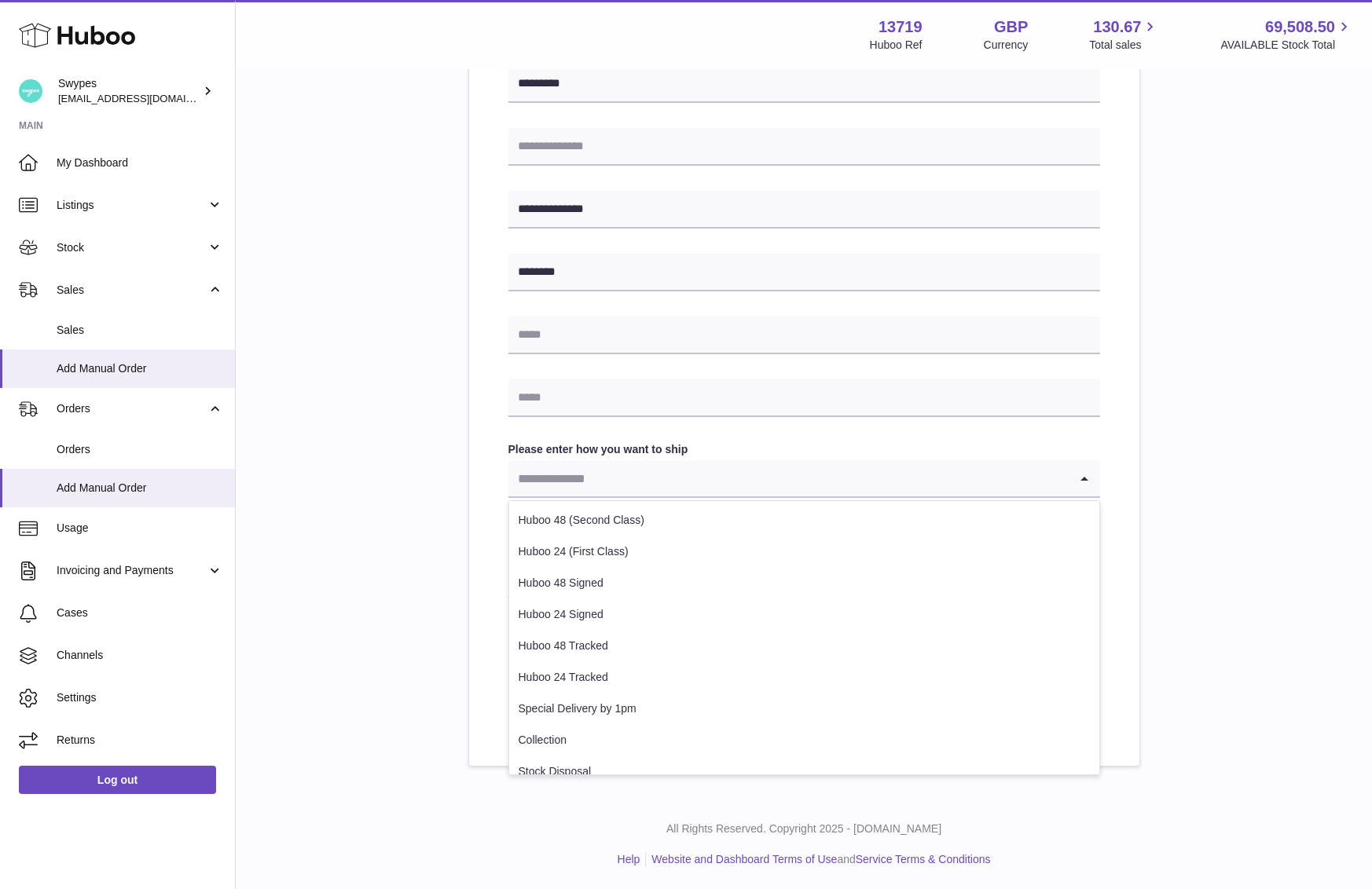
click at [660, 492] on input "Search for option" at bounding box center [788, 479] width 560 height 37
click at [649, 519] on li "Huboo 48 (Second Class)" at bounding box center [804, 521] width 590 height 31
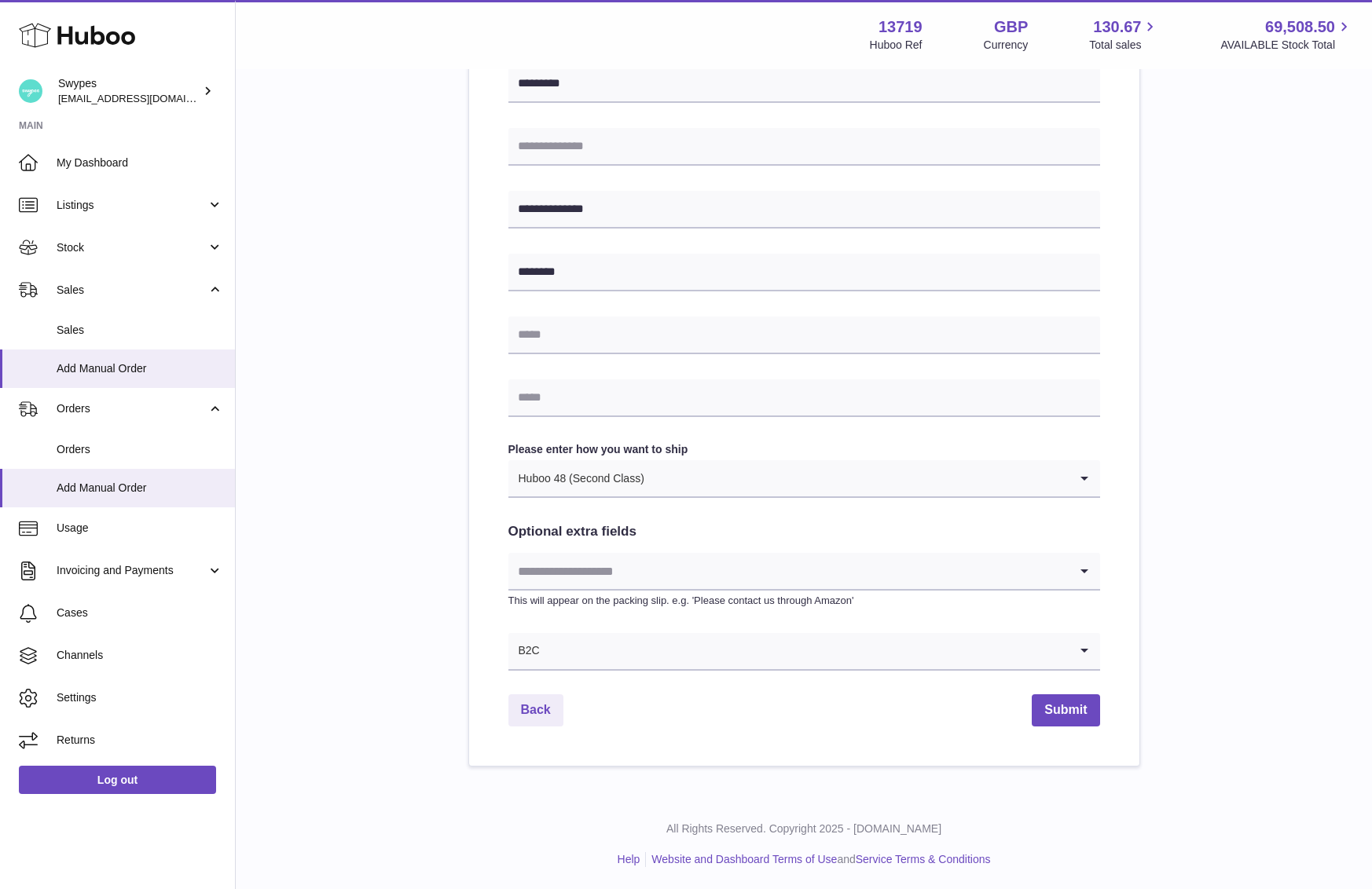
click at [650, 581] on input "Search for option" at bounding box center [788, 571] width 560 height 37
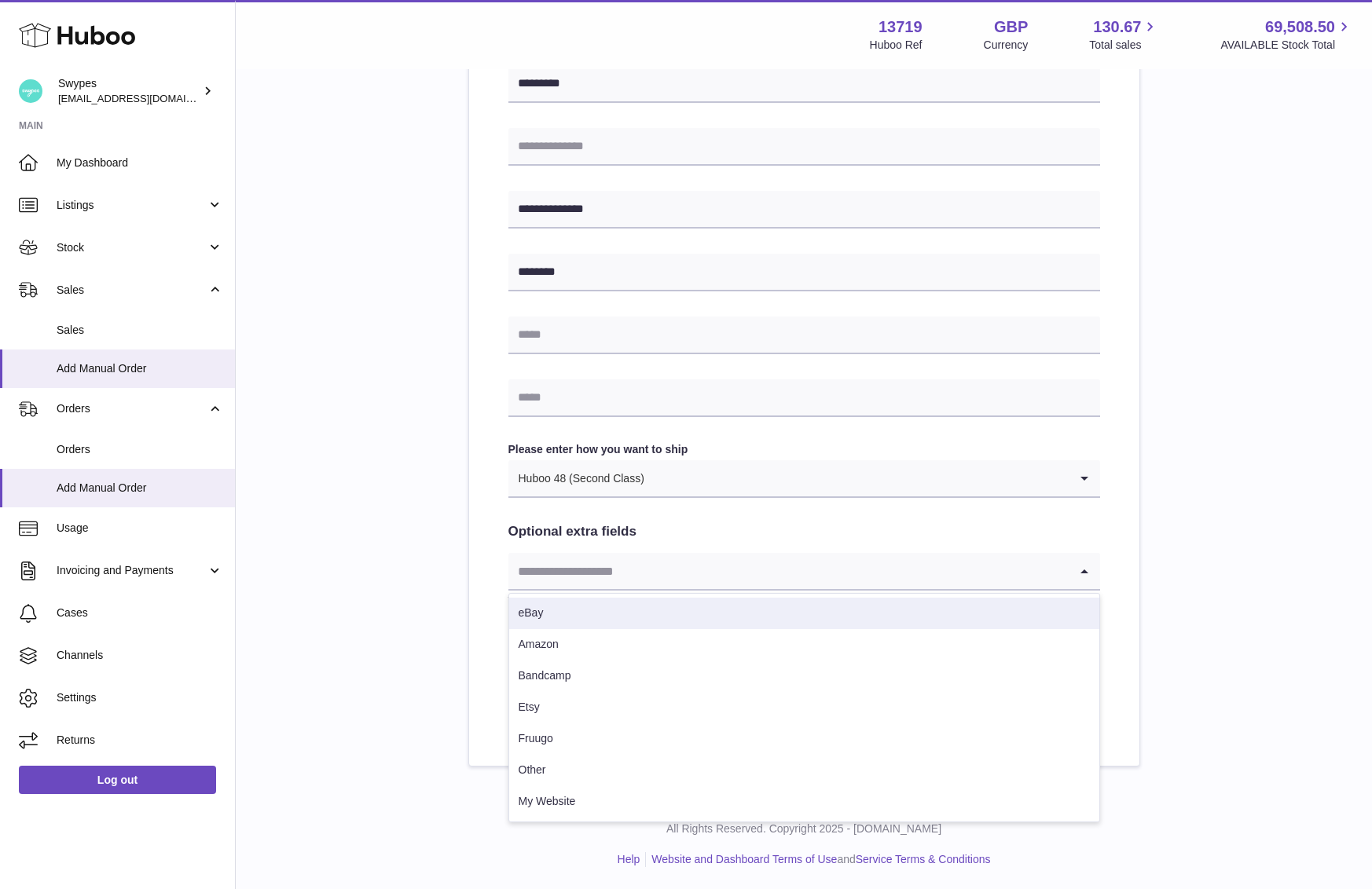
click at [826, 447] on label "Please enter how you want to ship" at bounding box center [803, 450] width 591 height 15
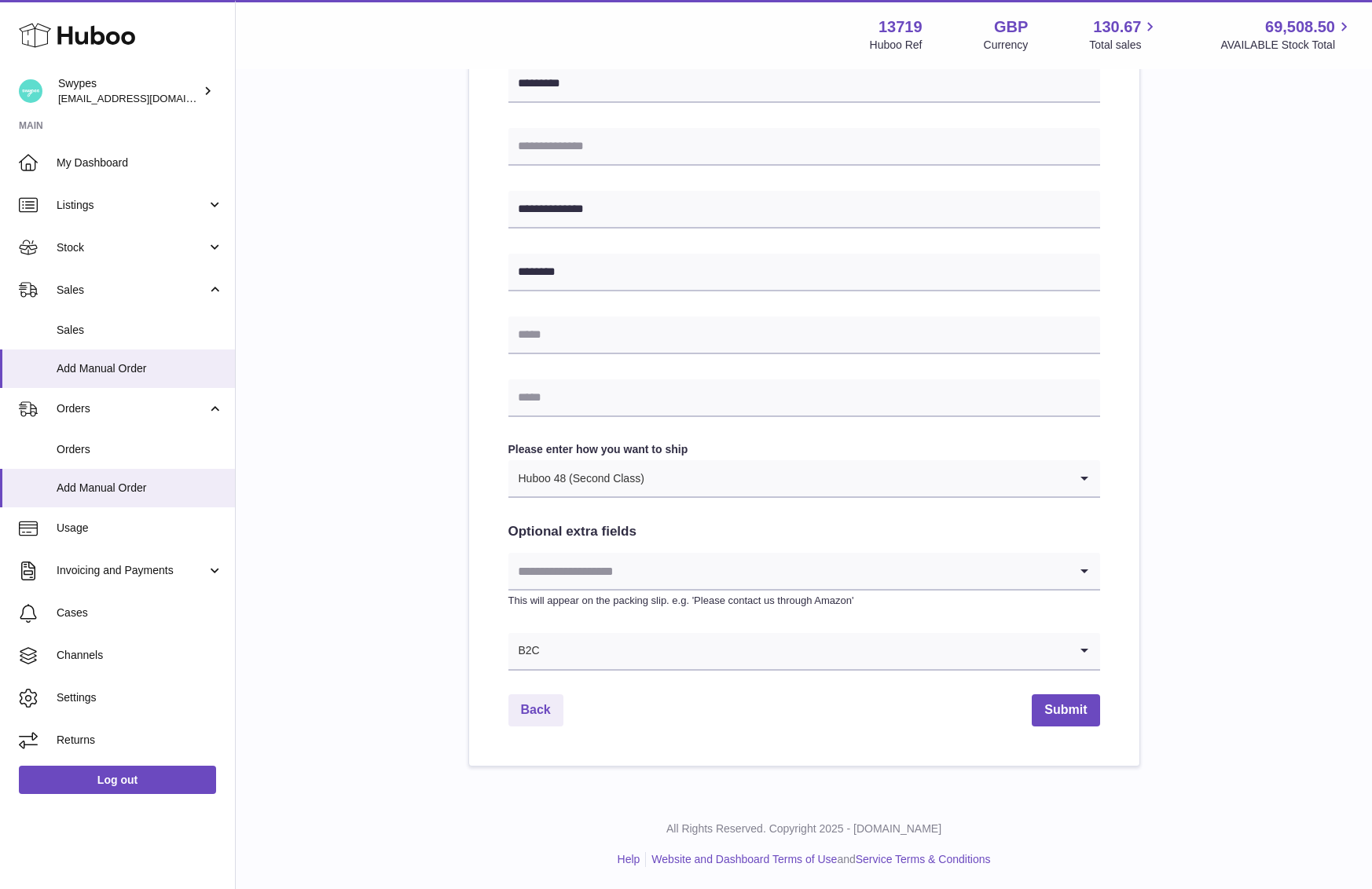
click at [672, 376] on div "**********" at bounding box center [803, 217] width 591 height 906
click at [672, 391] on input "text" at bounding box center [803, 397] width 591 height 37
paste input "**********"
type input "**********"
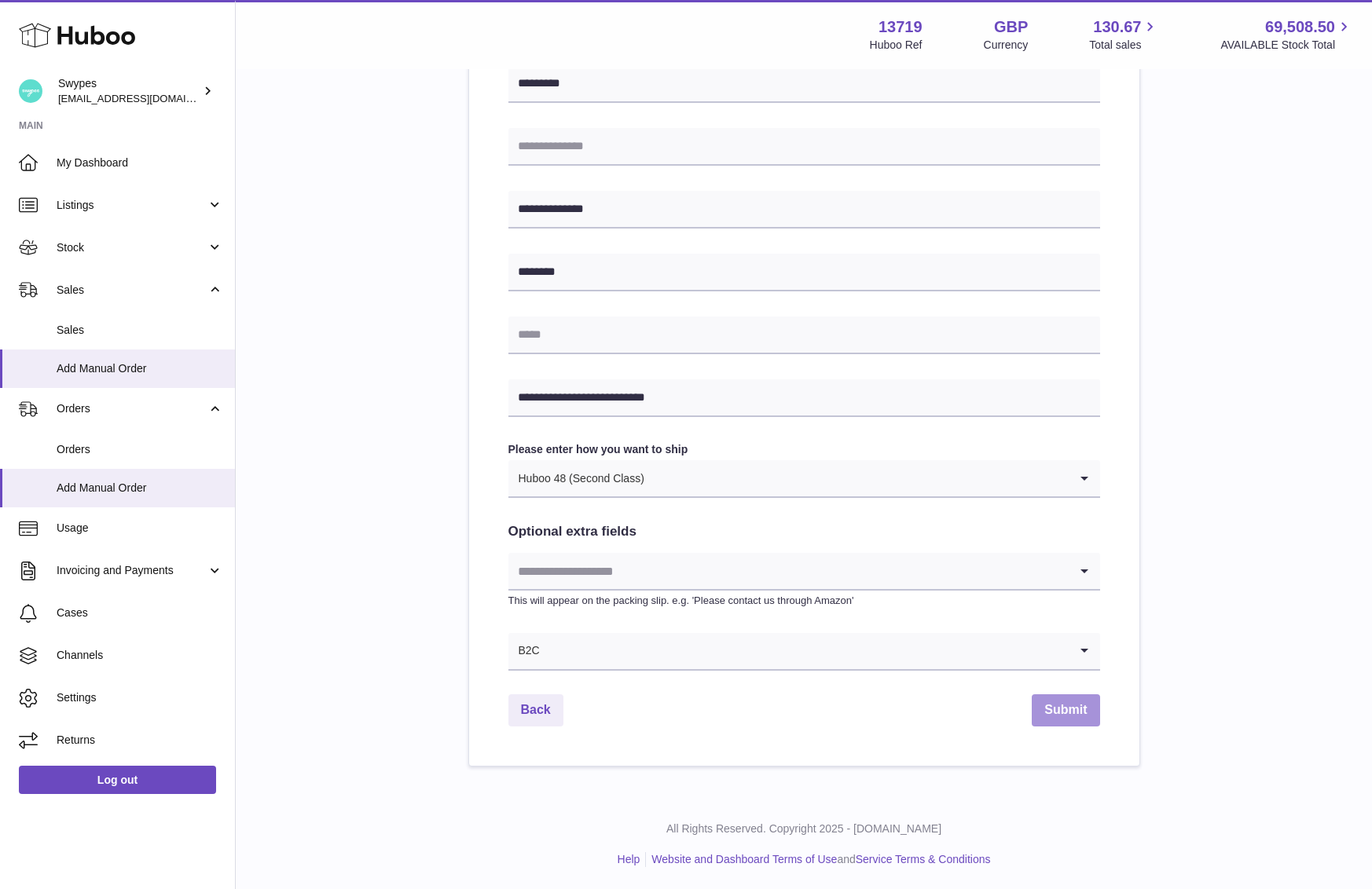
click at [1038, 694] on button "Submit" at bounding box center [1066, 710] width 68 height 32
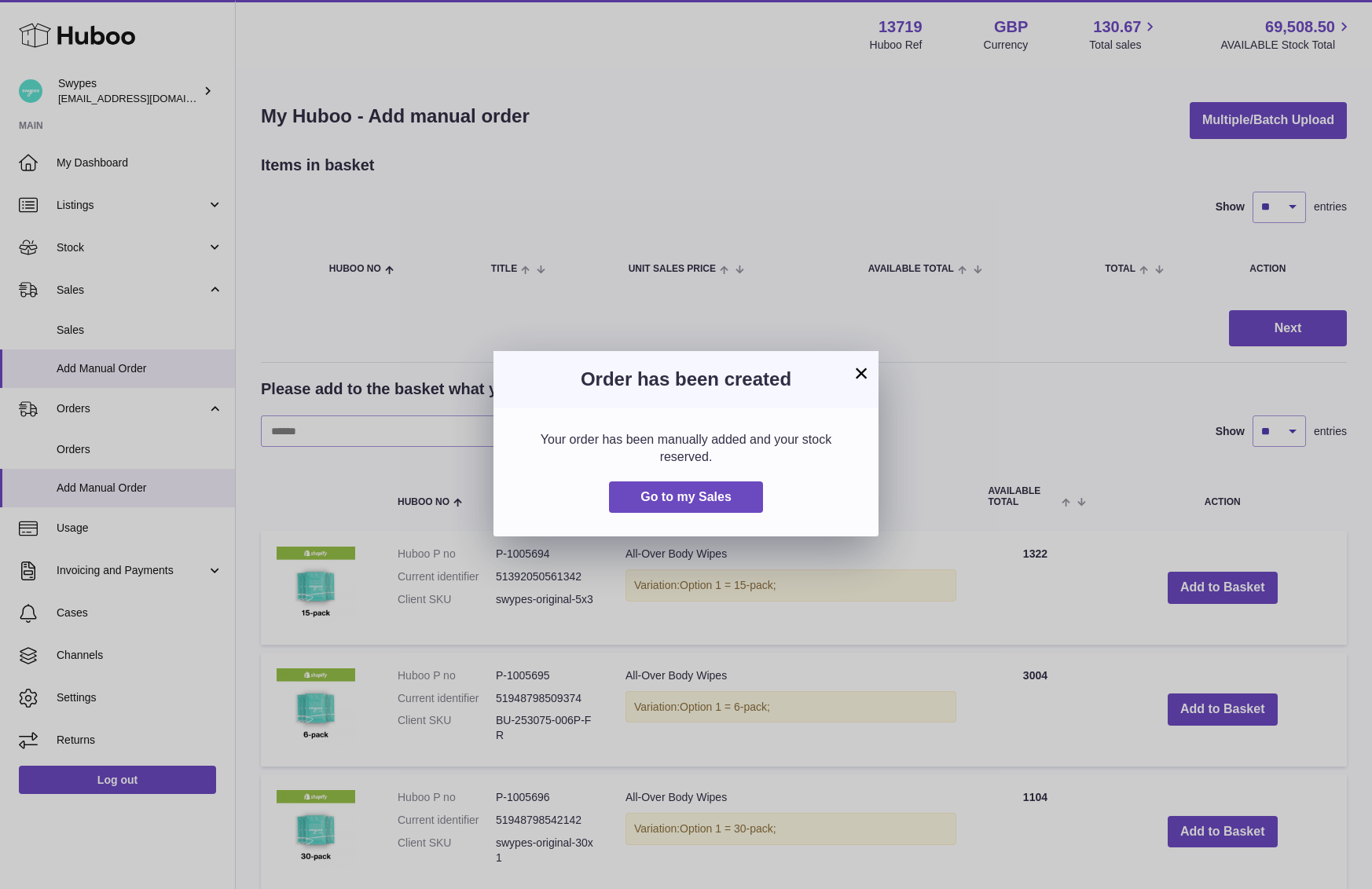
click at [715, 518] on div "Your order has been manually added and your stock reserved. Go to my Sales" at bounding box center [686, 471] width 385 height 129
click at [715, 490] on span "Go to my Sales" at bounding box center [686, 496] width 91 height 14
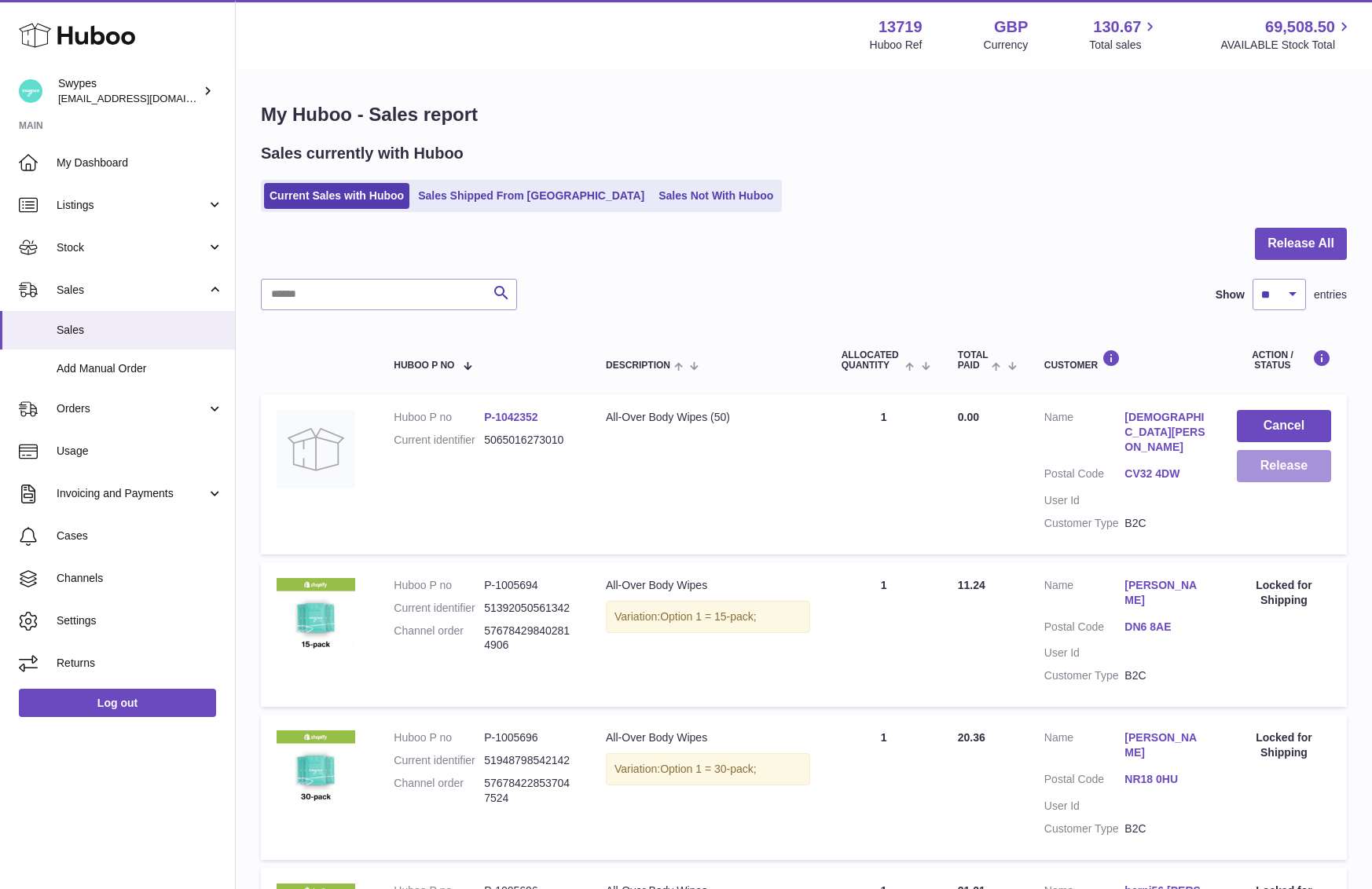
click at [1265, 468] on button "Release" at bounding box center [1283, 466] width 94 height 32
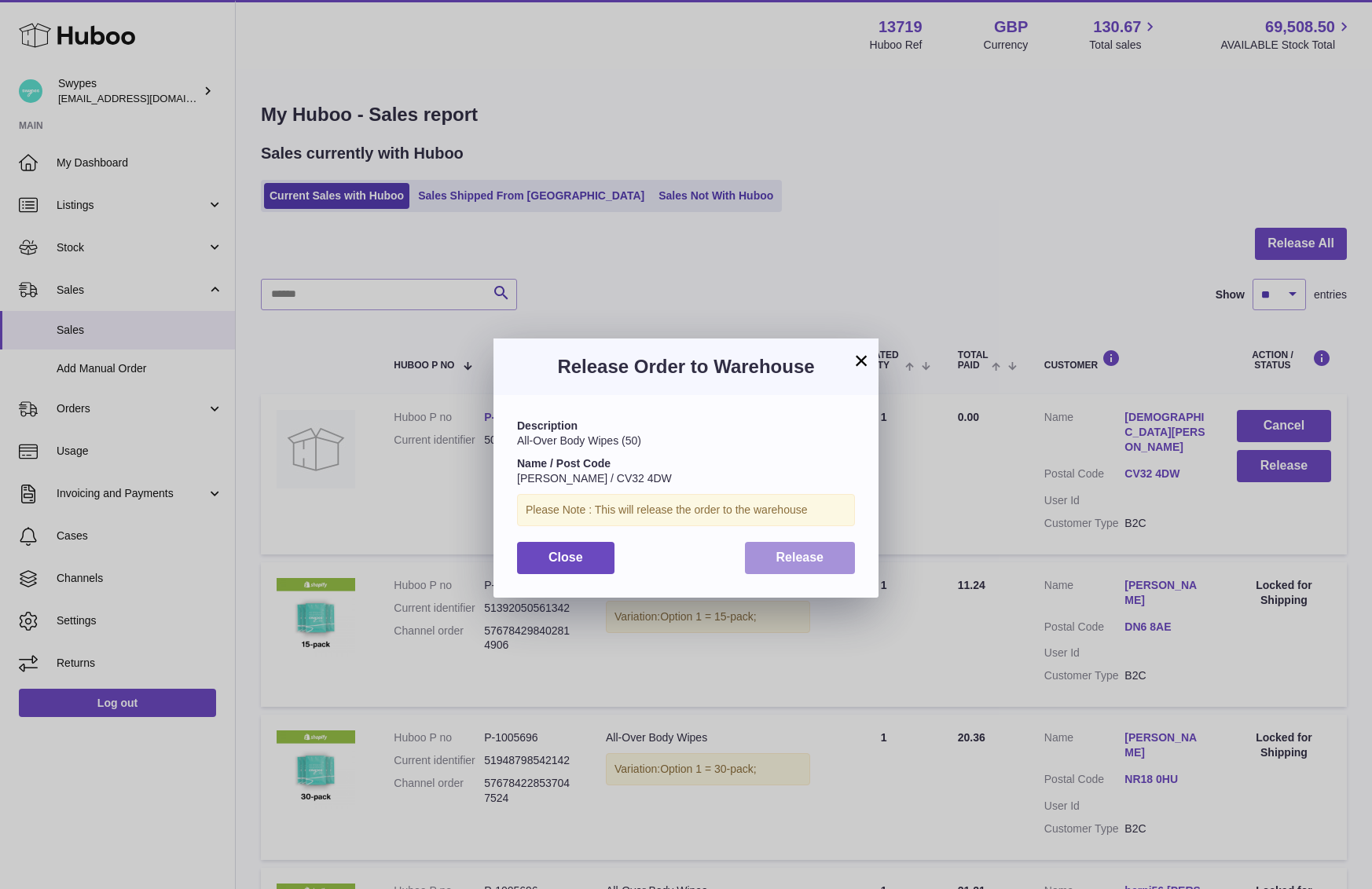
click at [846, 561] on button "Release" at bounding box center [800, 557] width 111 height 32
